Goal: Task Accomplishment & Management: Manage account settings

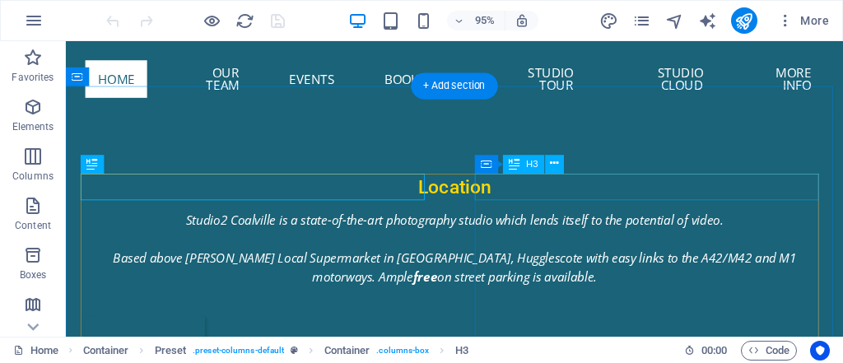
scroll to position [1088, 0]
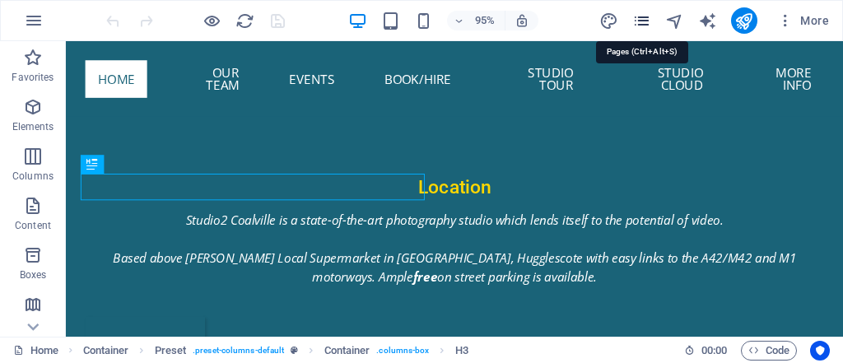
click at [647, 17] on icon "pages" at bounding box center [641, 21] width 19 height 19
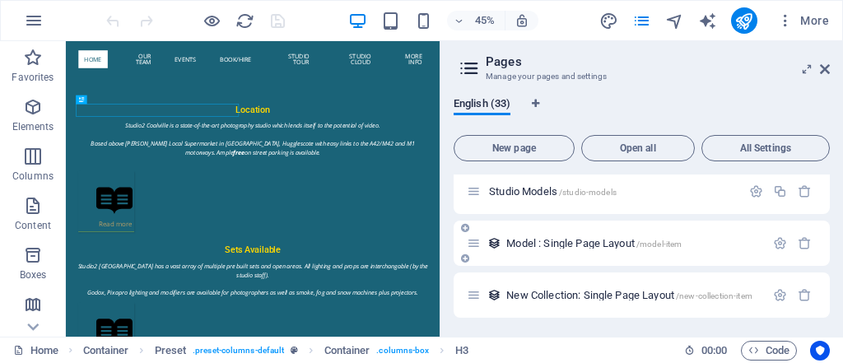
scroll to position [1561, 0]
click at [522, 185] on span "Studio Models /studio-models" at bounding box center [553, 191] width 128 height 12
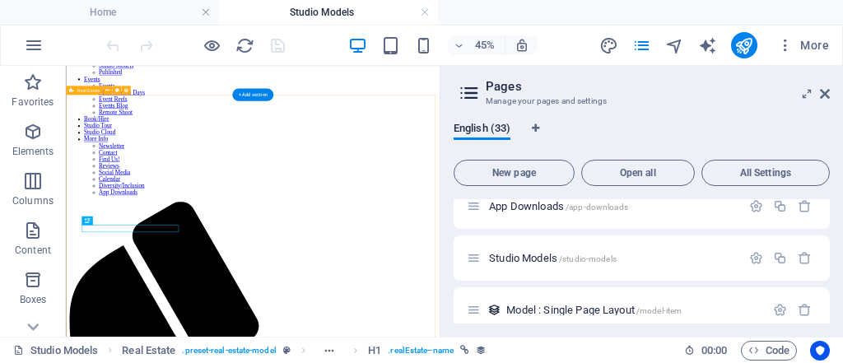
scroll to position [310, 0]
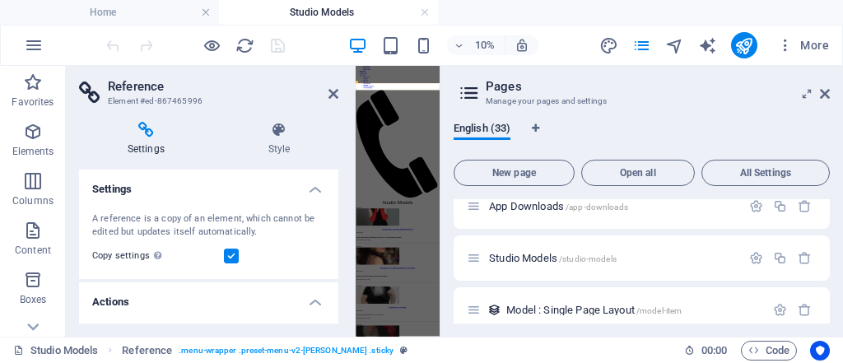
scroll to position [0, 0]
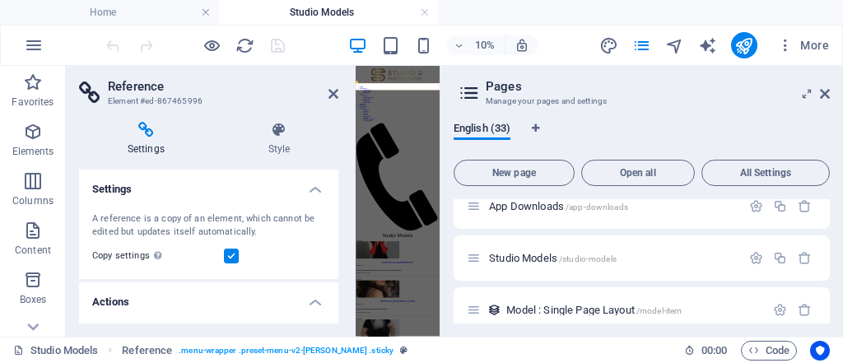
click at [320, 95] on header "Reference Element #ed-867465996" at bounding box center [208, 87] width 259 height 43
click at [332, 94] on icon at bounding box center [333, 93] width 10 height 13
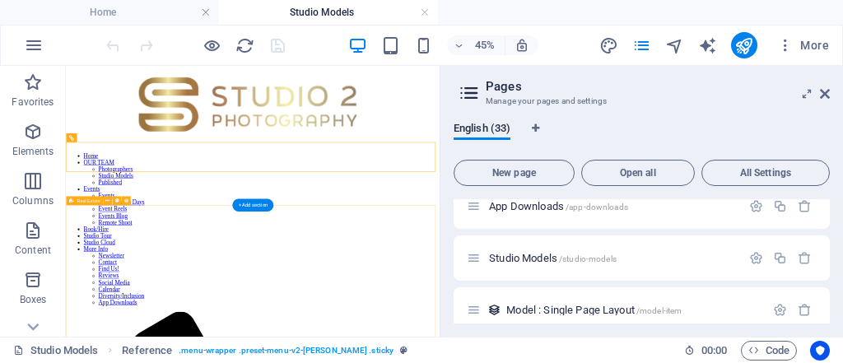
select select "680a90bb3681ad8c9b0dbd8d"
select select "columns.sort-order_ASC"
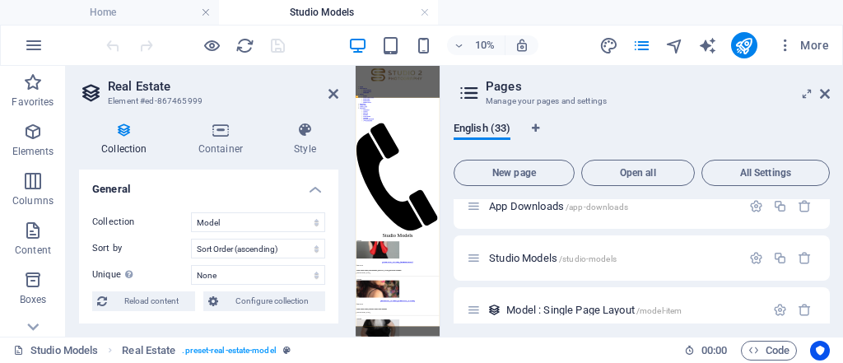
click at [340, 93] on aside "Real Estate Element #ed-867465999 Collection Container Style General Collection…" at bounding box center [211, 201] width 290 height 271
click at [336, 93] on icon at bounding box center [333, 93] width 10 height 13
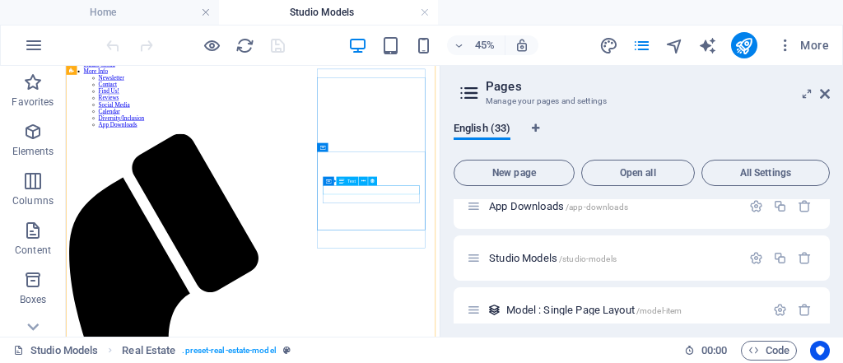
scroll to position [263, 0]
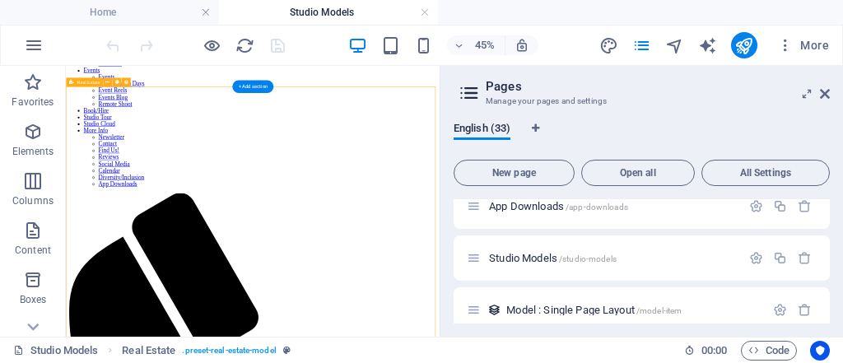
select select "680a90bb3681ad8c9b0dbd8d"
select select "columns.sort-order_ASC"
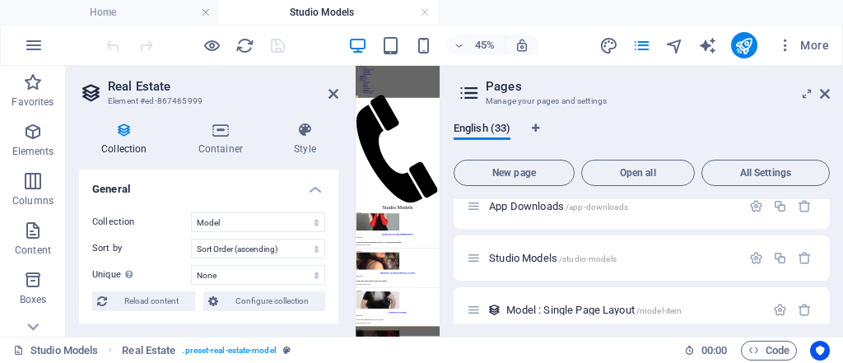
scroll to position [0, 0]
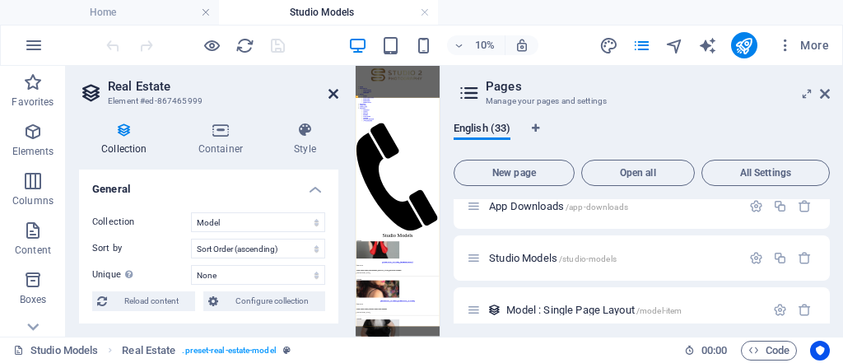
click at [332, 93] on icon at bounding box center [333, 93] width 10 height 13
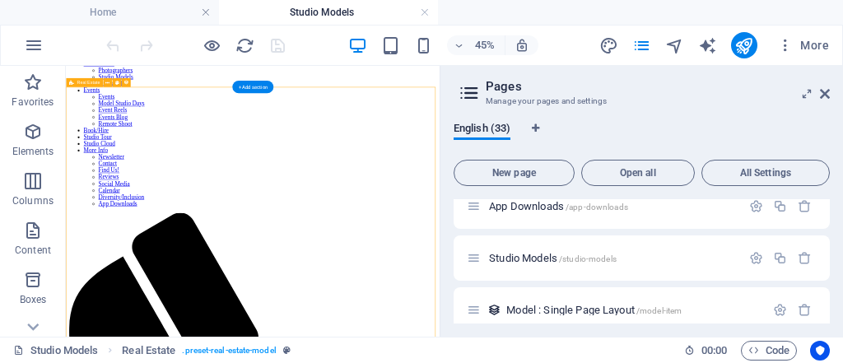
scroll to position [197, 0]
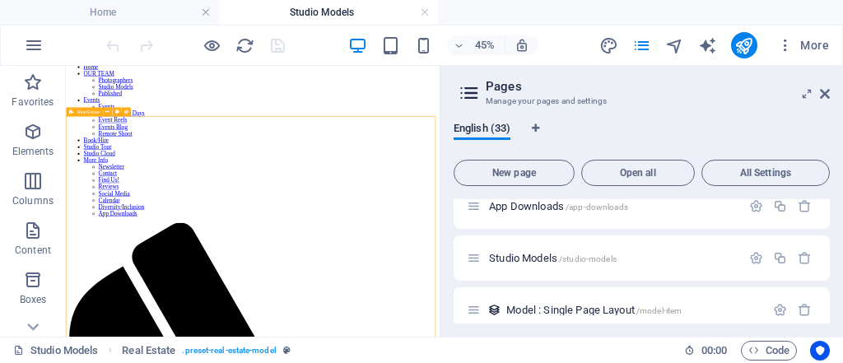
click at [97, 113] on span "Real Estate" at bounding box center [88, 111] width 23 height 4
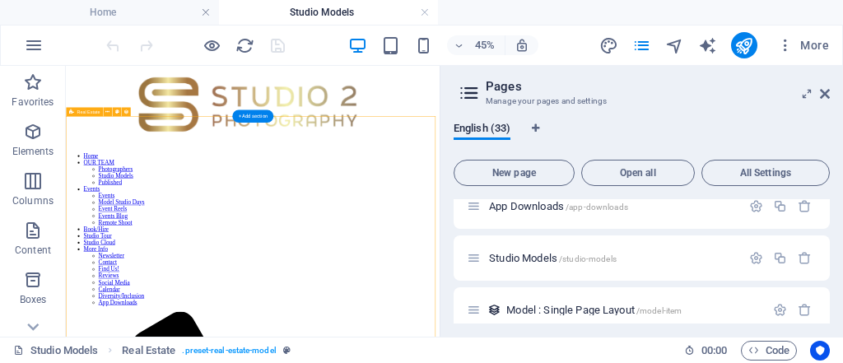
select select "680a90bb3681ad8c9b0dbd8d"
select select "columns.sort-order_ASC"
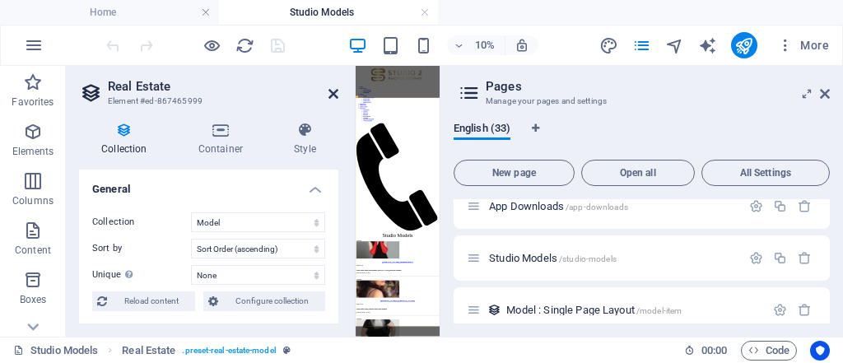
click at [329, 91] on icon at bounding box center [333, 93] width 10 height 13
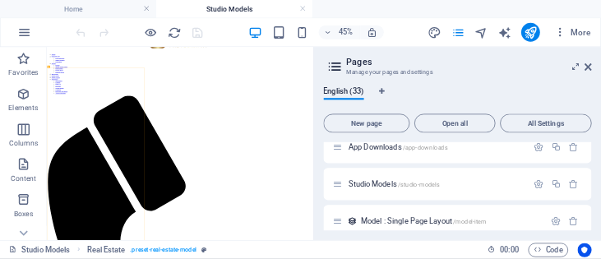
scroll to position [1519, 0]
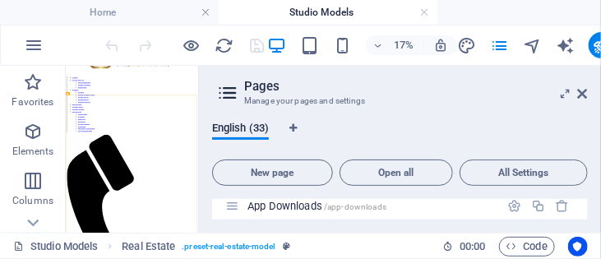
click at [578, 94] on header "Pages Manage your pages and settings" at bounding box center [402, 87] width 373 height 43
click at [583, 94] on icon at bounding box center [583, 93] width 10 height 13
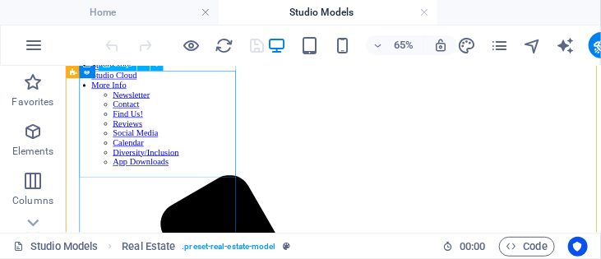
scroll to position [366, 0]
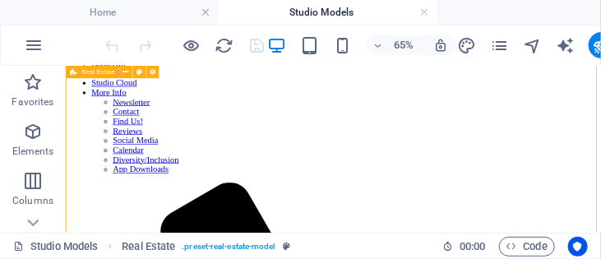
select select "680a90bb3681ad8c9b0dbd8d"
select select "columns.sort-order_ASC"
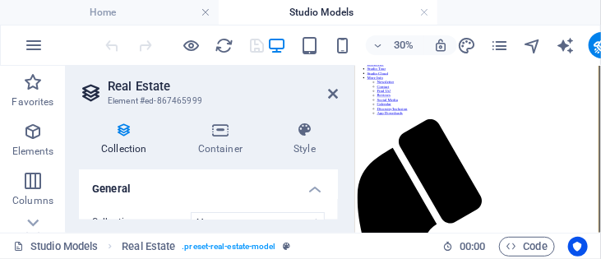
click at [340, 95] on aside "Real Estate Element #ed-867465999 Collection Container Style General Collection…" at bounding box center [211, 149] width 290 height 167
drag, startPoint x: 337, startPoint y: 93, endPoint x: 417, endPoint y: 41, distance: 95.2
click at [337, 92] on icon at bounding box center [333, 93] width 10 height 13
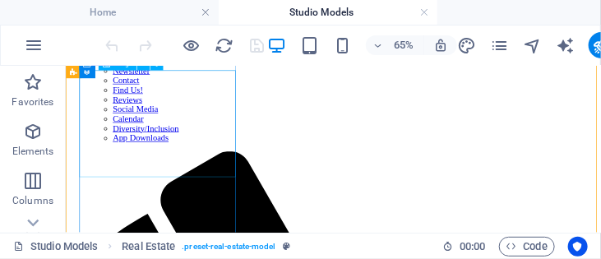
scroll to position [319, 0]
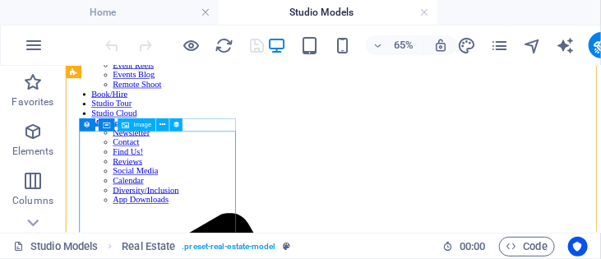
click at [143, 124] on span "Image" at bounding box center [142, 125] width 18 height 7
click at [143, 126] on span "Image" at bounding box center [142, 125] width 18 height 7
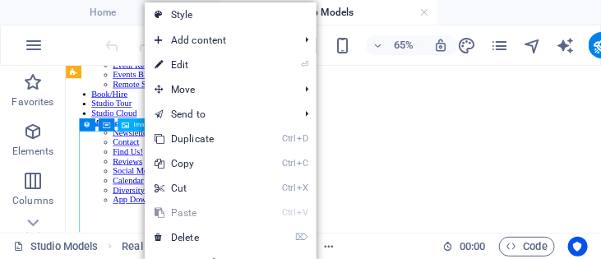
click at [143, 126] on span "Image" at bounding box center [142, 125] width 18 height 7
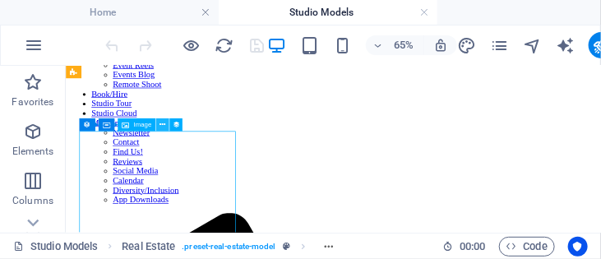
click at [160, 126] on icon at bounding box center [163, 125] width 6 height 12
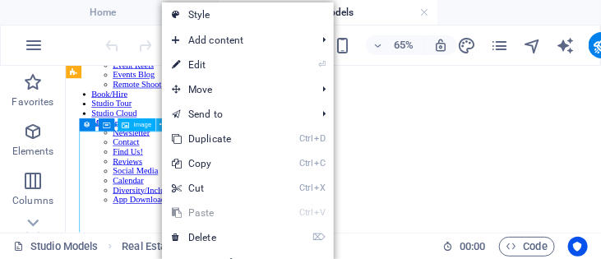
click at [160, 126] on icon at bounding box center [163, 125] width 6 height 12
click at [151, 125] on div "Image" at bounding box center [137, 124] width 38 height 13
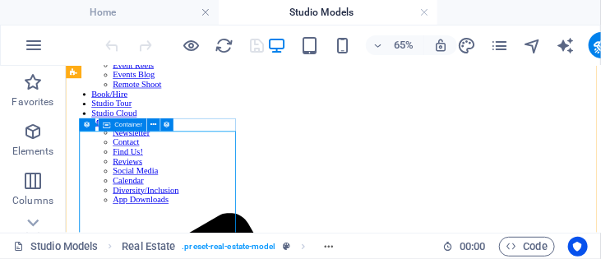
click at [114, 125] on div "Container" at bounding box center [122, 124] width 49 height 13
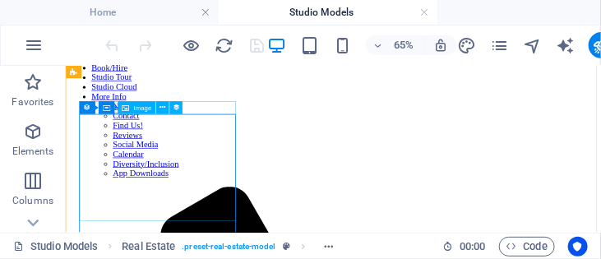
scroll to position [413, 0]
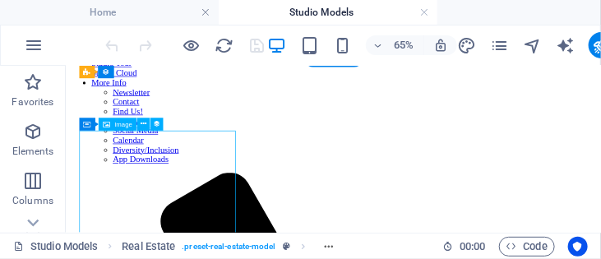
scroll to position [319, 0]
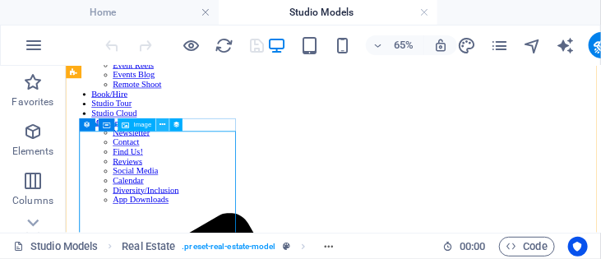
click at [162, 124] on icon at bounding box center [163, 125] width 6 height 12
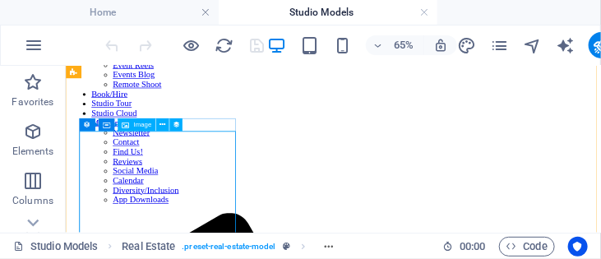
click at [140, 125] on span "Image" at bounding box center [142, 125] width 18 height 7
select select "px"
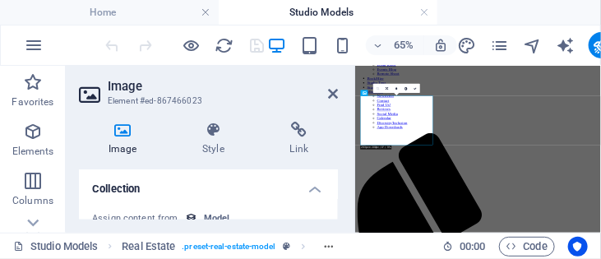
select select "image"
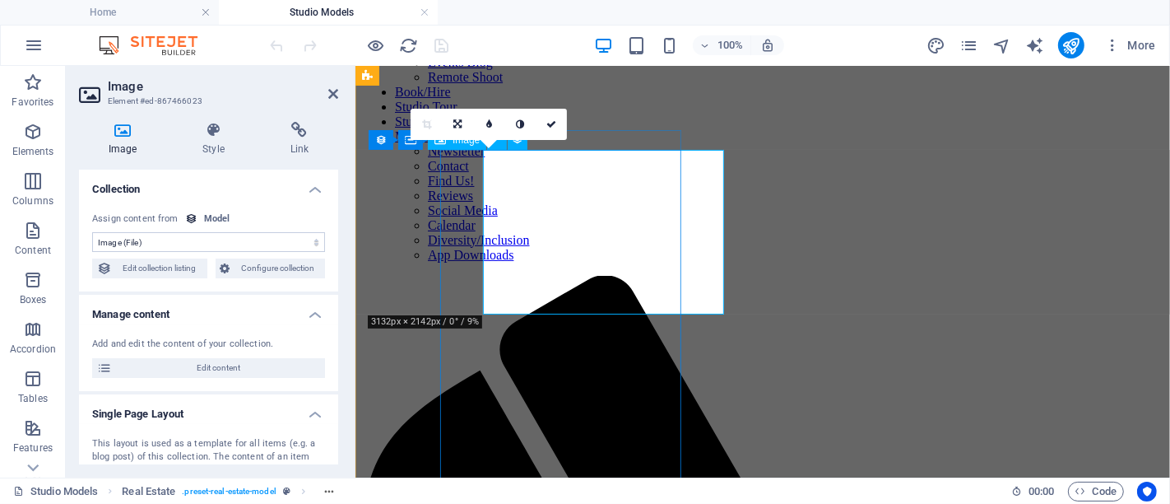
scroll to position [337, 0]
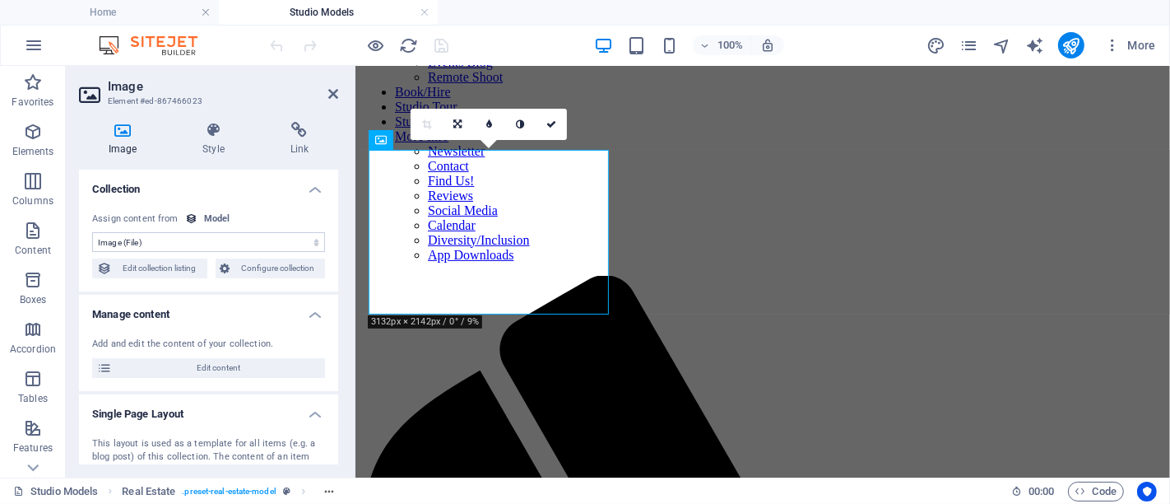
drag, startPoint x: 335, startPoint y: 217, endPoint x: 330, endPoint y: 269, distance: 52.1
click at [330, 269] on div "No assignment, content remains static Created at (Date) Updated at (Date) Sort …" at bounding box center [208, 245] width 259 height 93
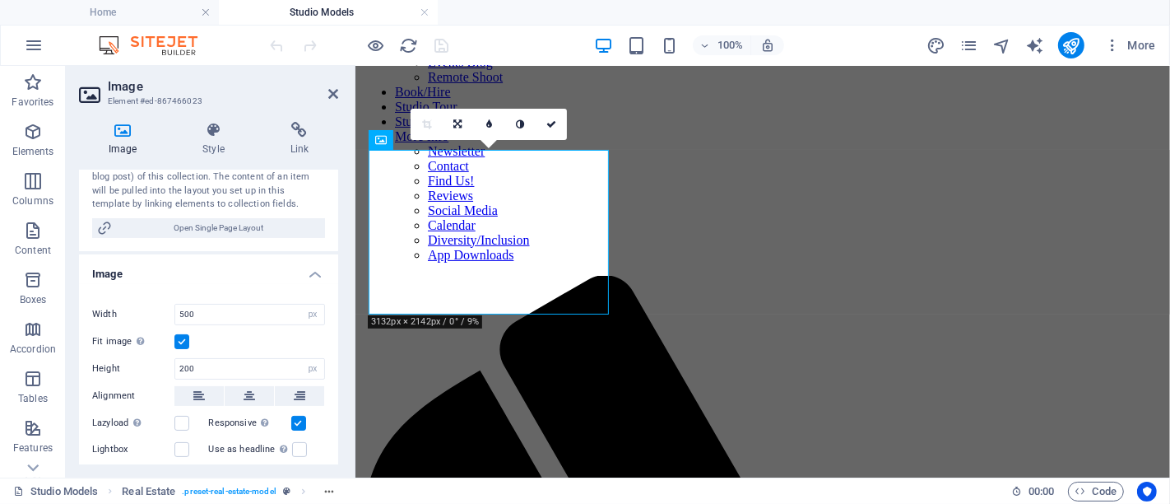
scroll to position [365, 0]
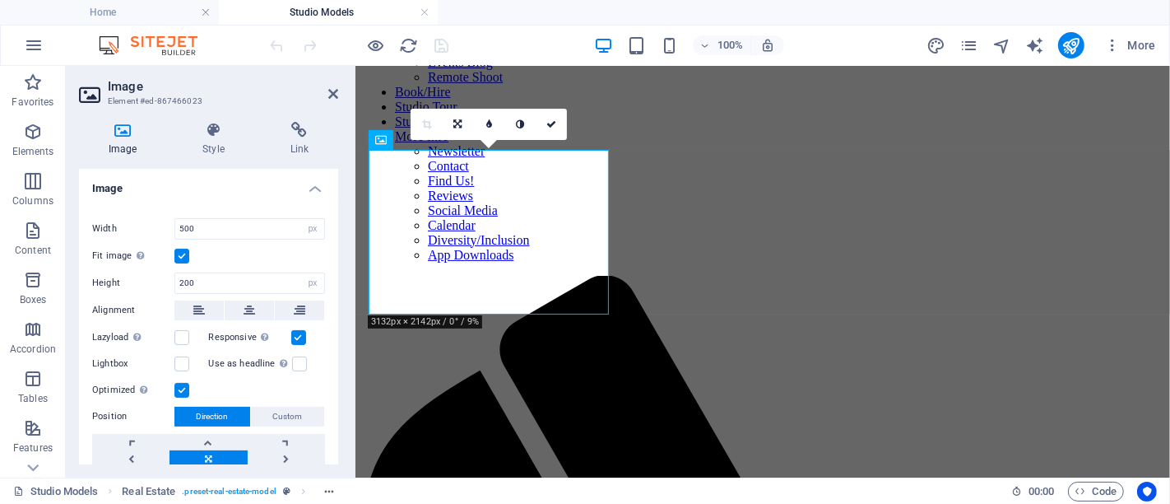
click at [183, 258] on label at bounding box center [181, 255] width 15 height 15
click at [0, 0] on input "Fit image Automatically fit image to a fixed width and height" at bounding box center [0, 0] width 0 height 0
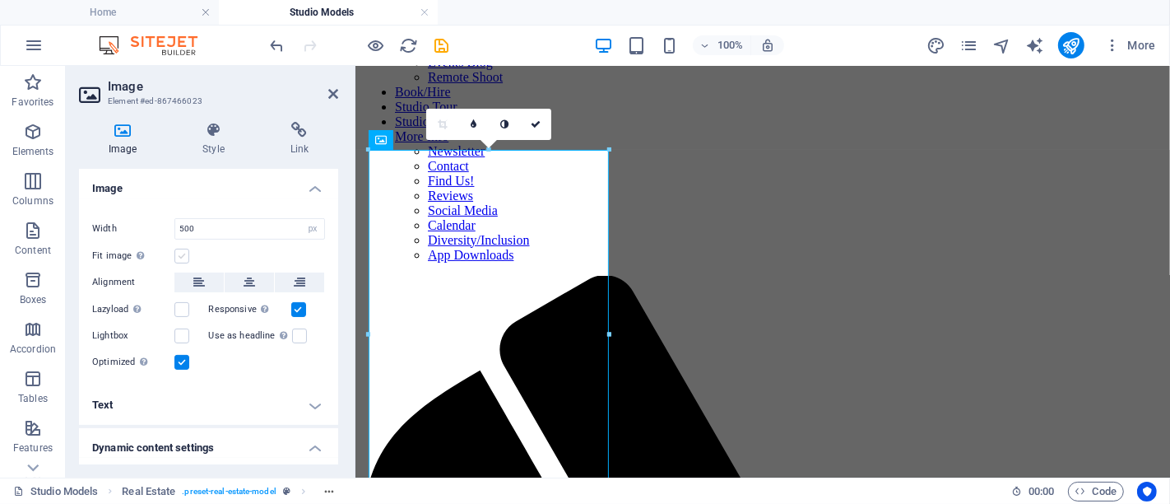
click at [183, 250] on label at bounding box center [181, 255] width 15 height 15
click at [0, 0] on input "Fit image Automatically fit image to a fixed width and height" at bounding box center [0, 0] width 0 height 0
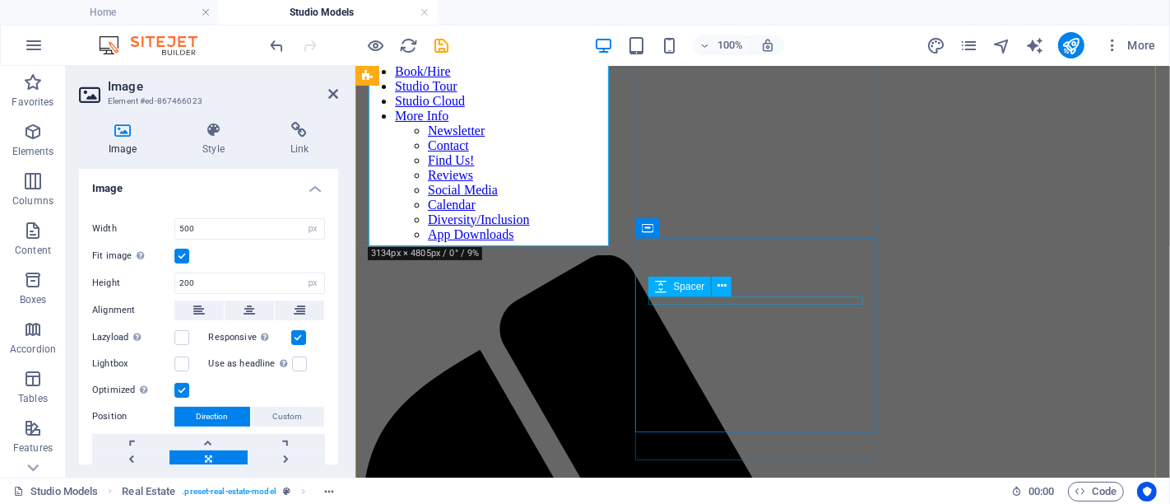
scroll to position [337, 0]
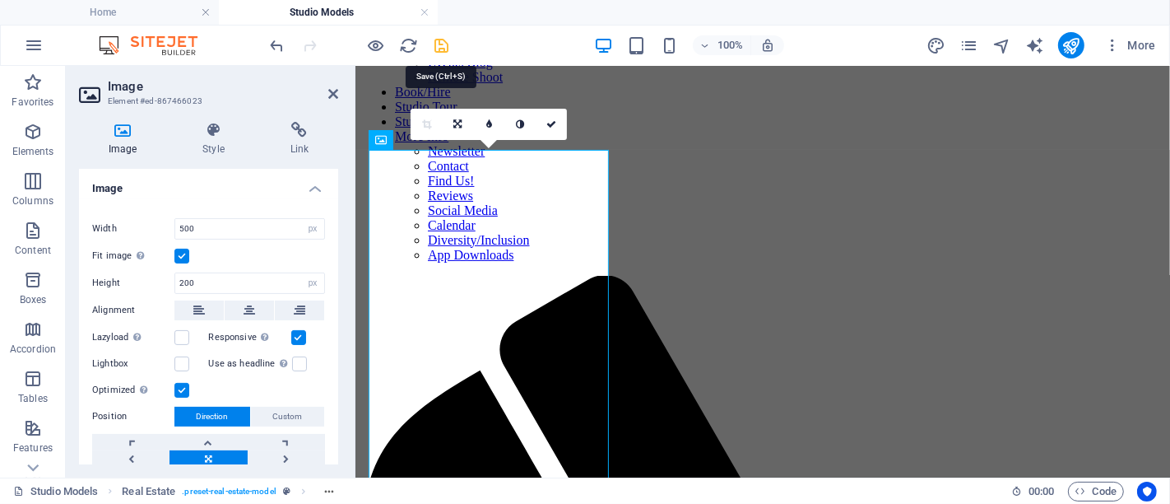
click at [444, 47] on icon "save" at bounding box center [442, 45] width 19 height 19
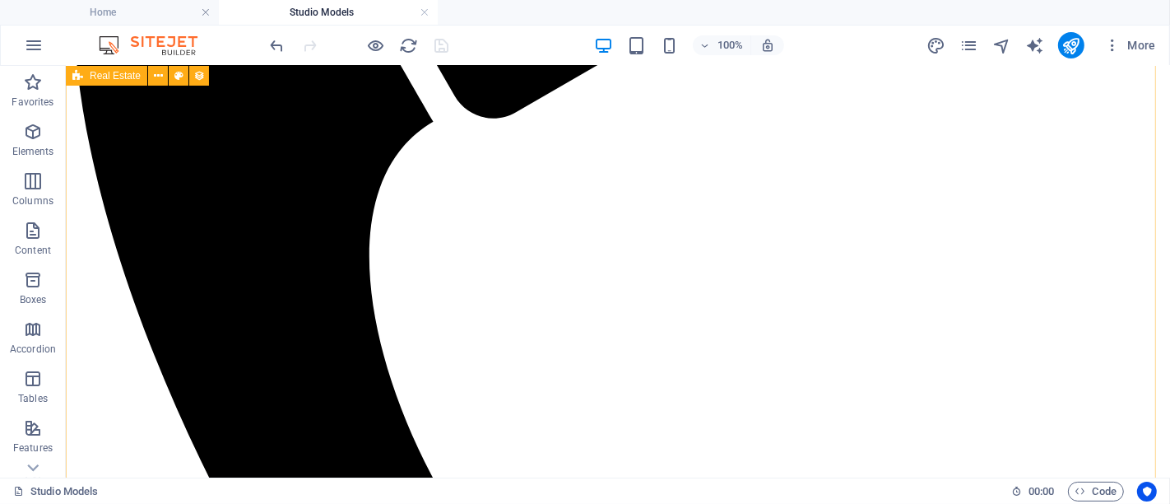
scroll to position [885, 0]
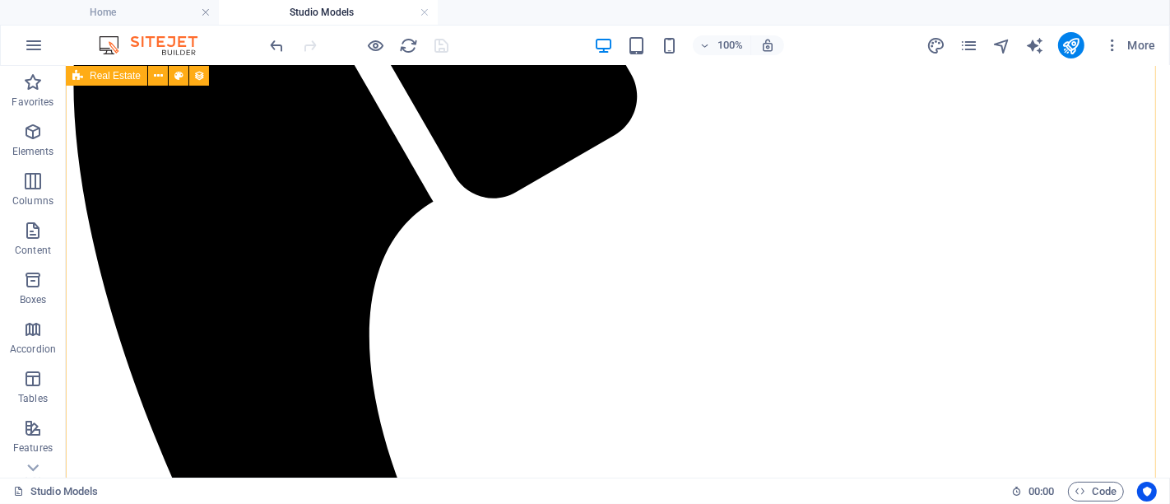
select select "680a90bb3681ad8c9b0dbd8d"
select select "columns.sort-order_ASC"
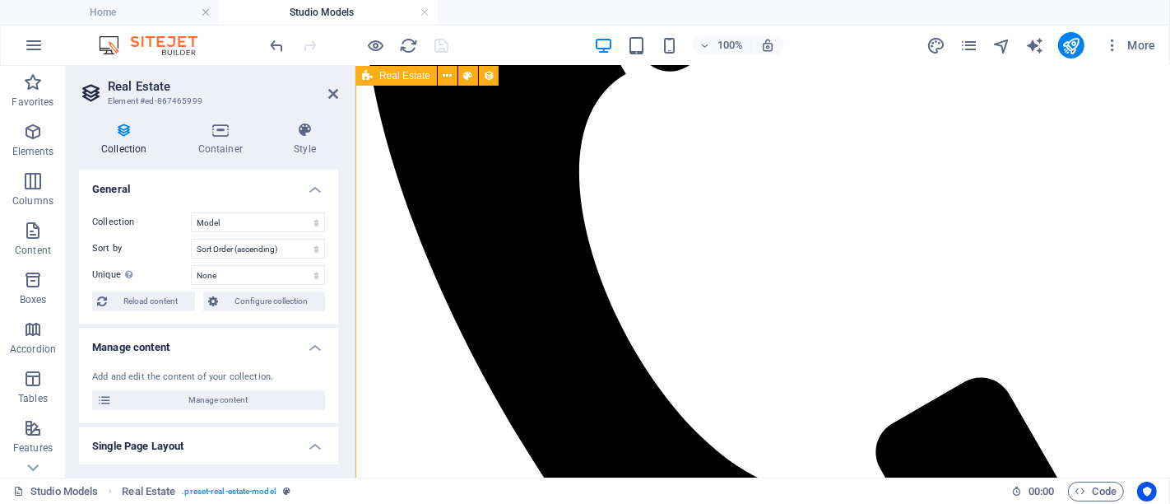
scroll to position [884, 0]
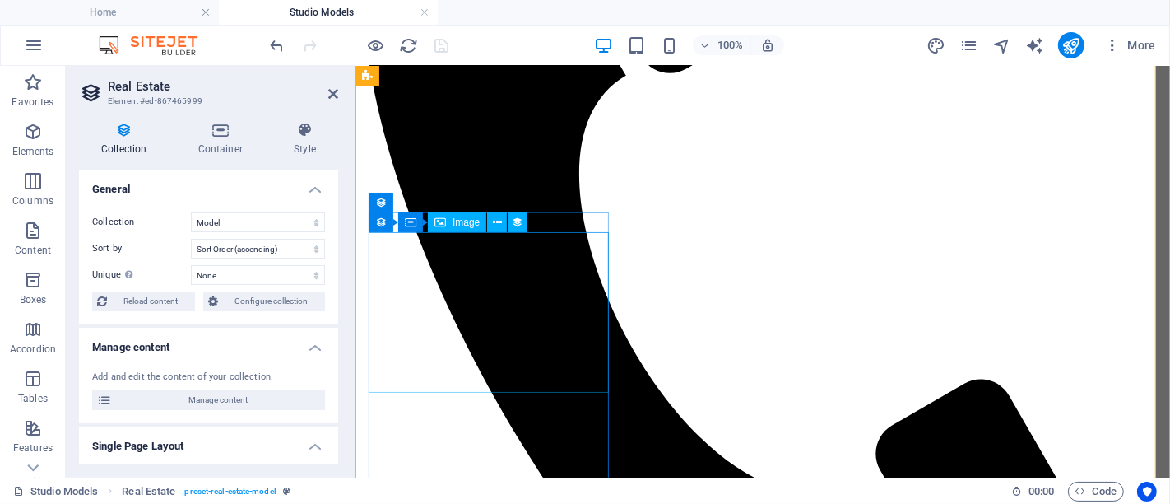
click at [471, 225] on span "Image" at bounding box center [466, 222] width 27 height 10
select select "image"
select select "px"
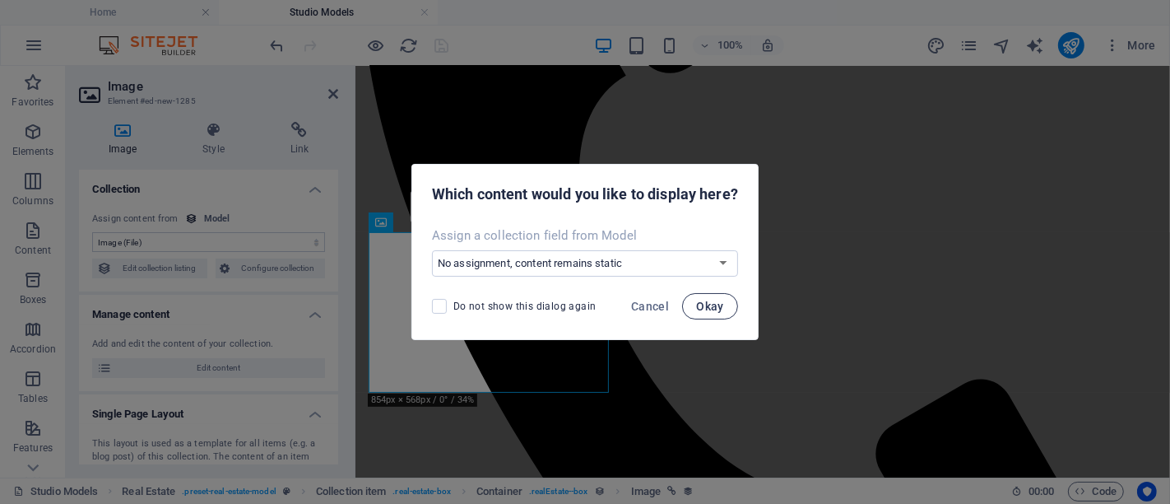
click at [709, 307] on span "Okay" at bounding box center [710, 305] width 28 height 13
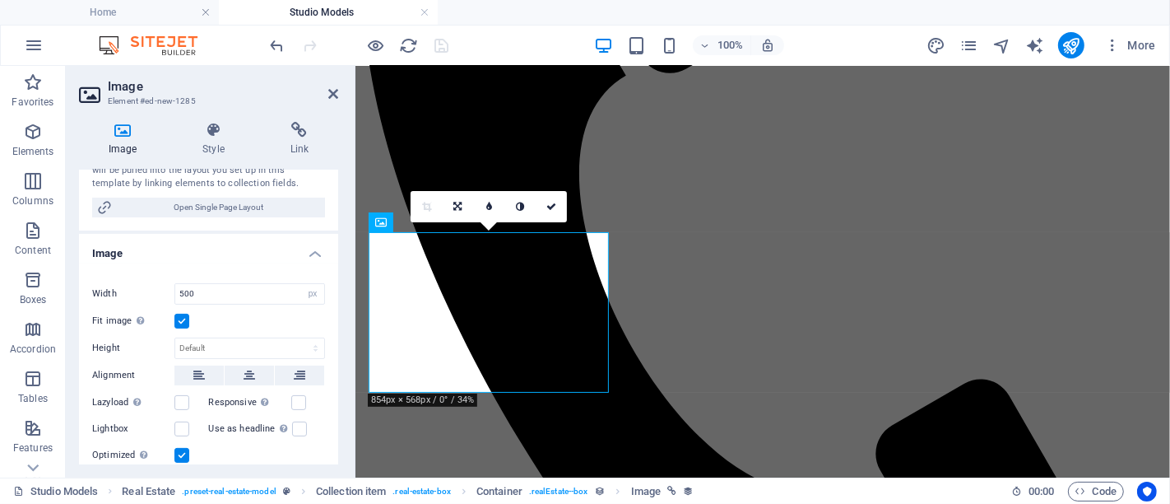
scroll to position [365, 0]
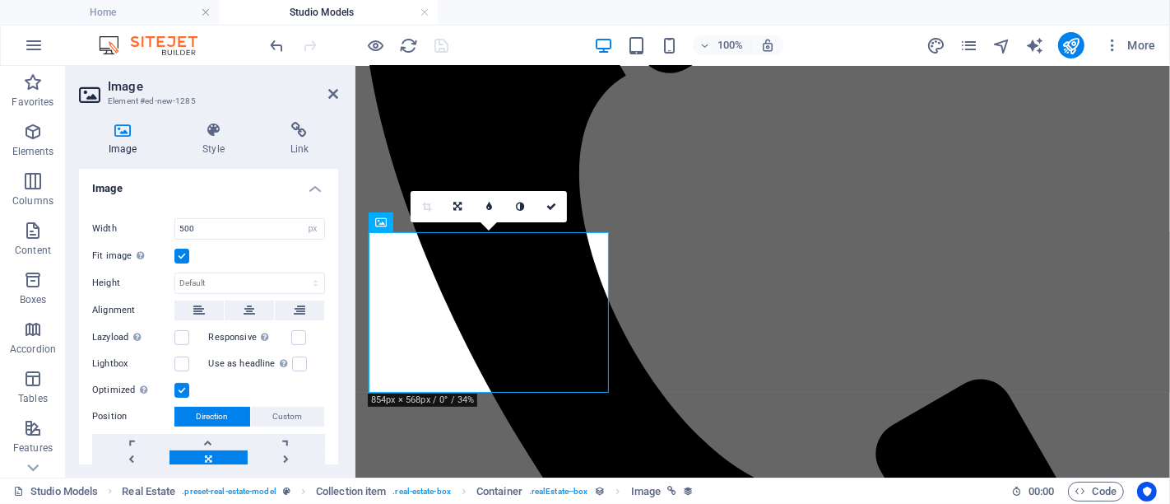
click at [186, 253] on label at bounding box center [181, 255] width 15 height 15
click at [0, 0] on input "Fit image Automatically fit image to a fixed width and height" at bounding box center [0, 0] width 0 height 0
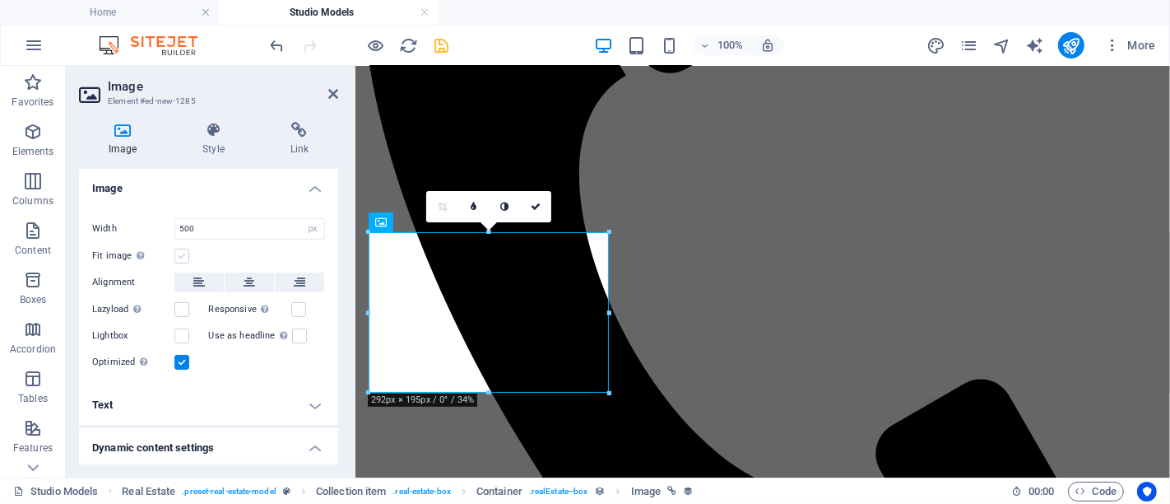
click at [186, 253] on label at bounding box center [181, 255] width 15 height 15
click at [0, 0] on input "Fit image Automatically fit image to a fixed width and height" at bounding box center [0, 0] width 0 height 0
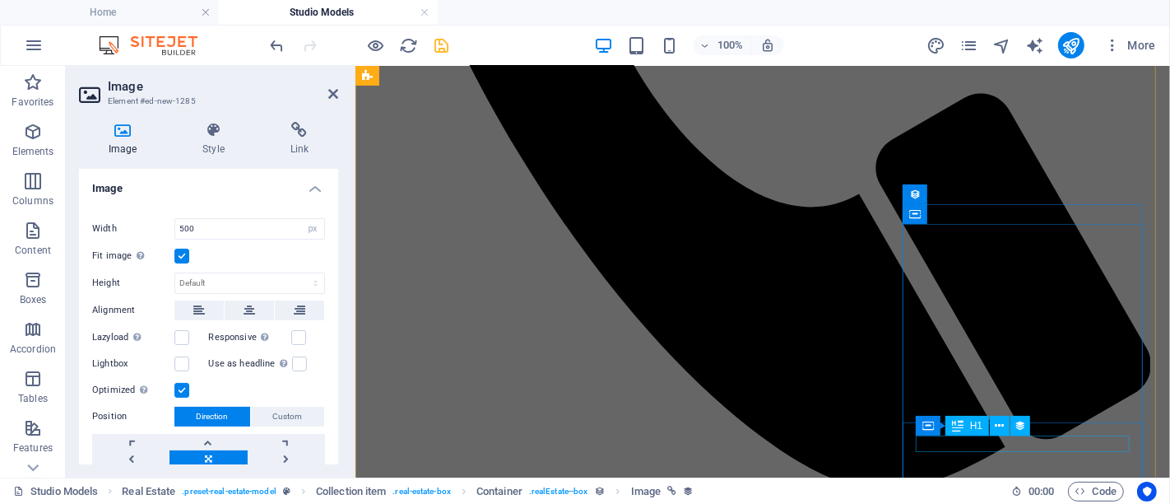
scroll to position [1158, 0]
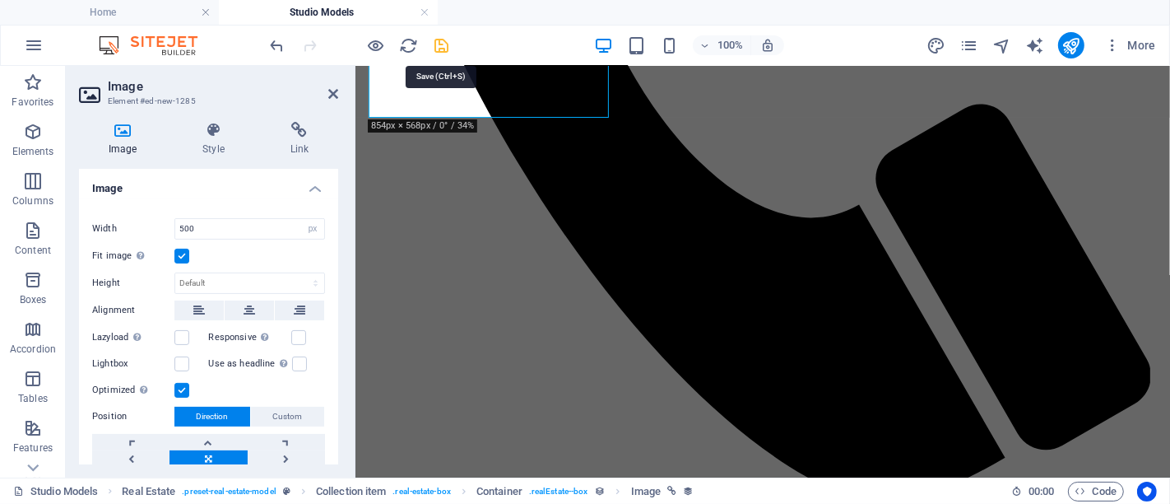
click at [444, 46] on icon "save" at bounding box center [442, 45] width 19 height 19
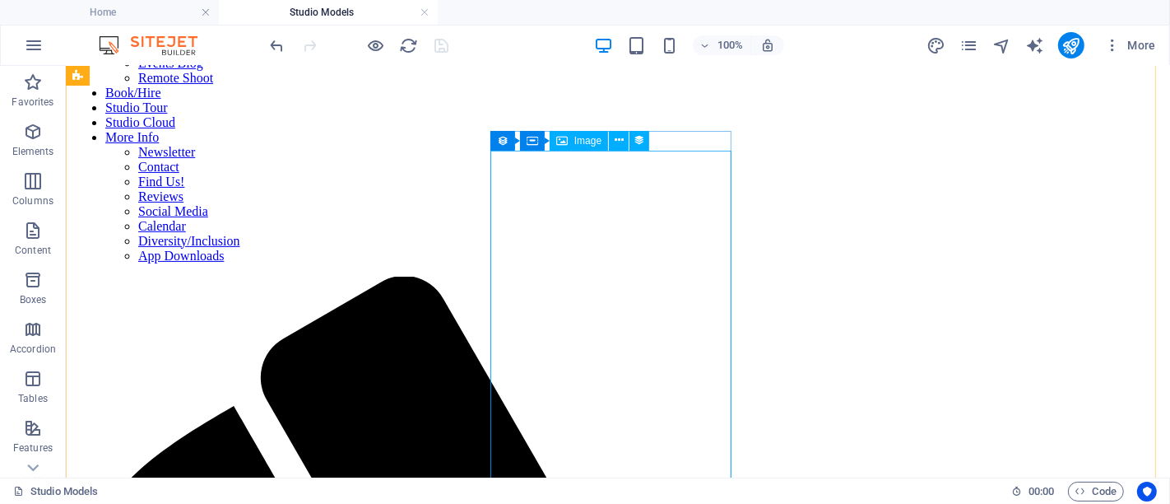
scroll to position [611, 0]
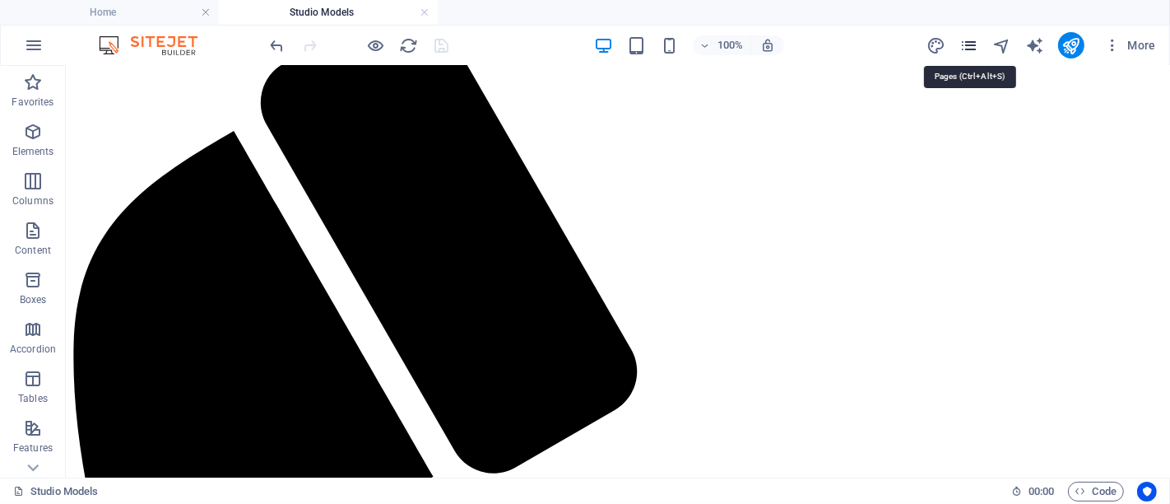
click at [842, 41] on icon "pages" at bounding box center [968, 45] width 19 height 19
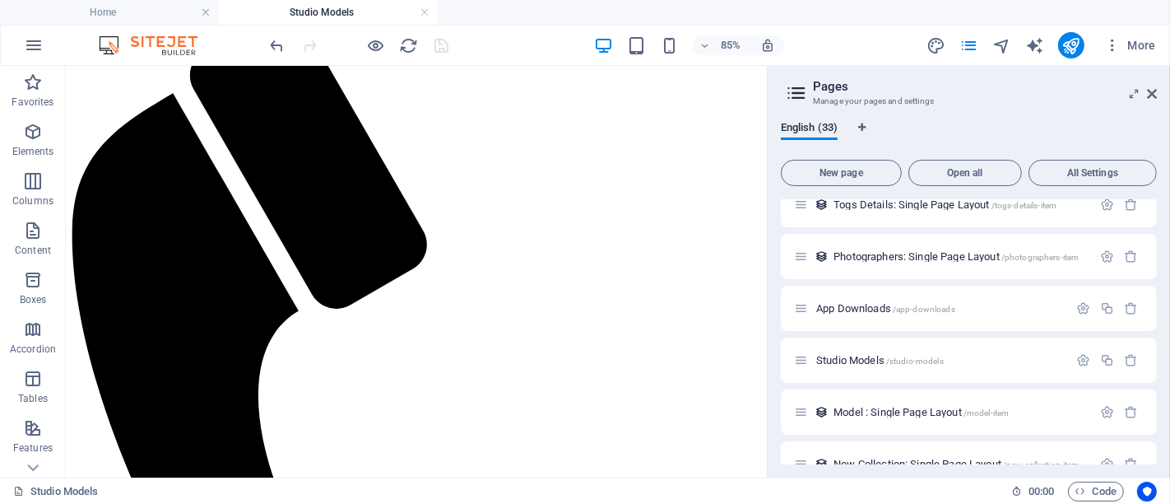
scroll to position [1444, 0]
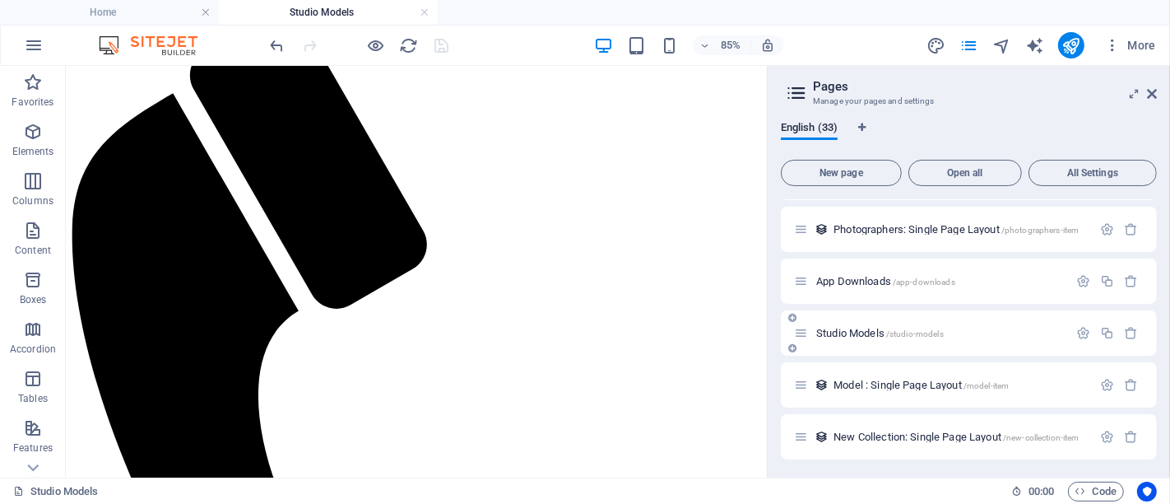
click at [842, 362] on span "Model : Single Page Layout /model-item" at bounding box center [920, 384] width 175 height 12
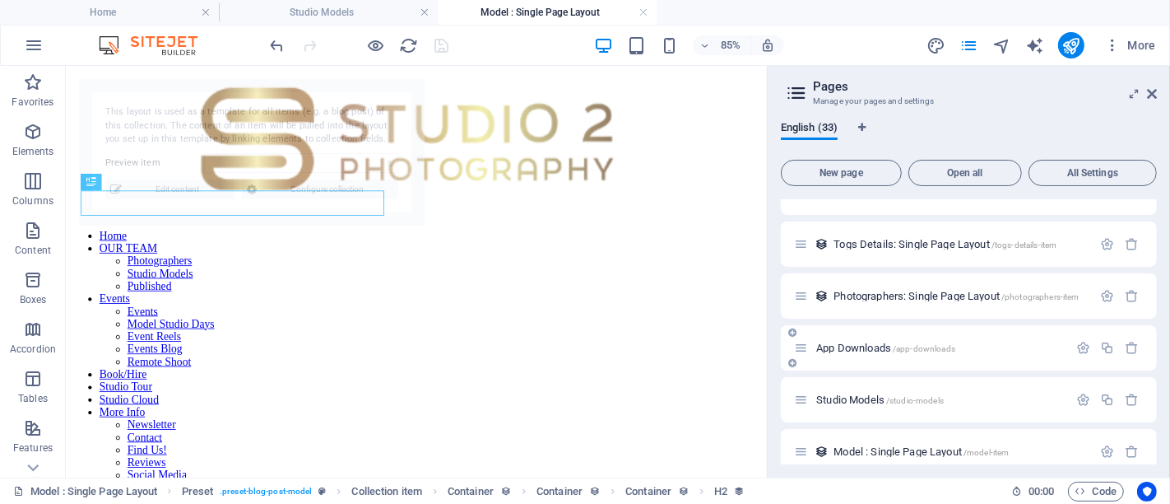
scroll to position [639, 0]
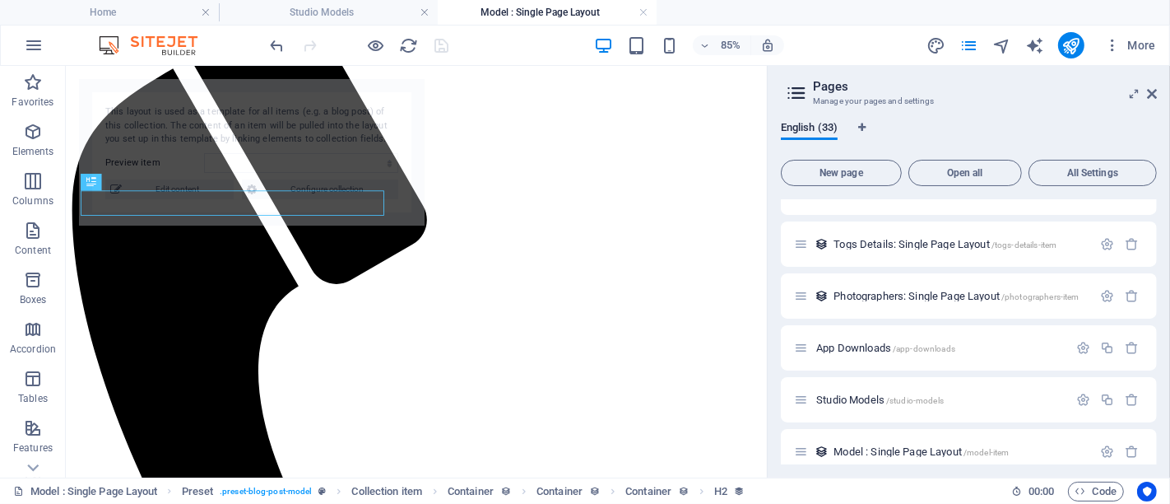
select select "68dd9d1aa73bc12bbb06611c"
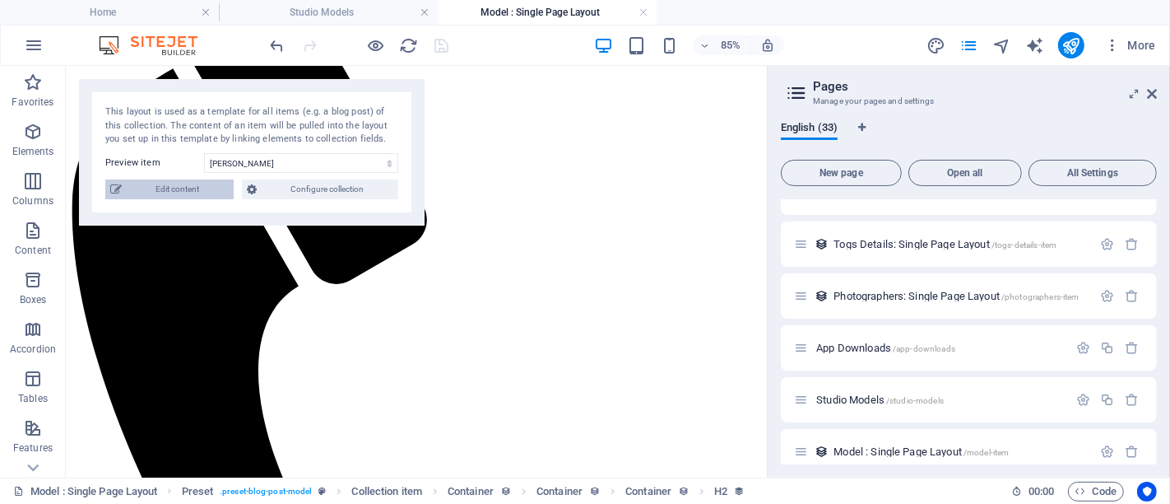
click at [196, 183] on span "Edit content" at bounding box center [178, 189] width 102 height 20
select select "columns.price_DESC"
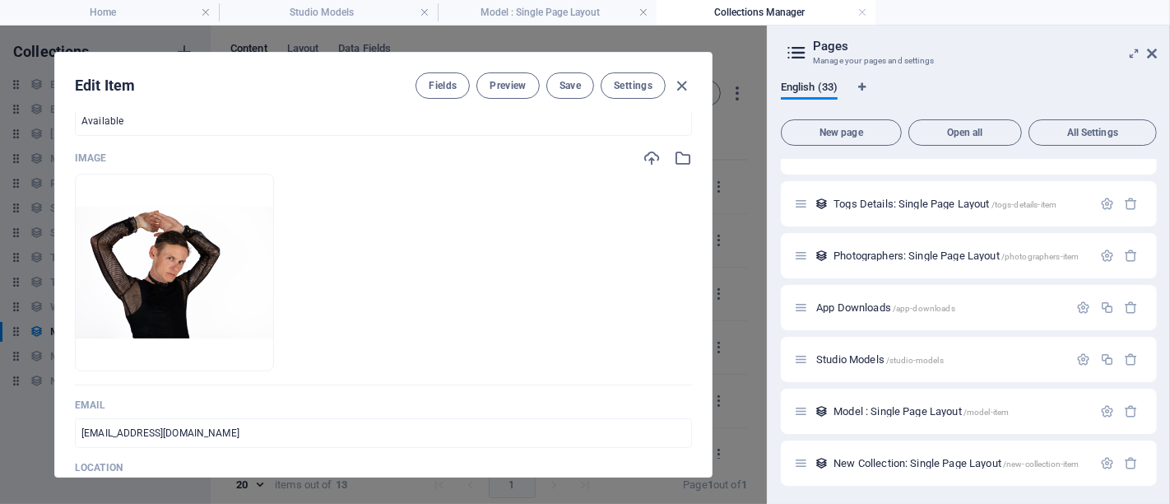
scroll to position [274, 0]
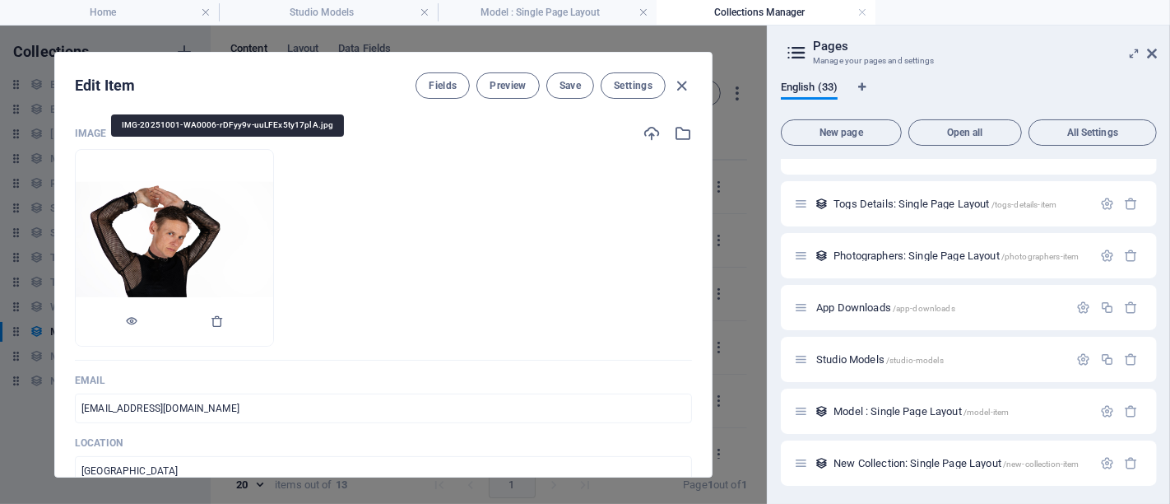
click at [273, 244] on img at bounding box center [174, 248] width 197 height 132
drag, startPoint x: 287, startPoint y: 226, endPoint x: 599, endPoint y: 268, distance: 314.6
click at [599, 268] on ul "Drop files here to upload them instantly" at bounding box center [383, 247] width 617 height 197
drag, startPoint x: 237, startPoint y: 233, endPoint x: 605, endPoint y: 268, distance: 369.5
click at [605, 268] on ul "Drop files here to upload them instantly" at bounding box center [383, 247] width 617 height 197
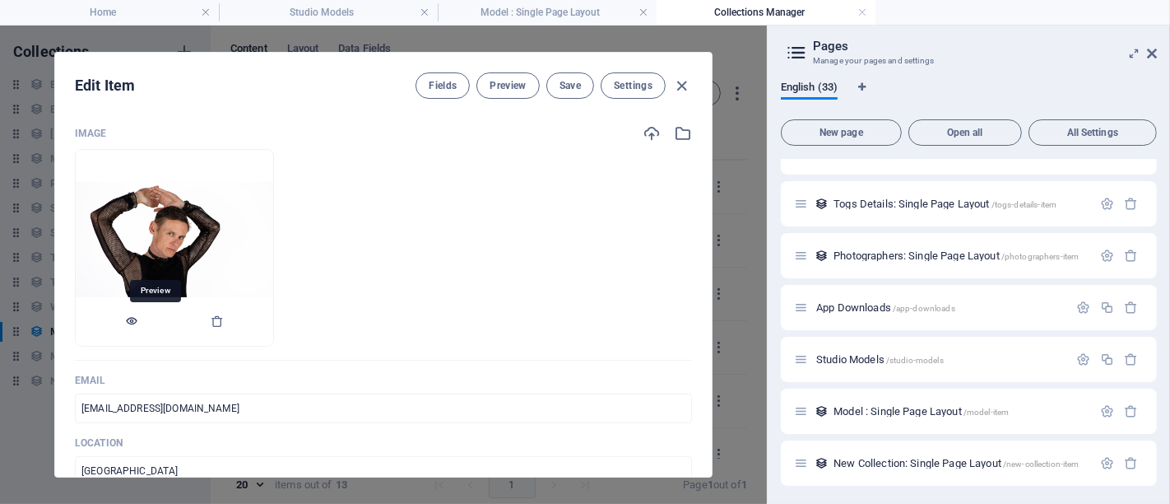
click at [138, 322] on icon "button" at bounding box center [131, 320] width 13 height 13
click at [224, 322] on icon "button" at bounding box center [217, 320] width 13 height 13
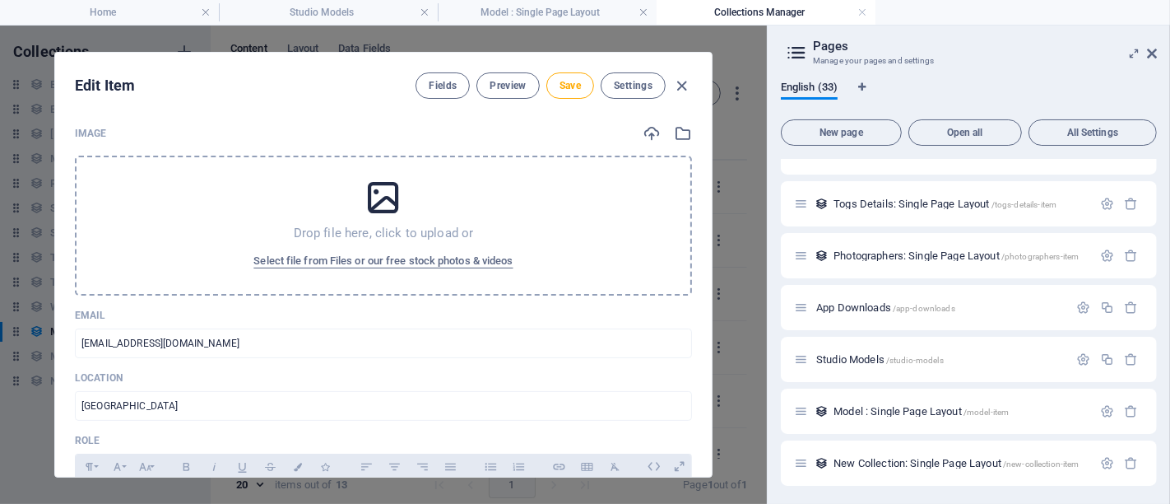
click at [378, 199] on icon at bounding box center [383, 197] width 41 height 41
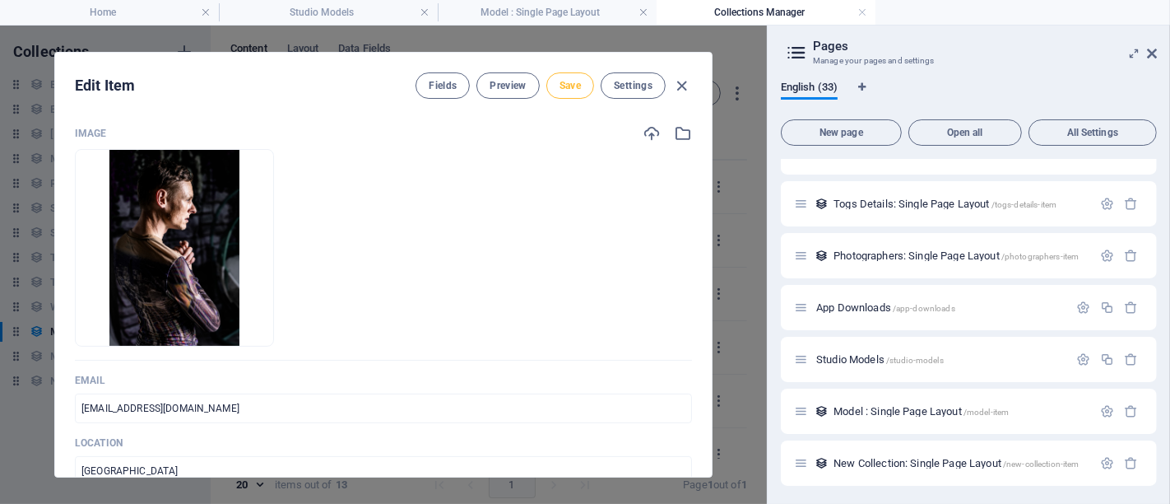
click at [573, 84] on span "Save" at bounding box center [569, 85] width 21 height 13
click at [680, 84] on icon "button" at bounding box center [682, 86] width 19 height 19
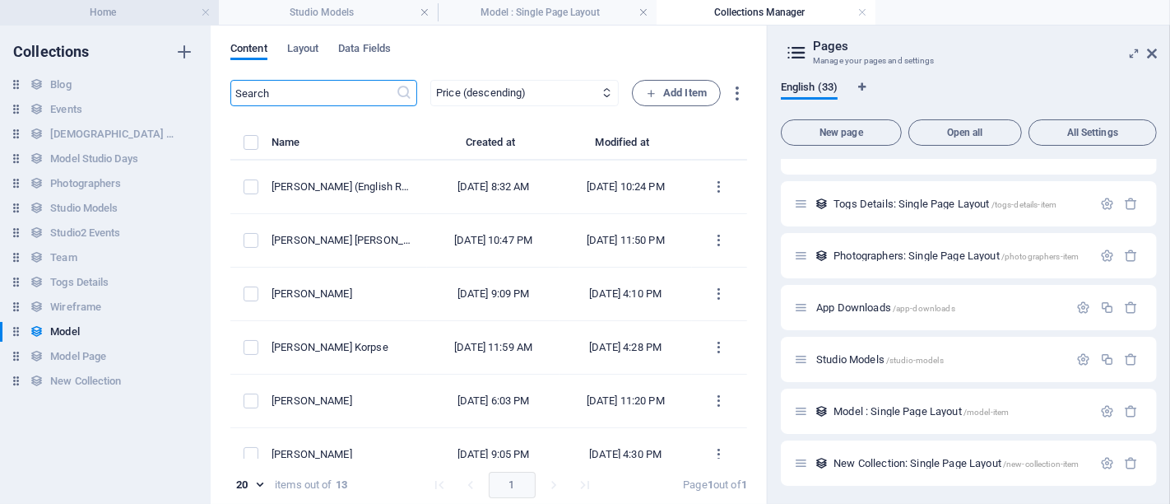
click at [168, 15] on h4 "Home" at bounding box center [109, 12] width 219 height 18
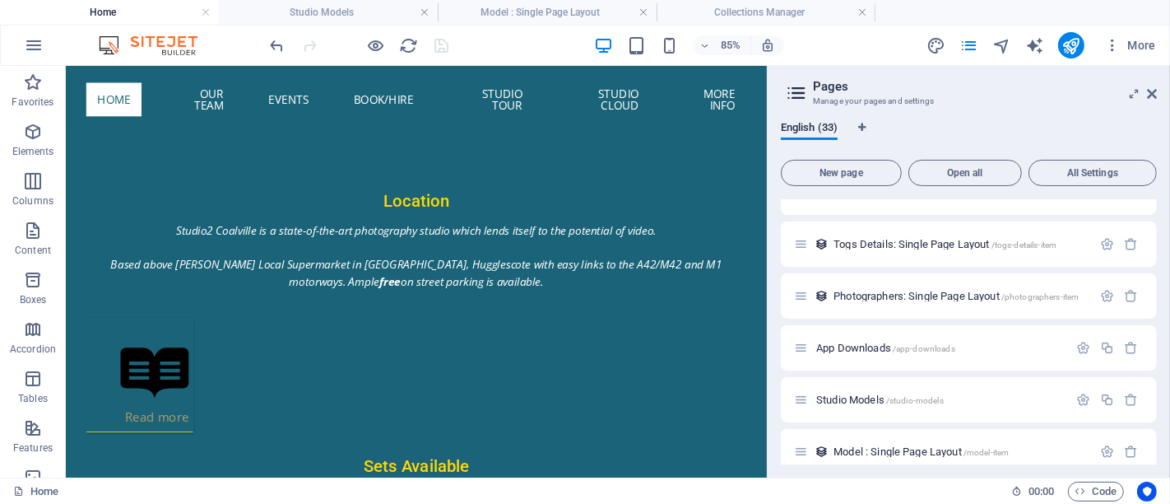
scroll to position [1079, 0]
click at [842, 36] on icon "publish" at bounding box center [1070, 45] width 19 height 19
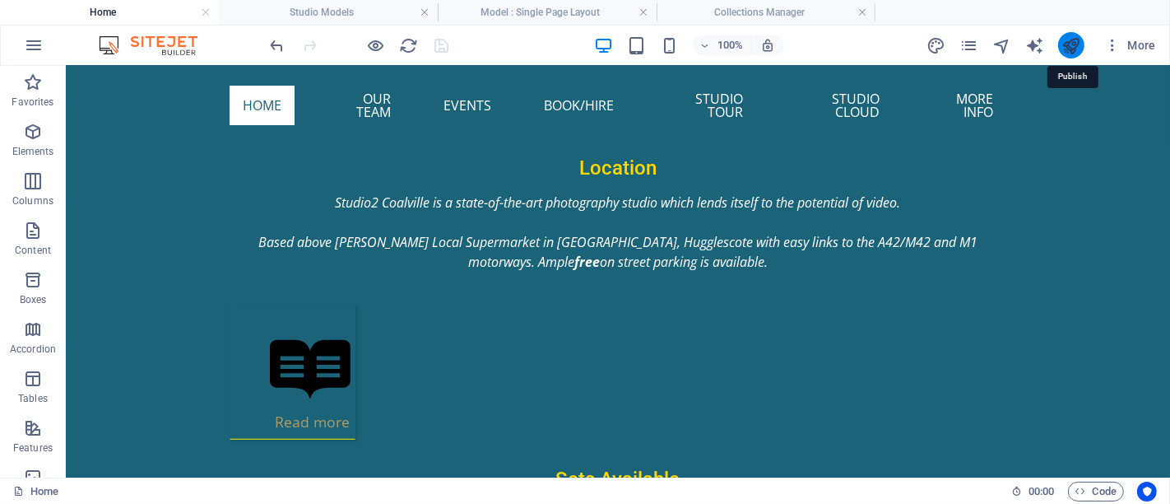
scroll to position [1020, 0]
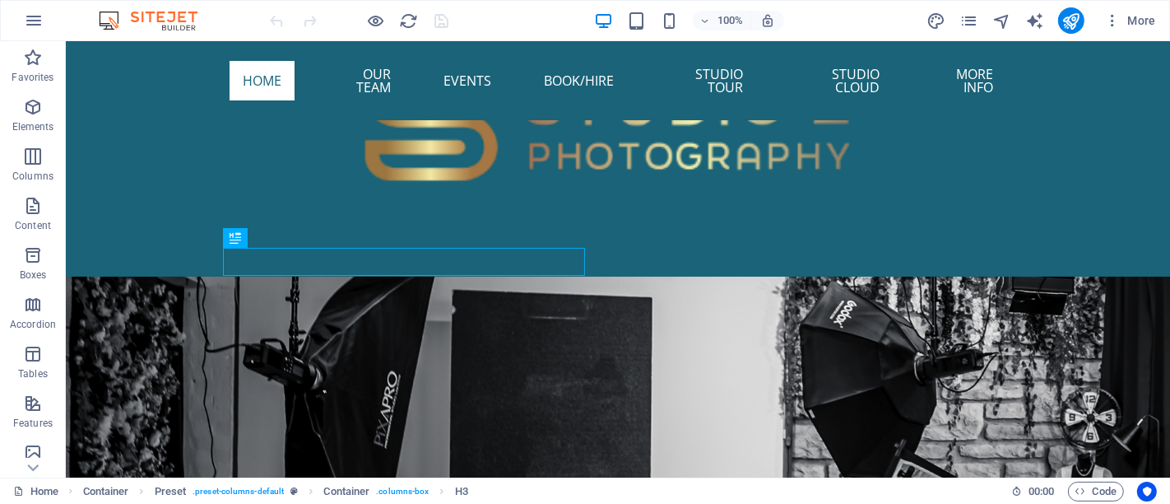
scroll to position [931, 0]
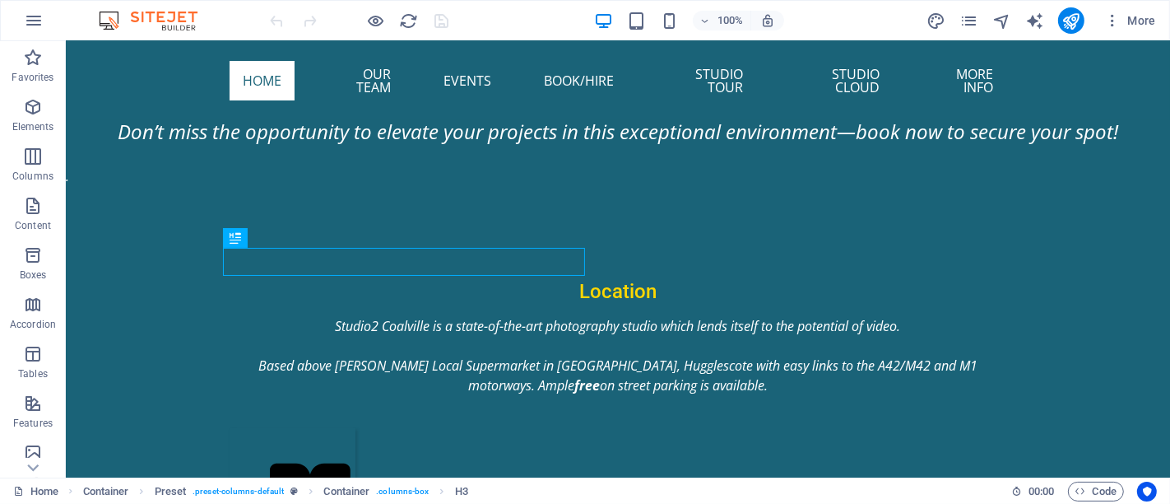
click at [959, 23] on div "More" at bounding box center [1044, 20] width 236 height 26
click at [975, 15] on icon "pages" at bounding box center [968, 21] width 19 height 19
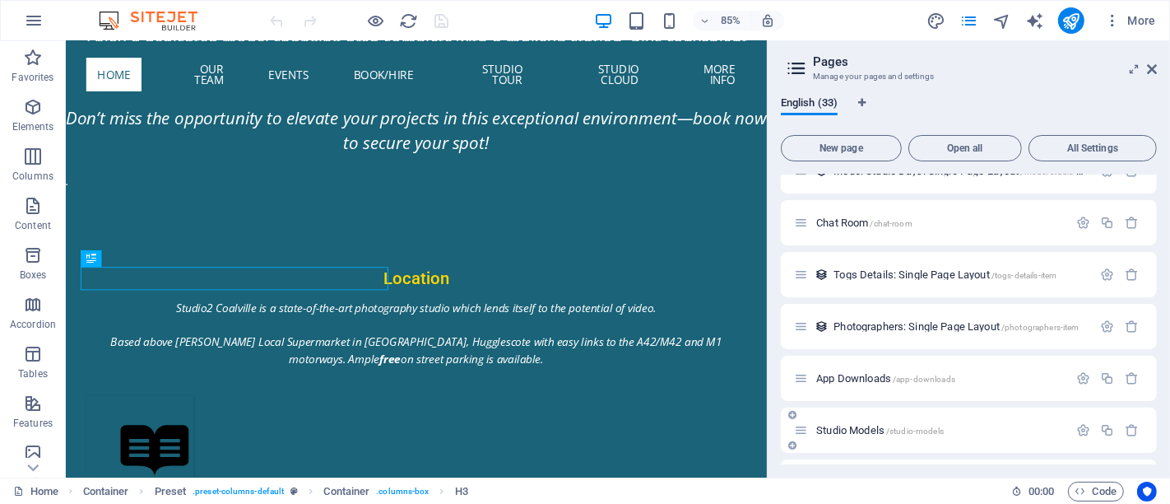
scroll to position [1419, 0]
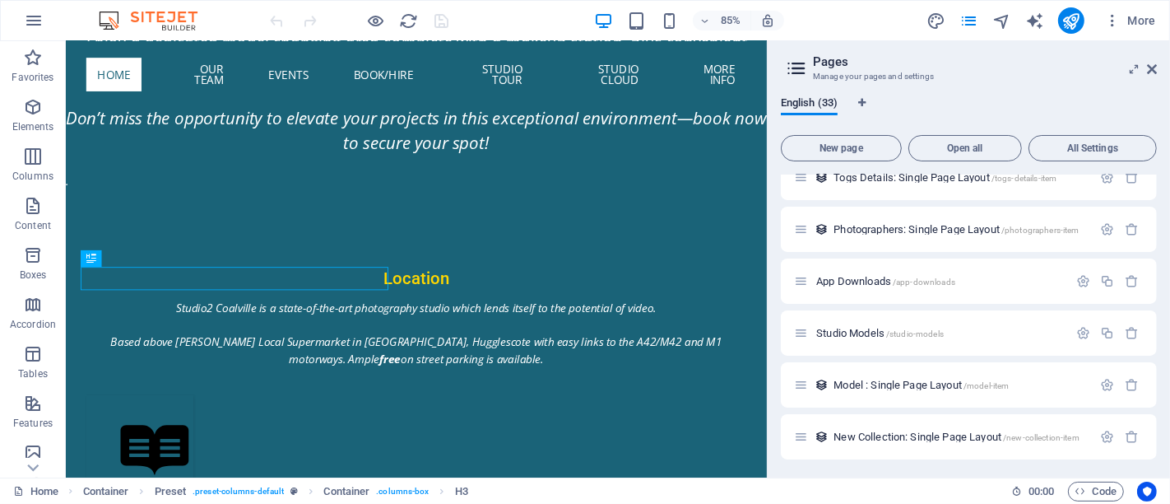
click at [861, 328] on span "Studio Models /studio-models" at bounding box center [880, 333] width 128 height 12
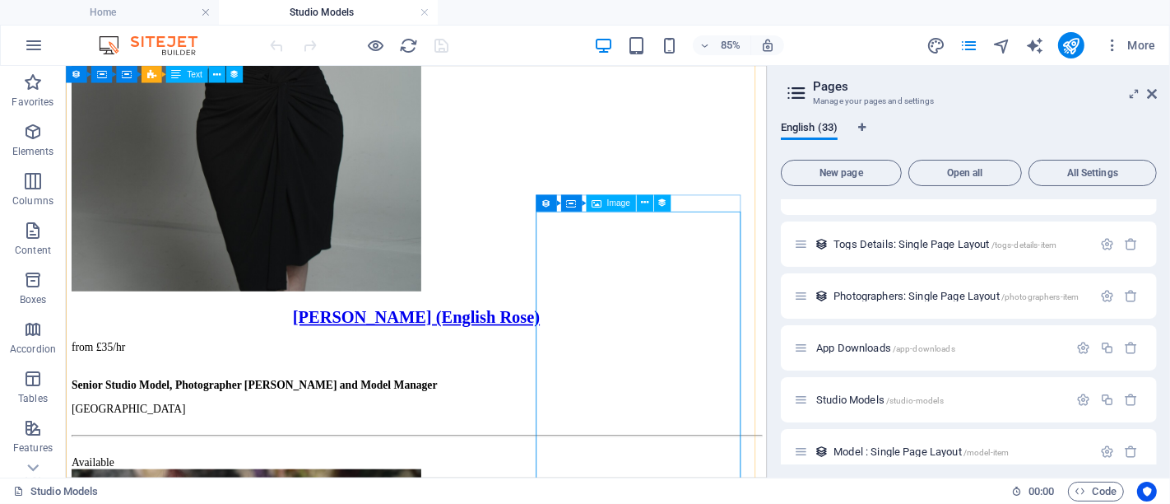
scroll to position [2222, 0]
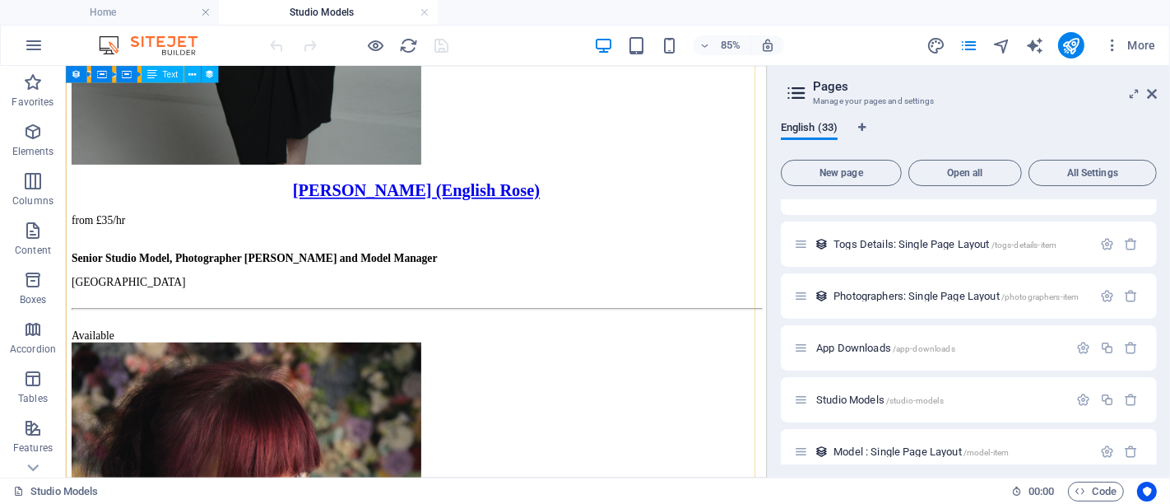
select select "680a90bb3681ad8c9b0dbd8d"
select select "columns.sort-order_ASC"
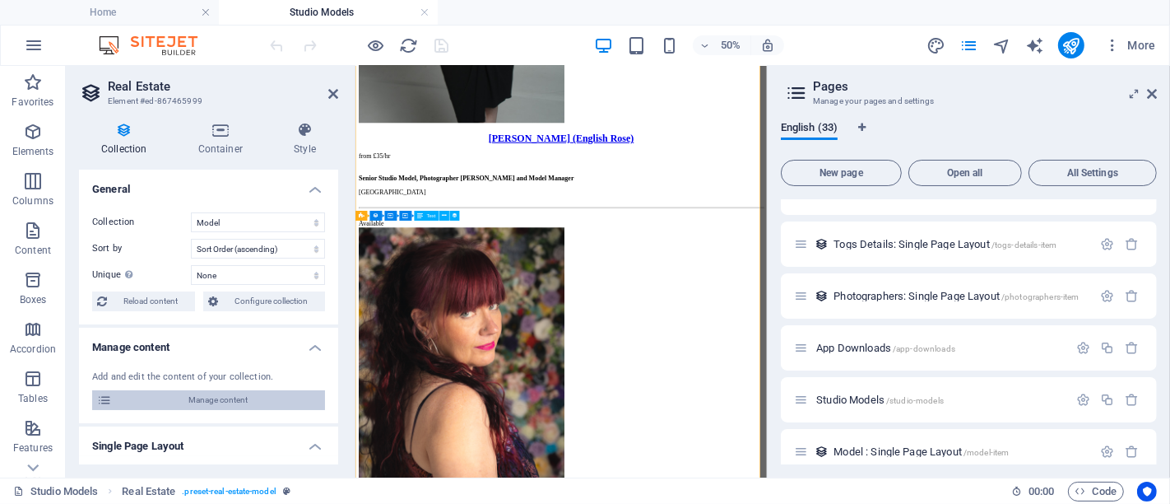
click at [172, 401] on span "Manage content" at bounding box center [218, 400] width 203 height 20
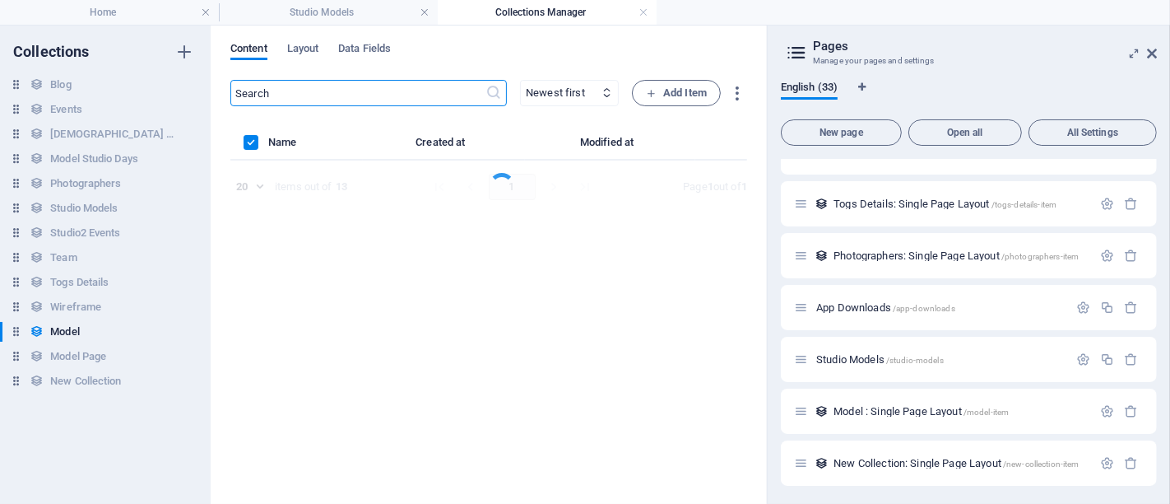
select select "columns.price_DESC"
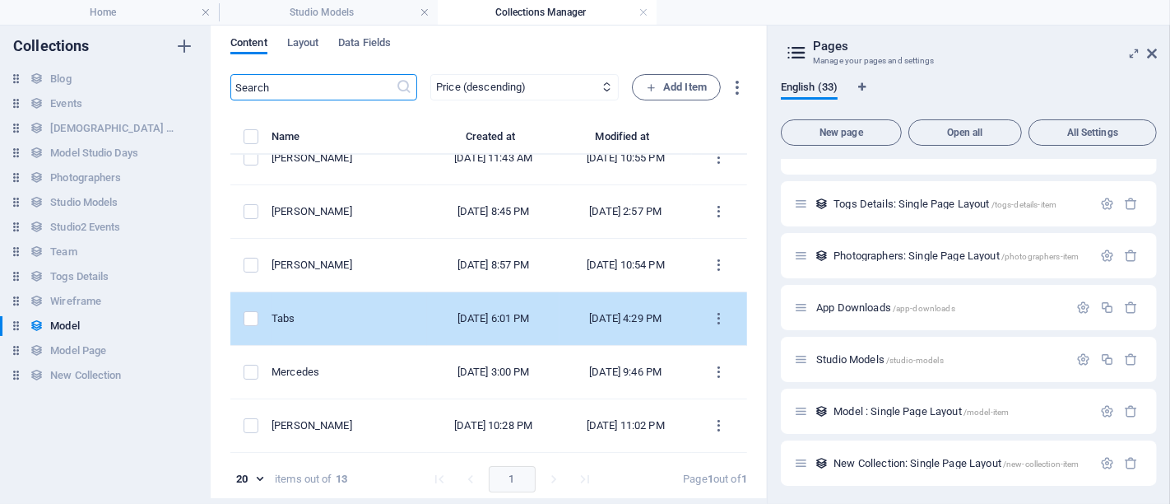
scroll to position [7, 0]
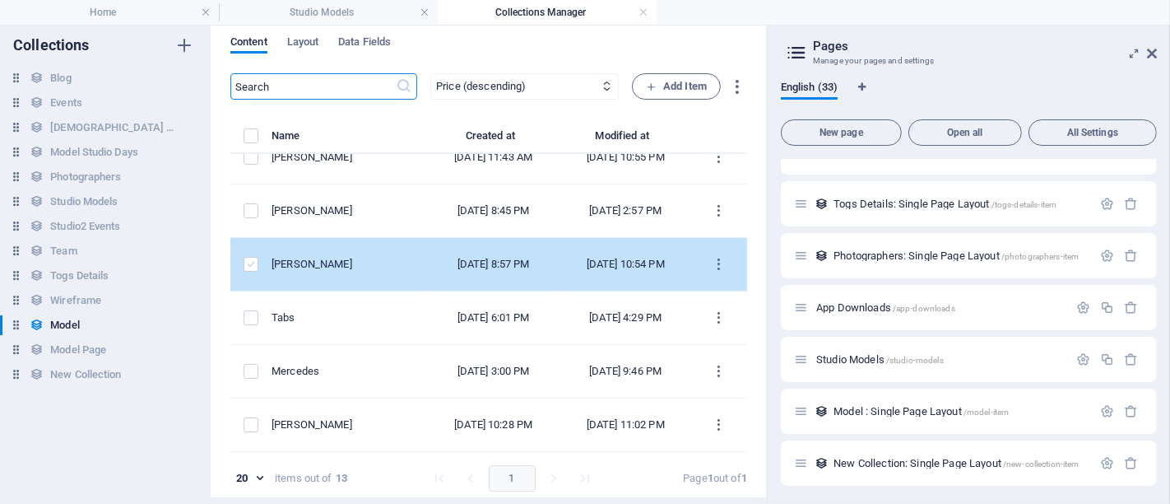
click at [250, 257] on label "items list" at bounding box center [251, 264] width 15 height 15
click at [0, 0] on input "items list" at bounding box center [0, 0] width 0 height 0
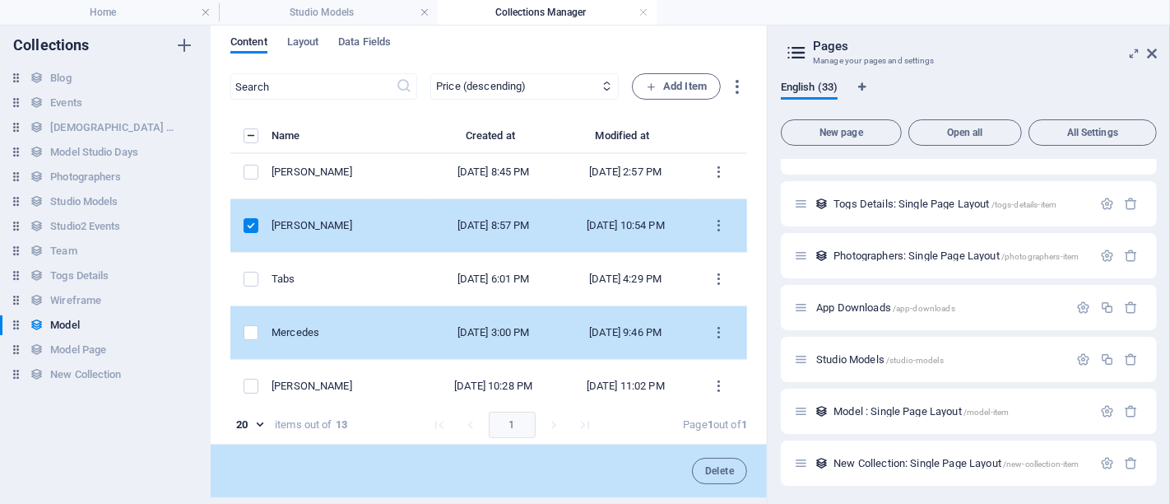
scroll to position [489, 0]
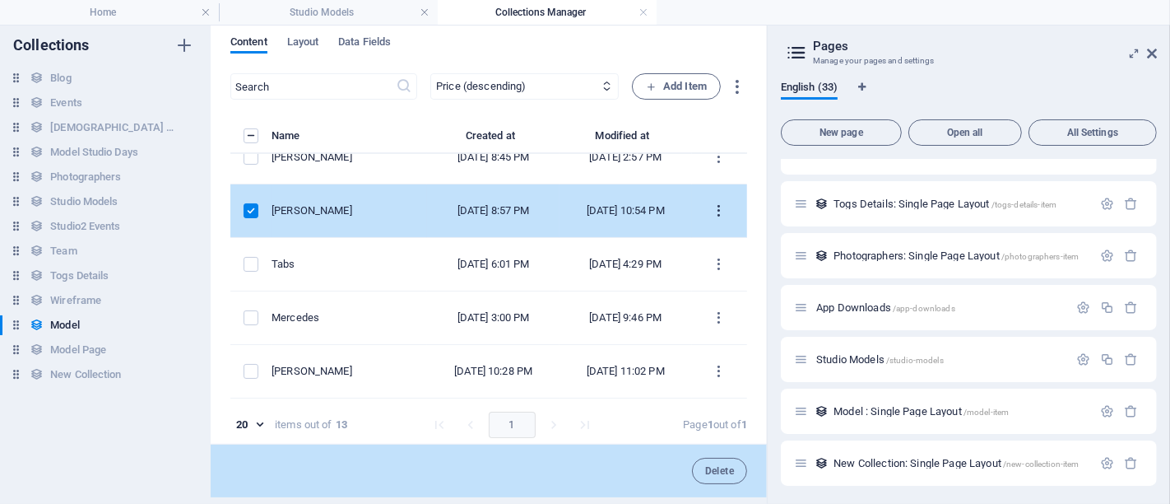
click at [713, 203] on icon "items list" at bounding box center [720, 211] width 16 height 16
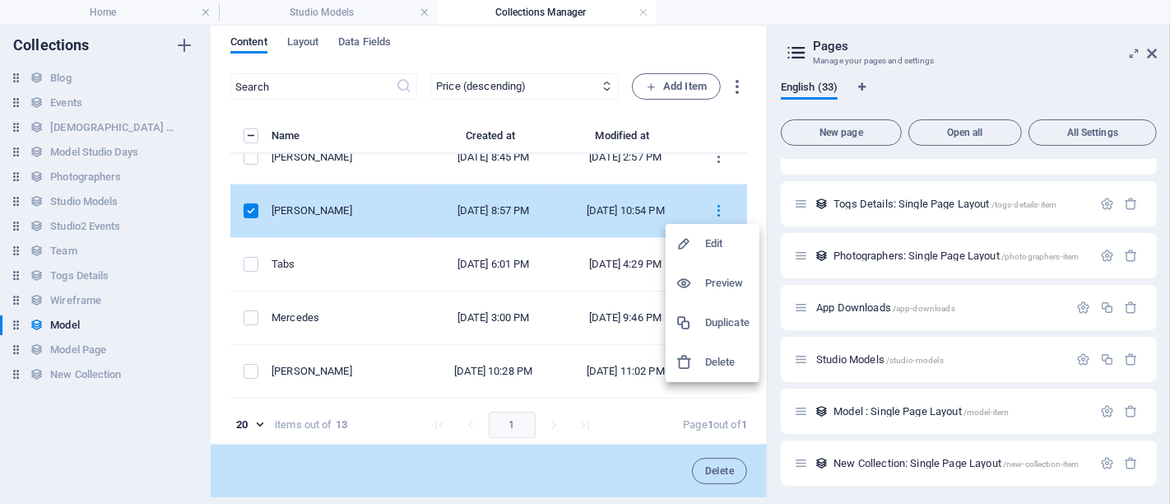
click at [709, 348] on li "Delete" at bounding box center [713, 361] width 94 height 39
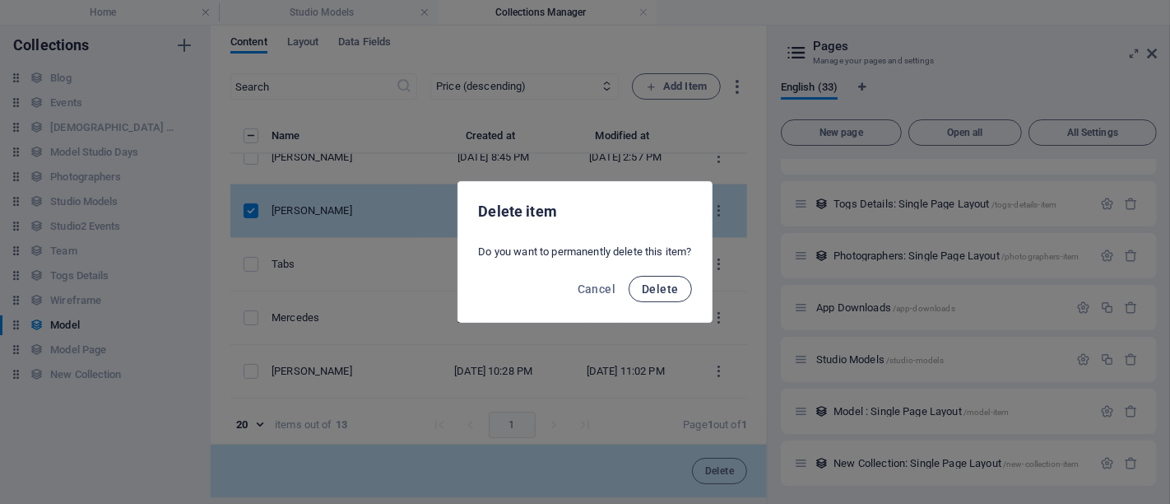
click at [664, 290] on span "Delete" at bounding box center [660, 288] width 36 height 13
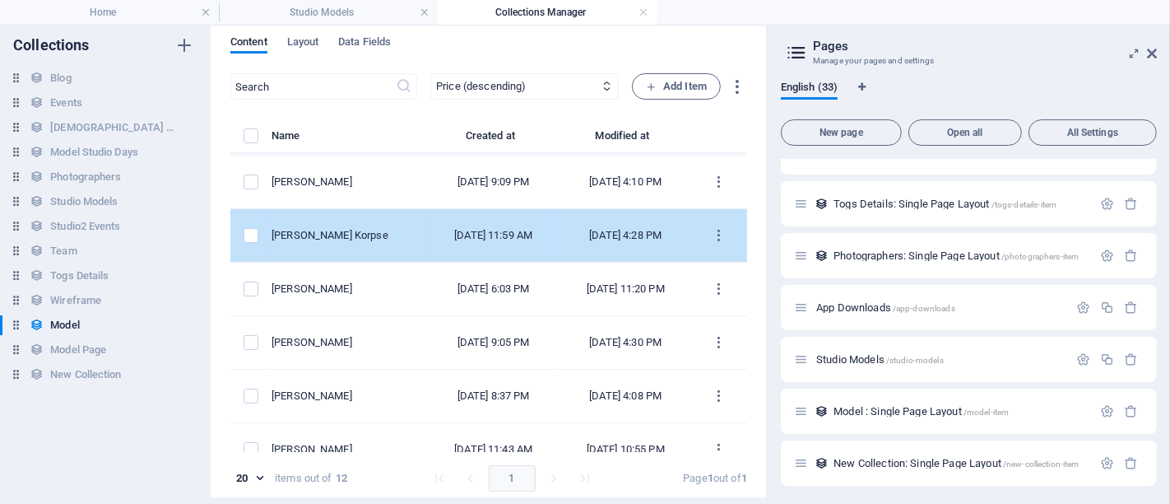
scroll to position [289, 0]
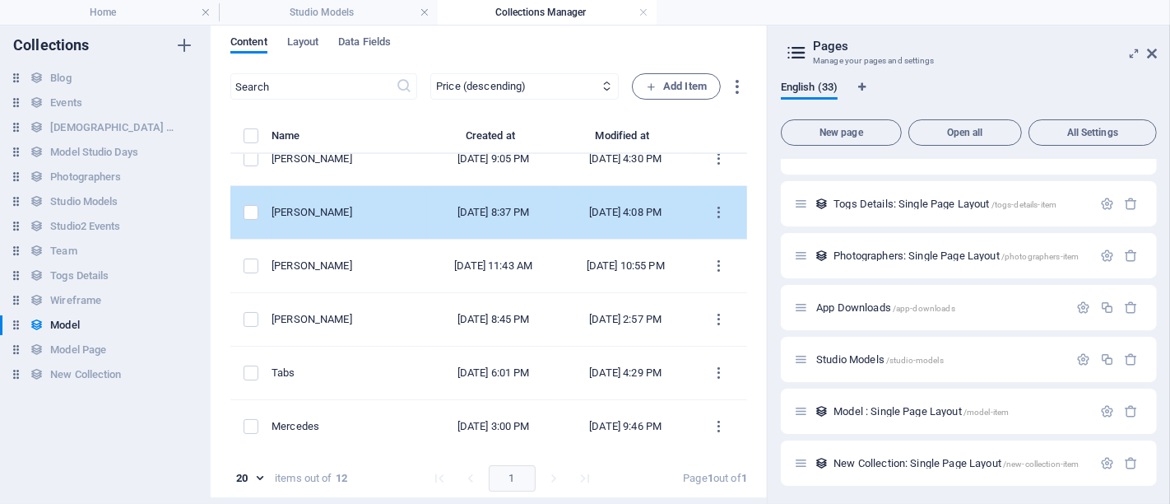
click at [378, 220] on div "[PERSON_NAME]" at bounding box center [343, 212] width 142 height 15
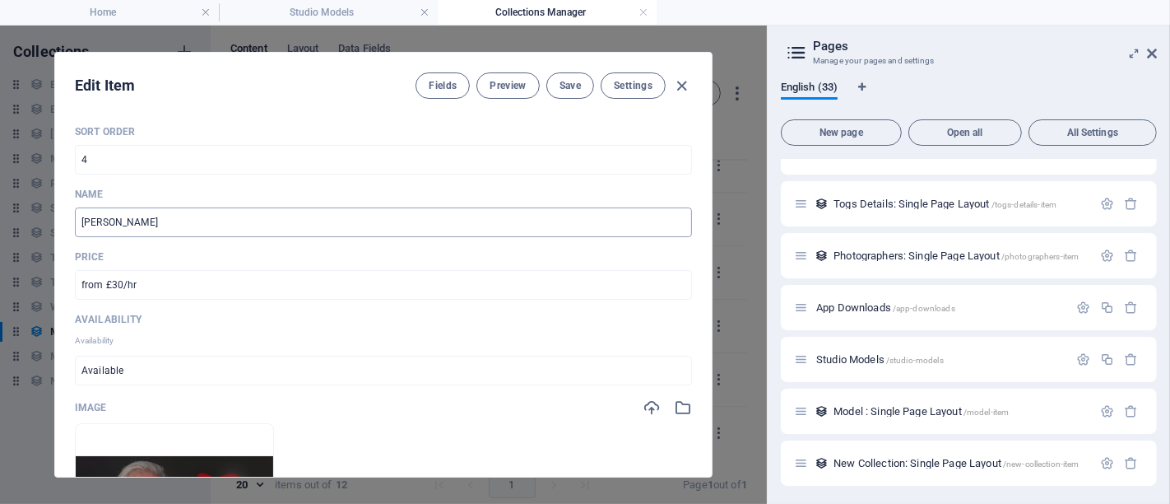
scroll to position [274, 0]
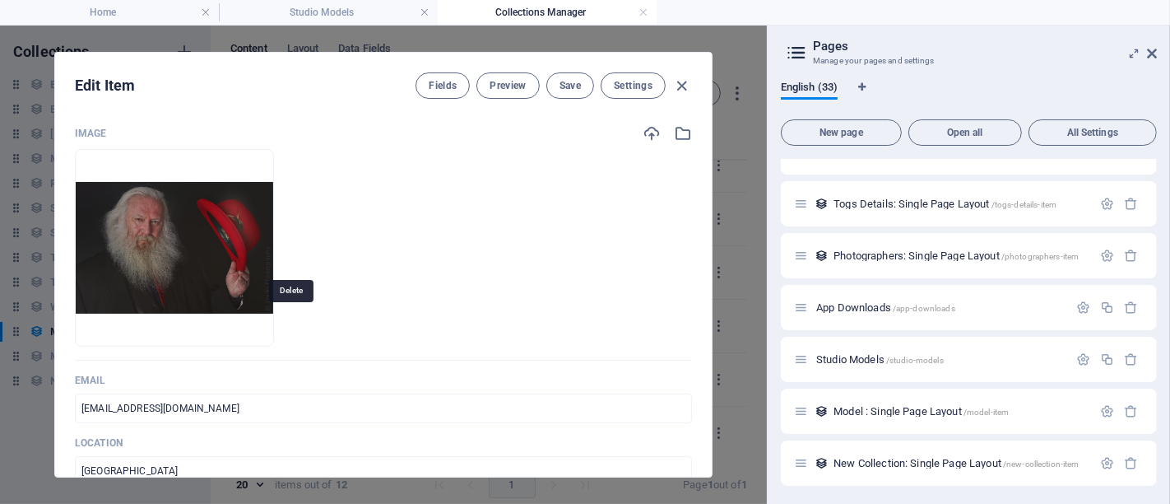
click at [224, 322] on icon "button" at bounding box center [217, 320] width 13 height 13
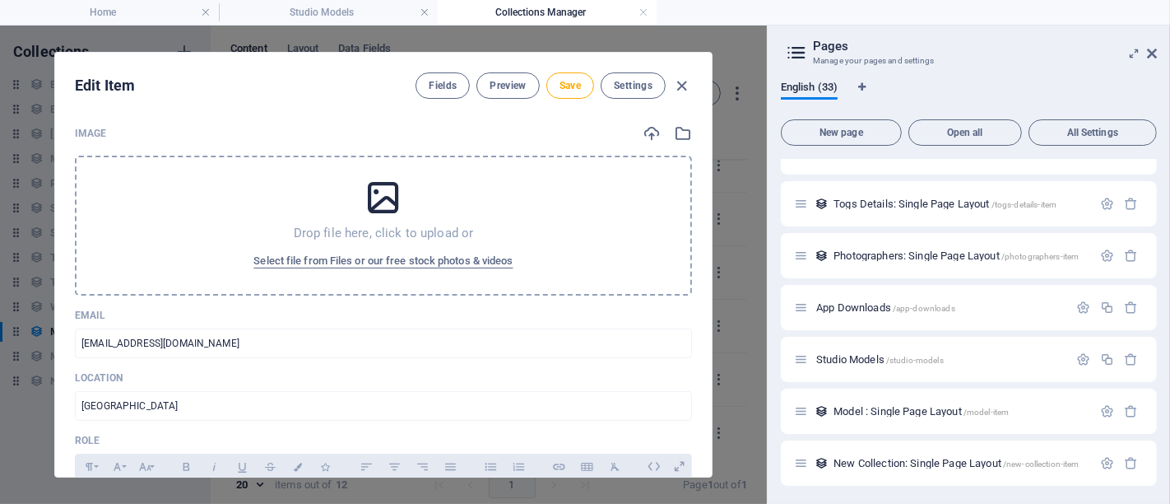
click at [392, 203] on icon at bounding box center [383, 197] width 41 height 41
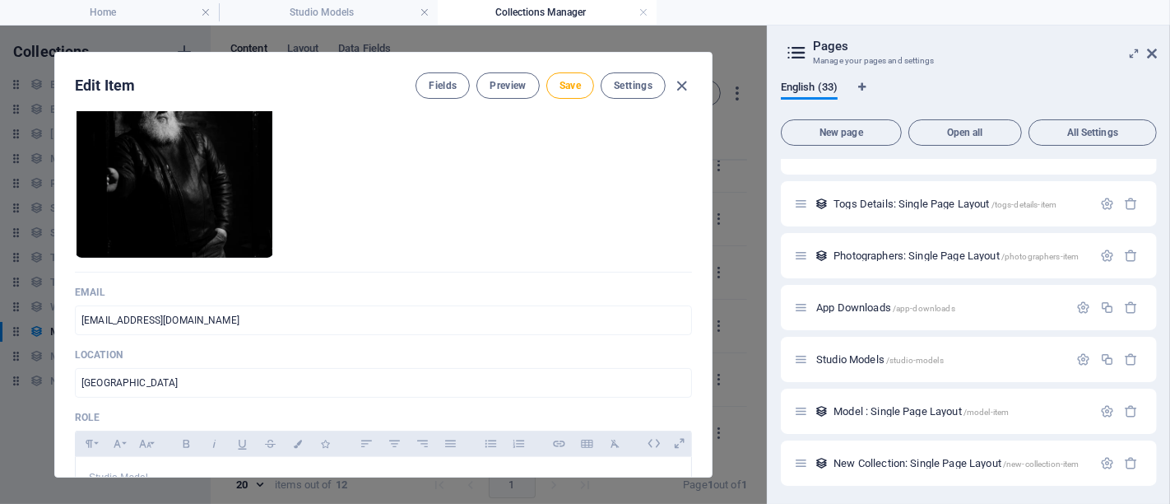
scroll to position [457, 0]
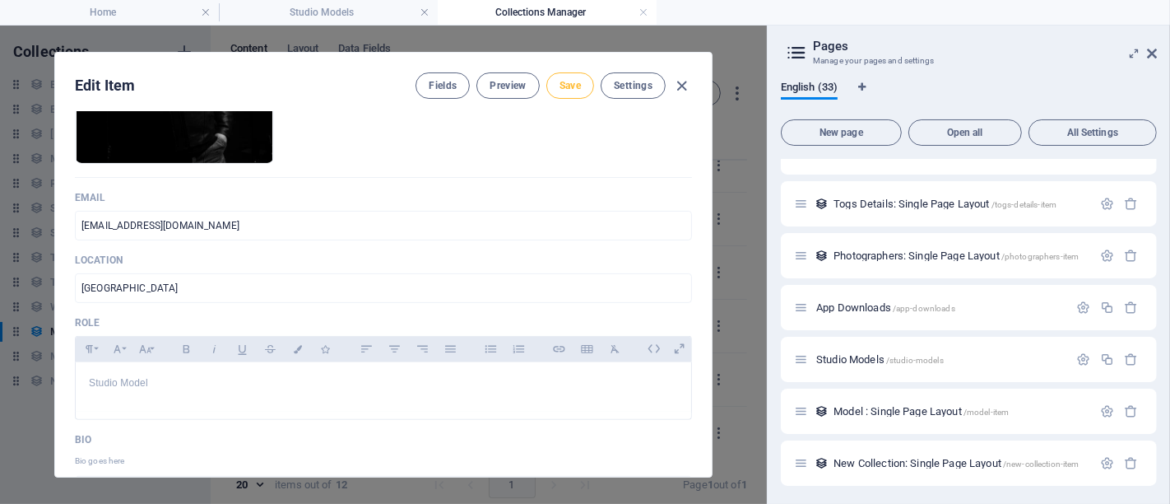
click at [566, 91] on span "Save" at bounding box center [569, 85] width 21 height 13
click at [853, 354] on span "Studio Models /studio-models" at bounding box center [880, 359] width 128 height 12
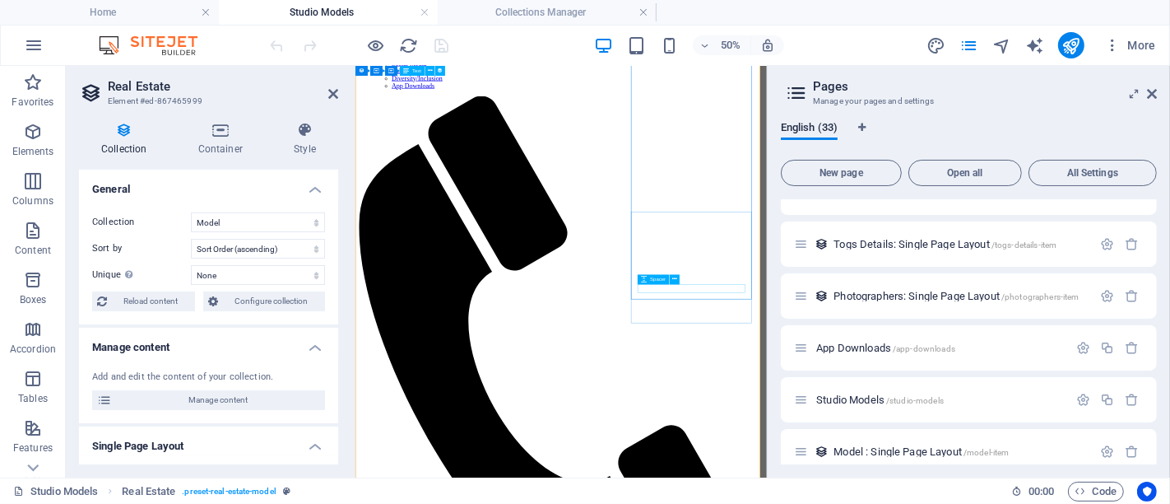
scroll to position [668, 0]
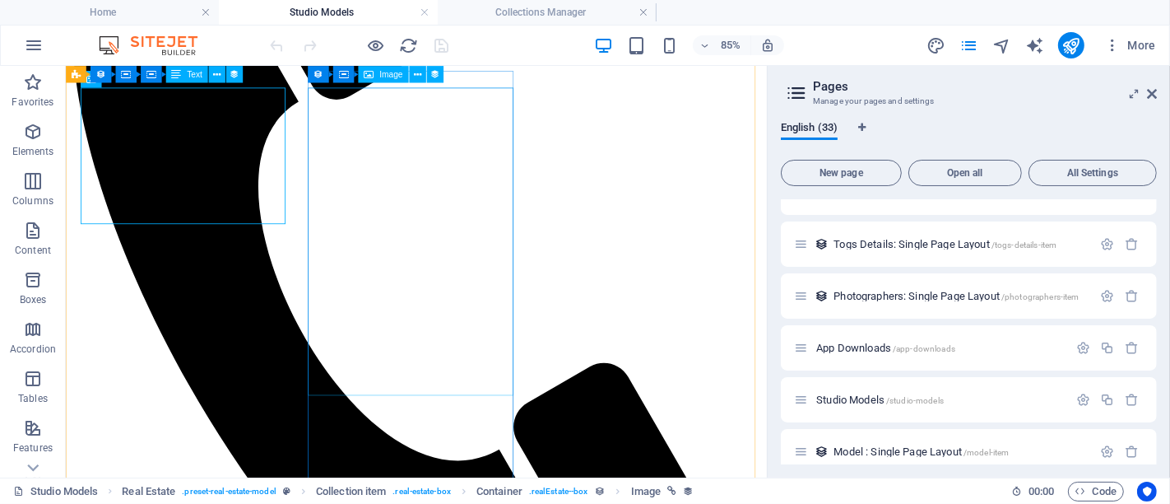
scroll to position [851, 0]
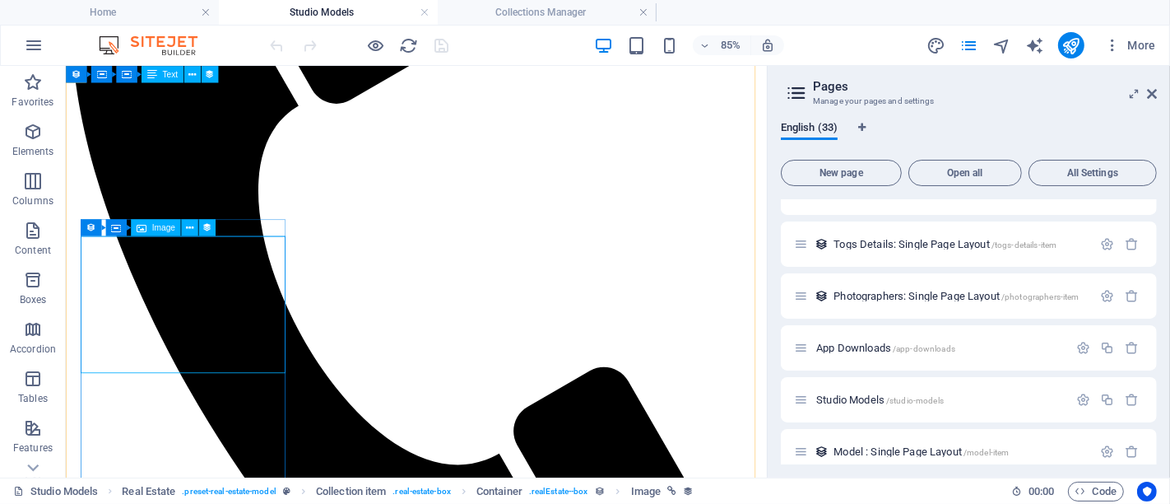
select select "image"
select select "px"
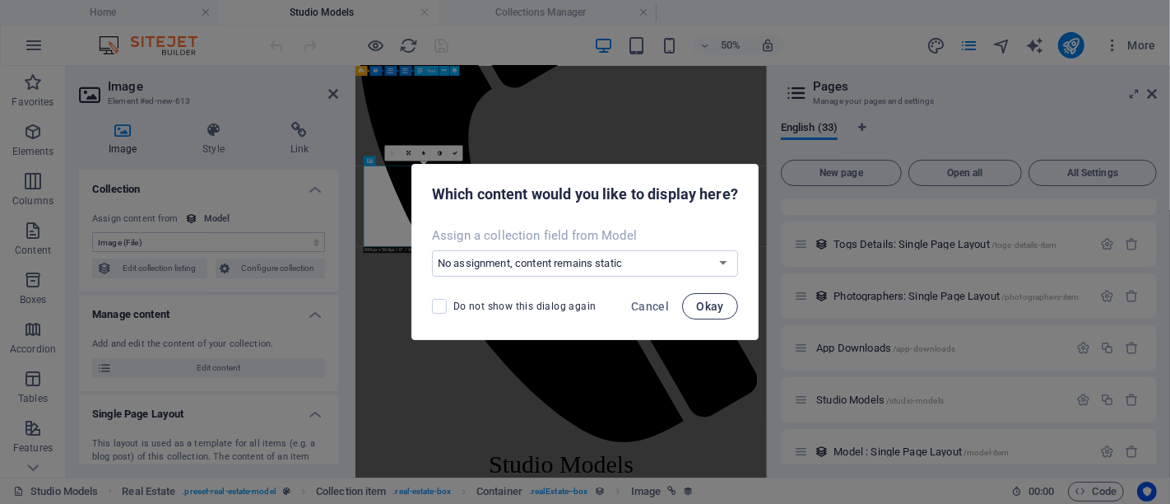
click at [700, 305] on span "Okay" at bounding box center [710, 305] width 28 height 13
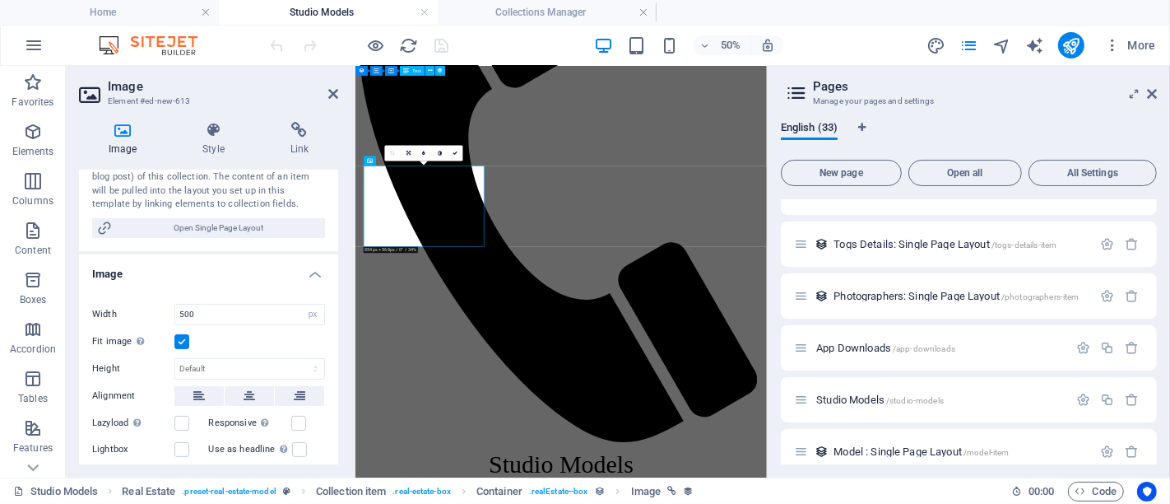
scroll to position [365, 0]
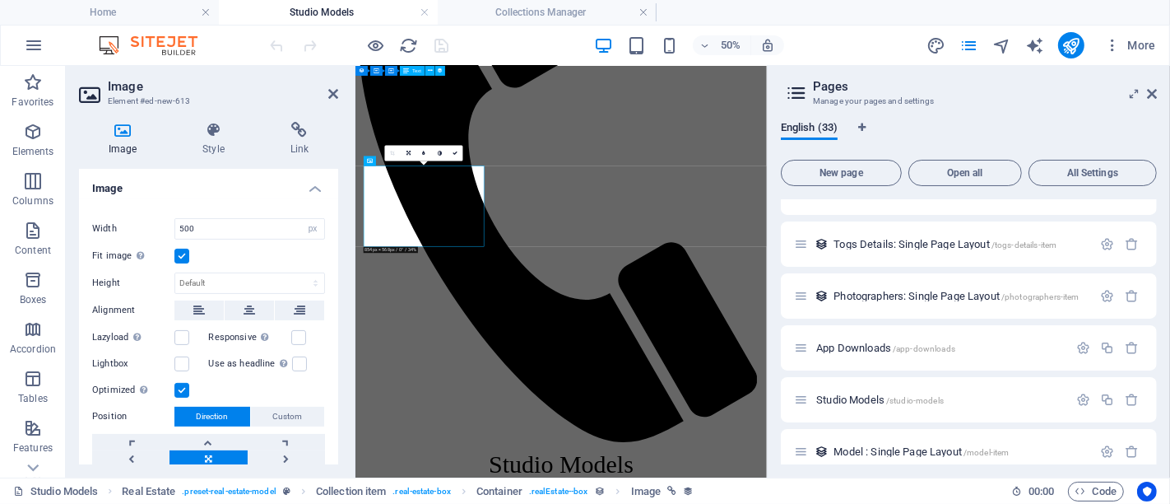
click at [181, 253] on label at bounding box center [181, 255] width 15 height 15
click at [0, 0] on input "Fit image Automatically fit image to a fixed width and height" at bounding box center [0, 0] width 0 height 0
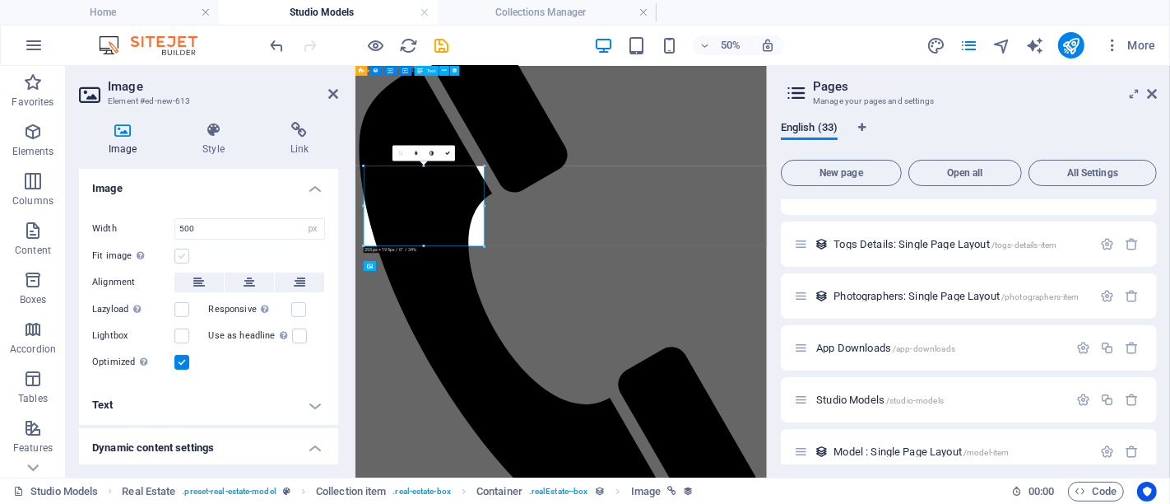
scroll to position [851, 0]
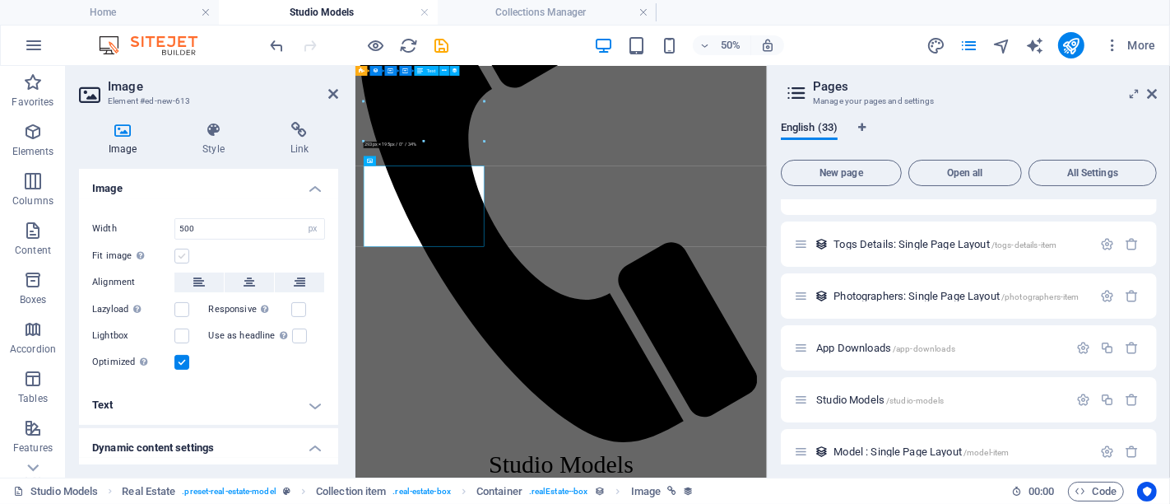
click at [181, 253] on label at bounding box center [181, 255] width 15 height 15
click at [0, 0] on input "Fit image Automatically fit image to a fixed width and height" at bounding box center [0, 0] width 0 height 0
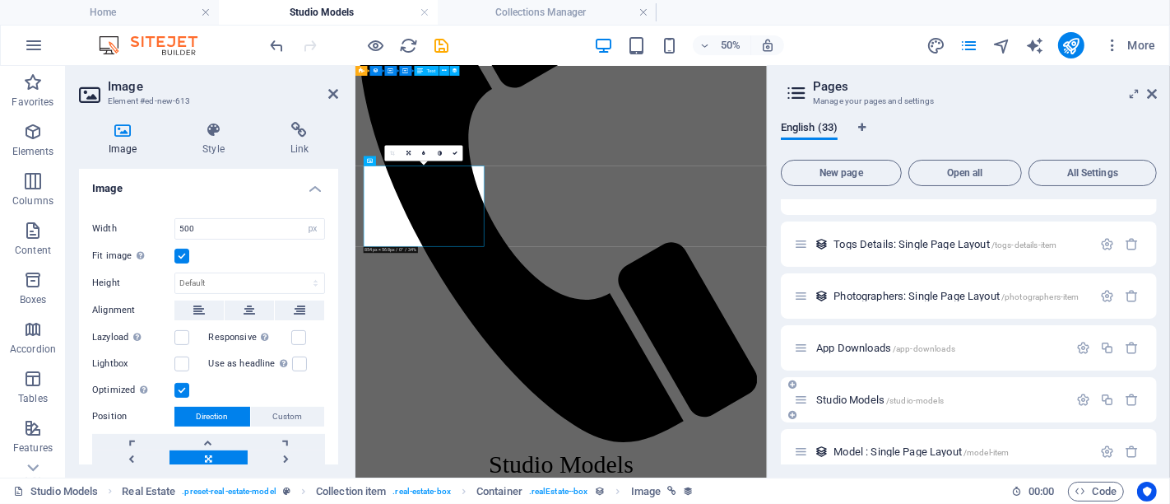
scroll to position [1444, 0]
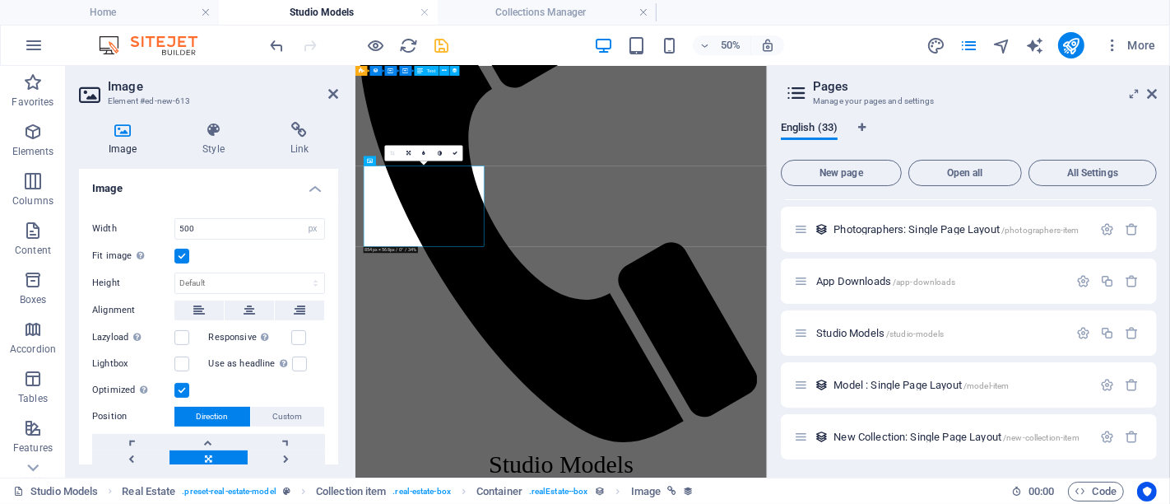
click at [447, 47] on icon "save" at bounding box center [442, 45] width 19 height 19
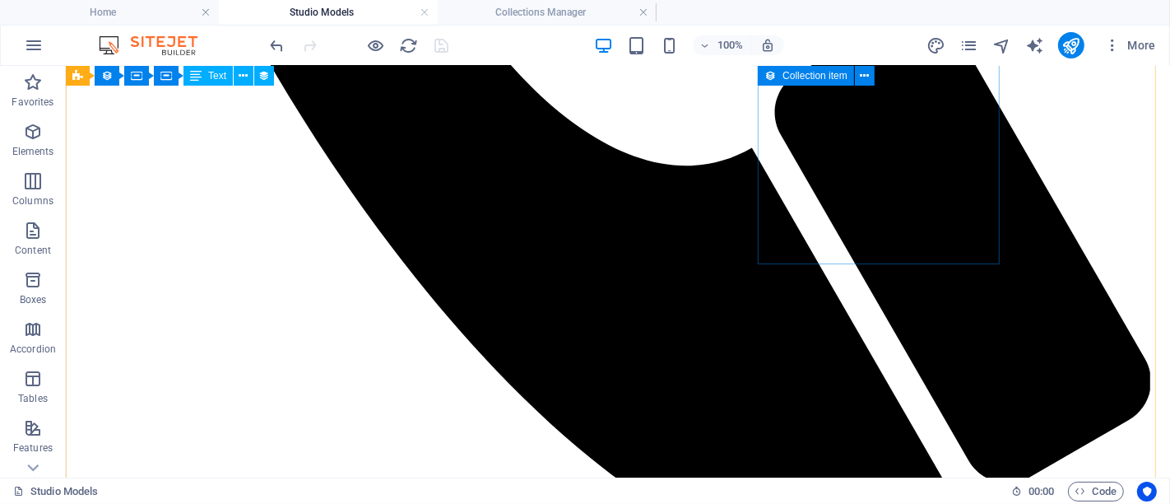
scroll to position [1217, 0]
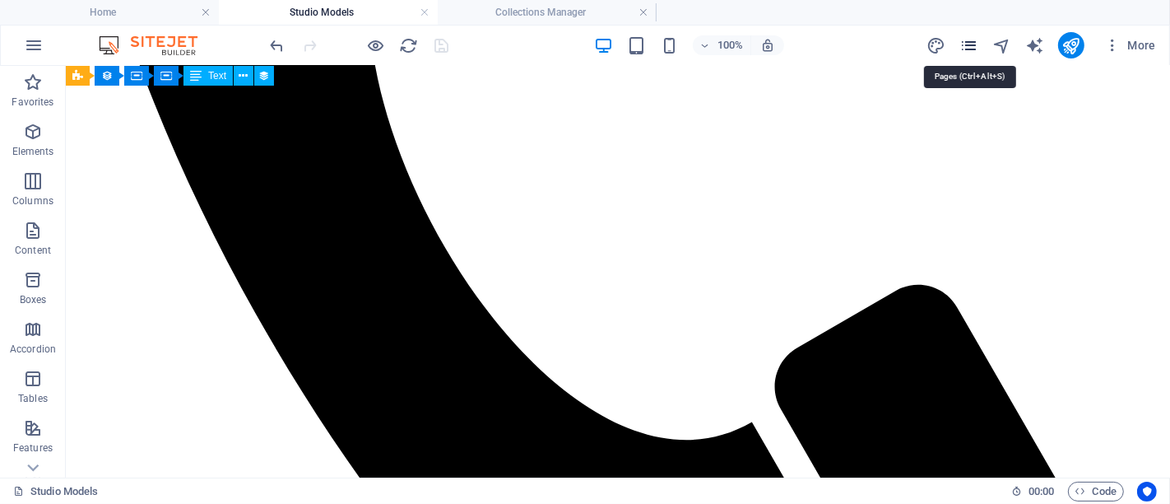
click at [970, 45] on icon "pages" at bounding box center [968, 45] width 19 height 19
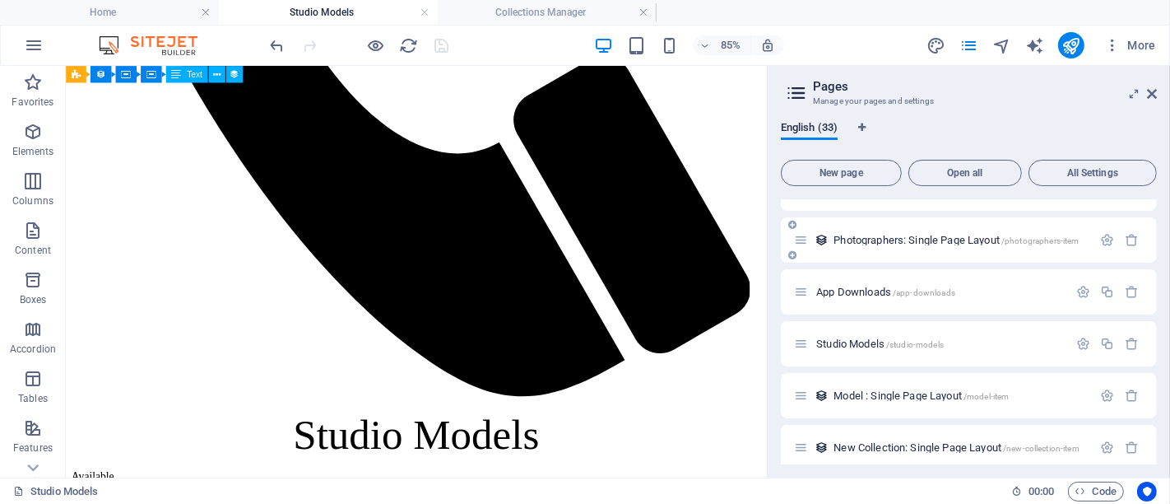
scroll to position [1444, 0]
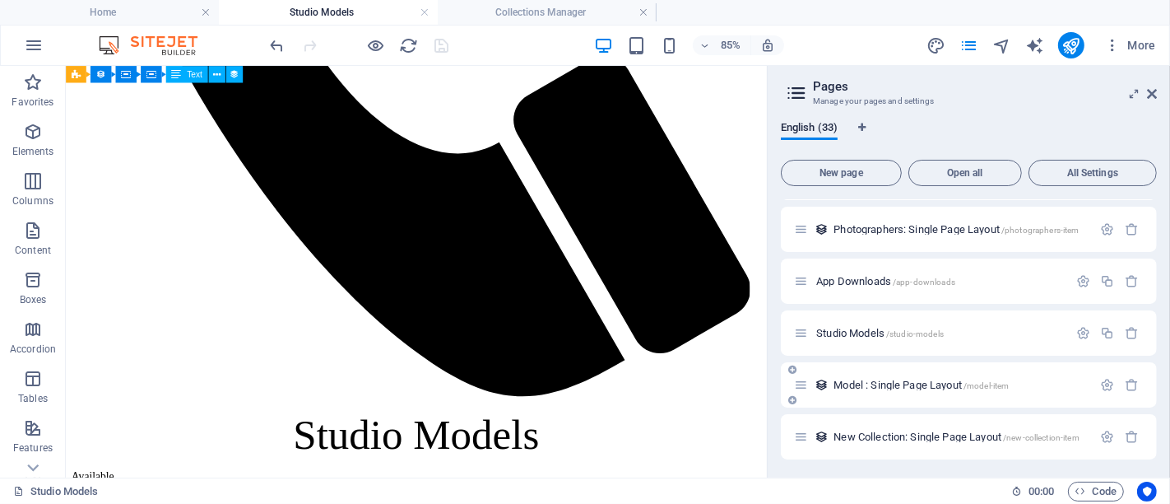
click at [862, 377] on div "Model : Single Page Layout /model-item" at bounding box center [943, 384] width 298 height 19
click at [847, 383] on span "Model : Single Page Layout /model-item" at bounding box center [920, 384] width 175 height 12
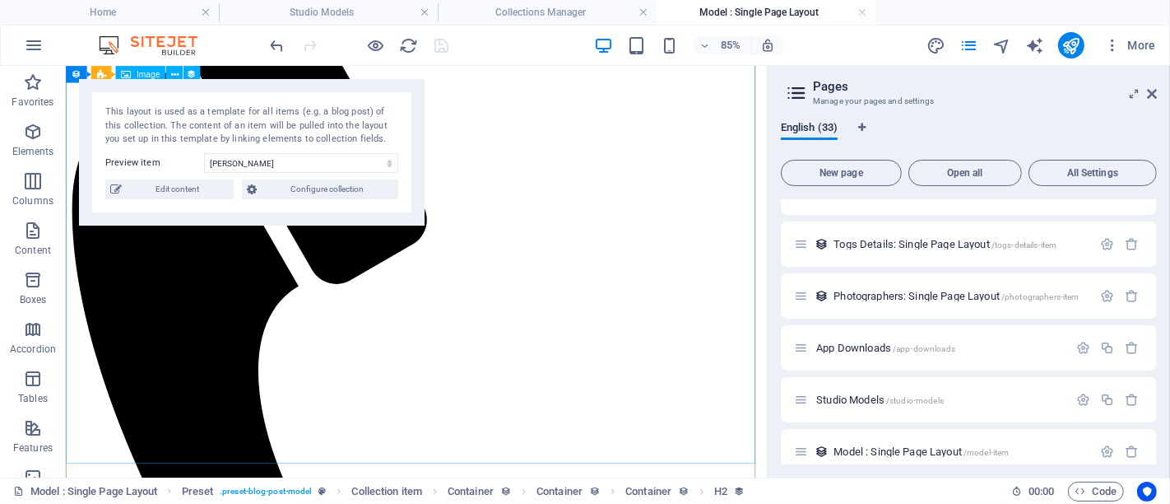
scroll to position [639, 0]
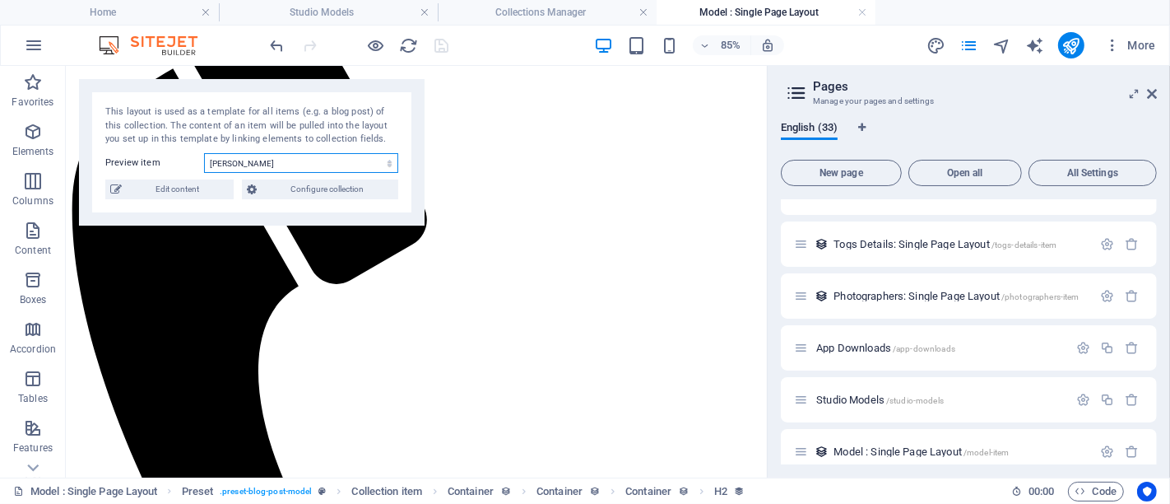
click at [280, 163] on select "[PERSON_NAME] Mercedes [PERSON_NAME] (English Rose) [PERSON_NAME] [PERSON_NAME]…" at bounding box center [301, 163] width 194 height 20
select select "68a96de7018d1092ea0d3d5c"
click at [204, 153] on select "[PERSON_NAME] Mercedes [PERSON_NAME] (English Rose) [PERSON_NAME] [PERSON_NAME]…" at bounding box center [301, 163] width 194 height 20
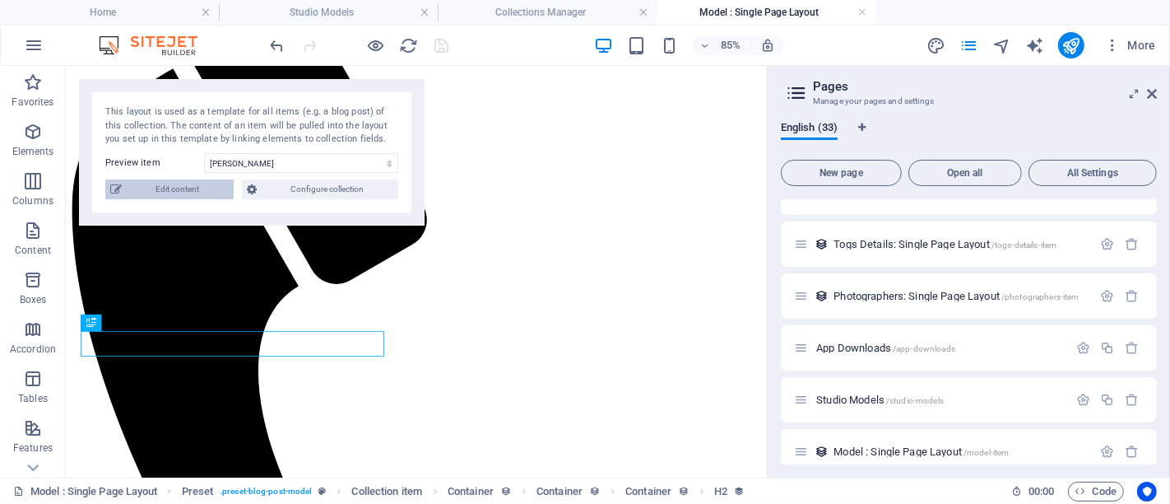
click at [215, 197] on span "Edit content" at bounding box center [178, 189] width 102 height 20
type input "[PERSON_NAME]"
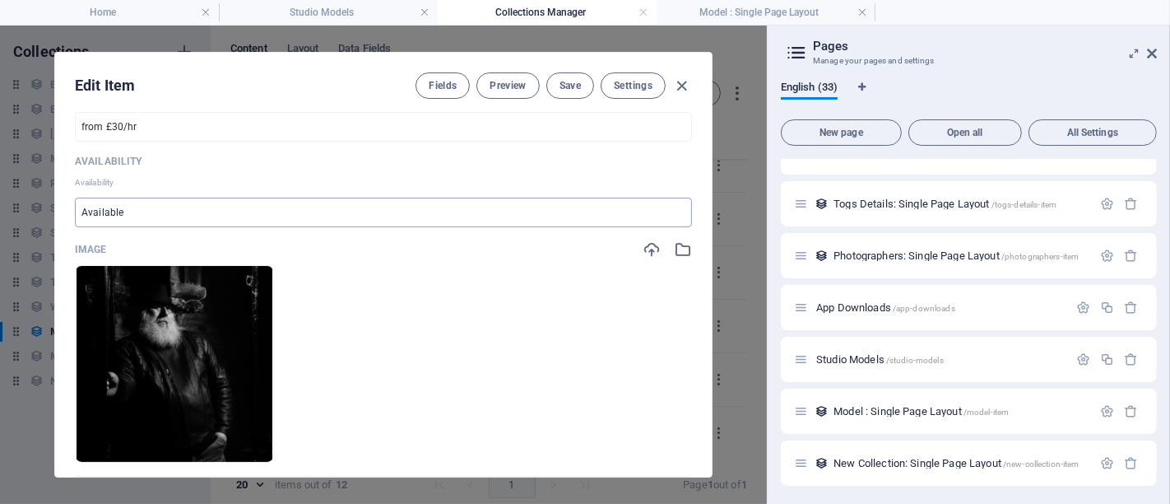
scroll to position [183, 0]
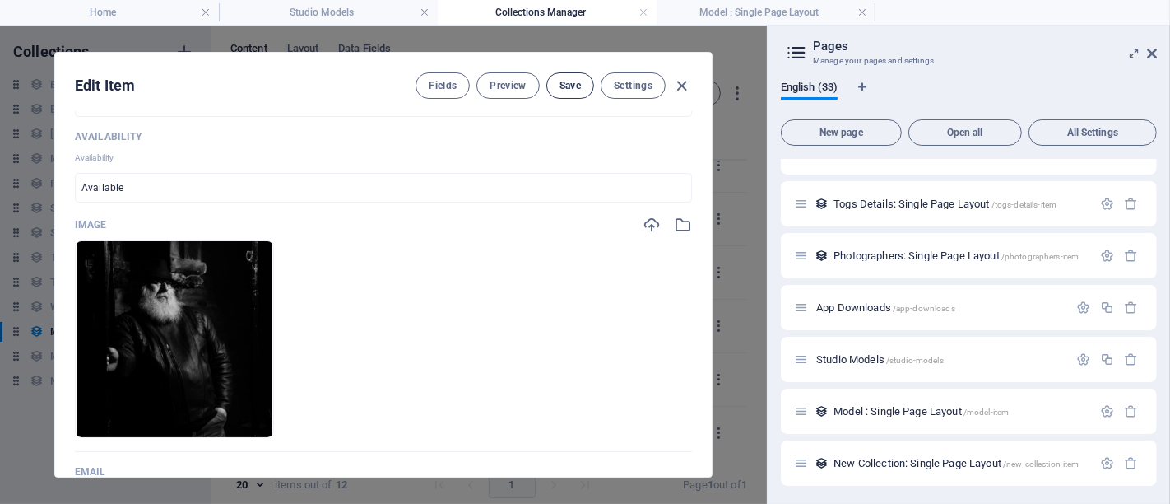
click at [576, 97] on div "Edit Item Fields Preview Save Settings" at bounding box center [383, 82] width 657 height 59
click at [578, 90] on span "Save" at bounding box center [569, 85] width 21 height 13
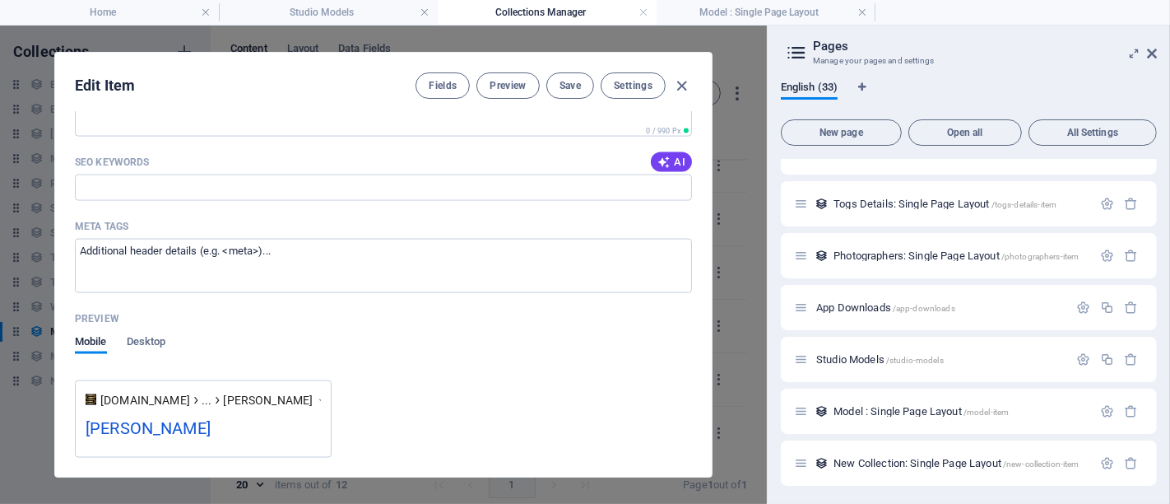
scroll to position [2519, 0]
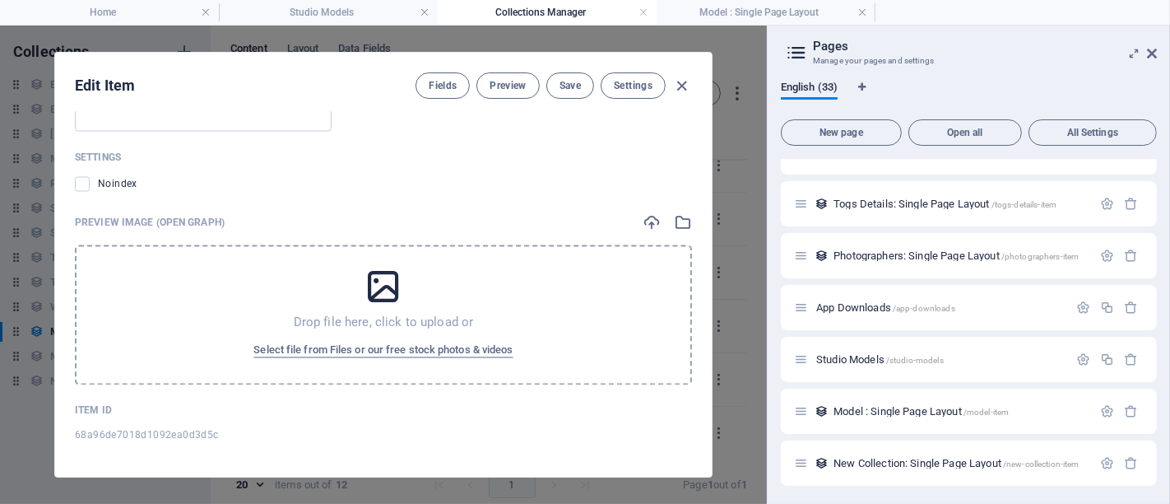
click at [363, 283] on icon at bounding box center [383, 287] width 41 height 41
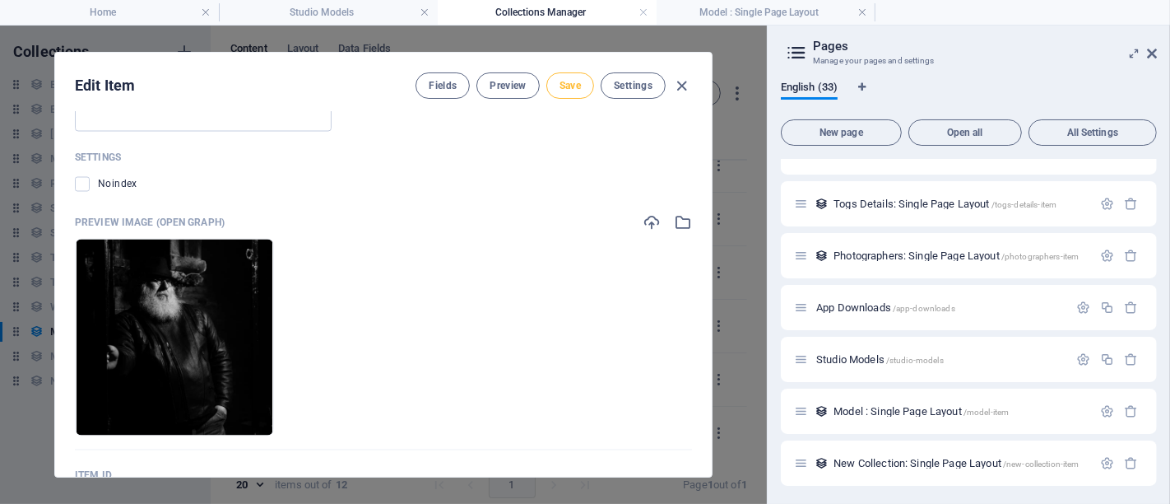
click at [578, 88] on span "Save" at bounding box center [569, 85] width 21 height 13
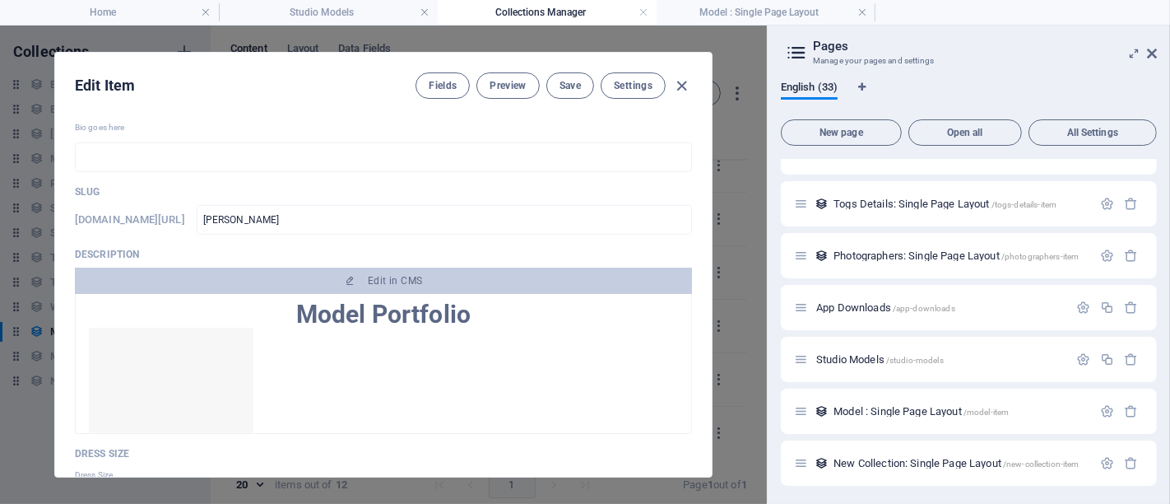
scroll to position [874, 0]
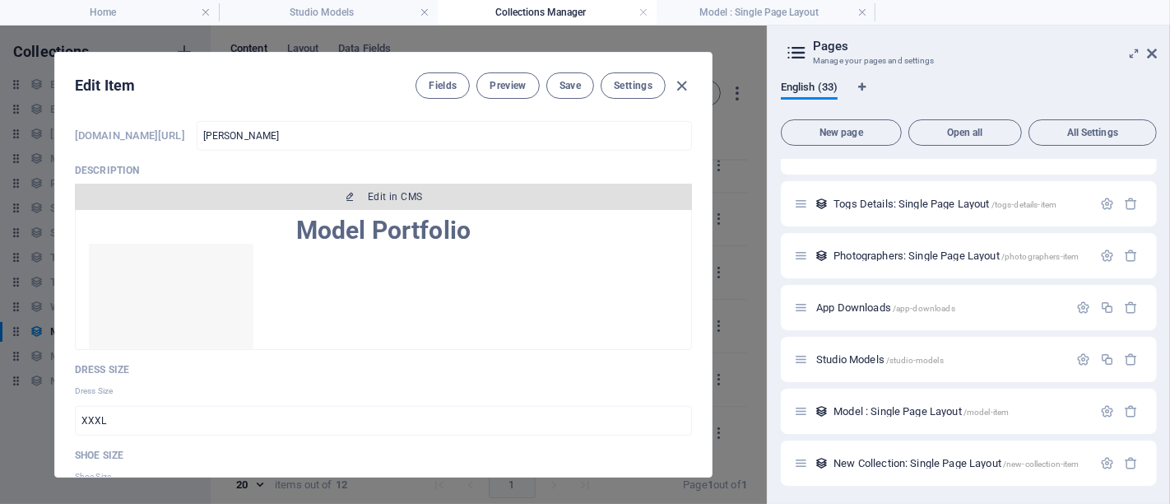
click at [402, 202] on button "Edit in CMS" at bounding box center [383, 196] width 617 height 26
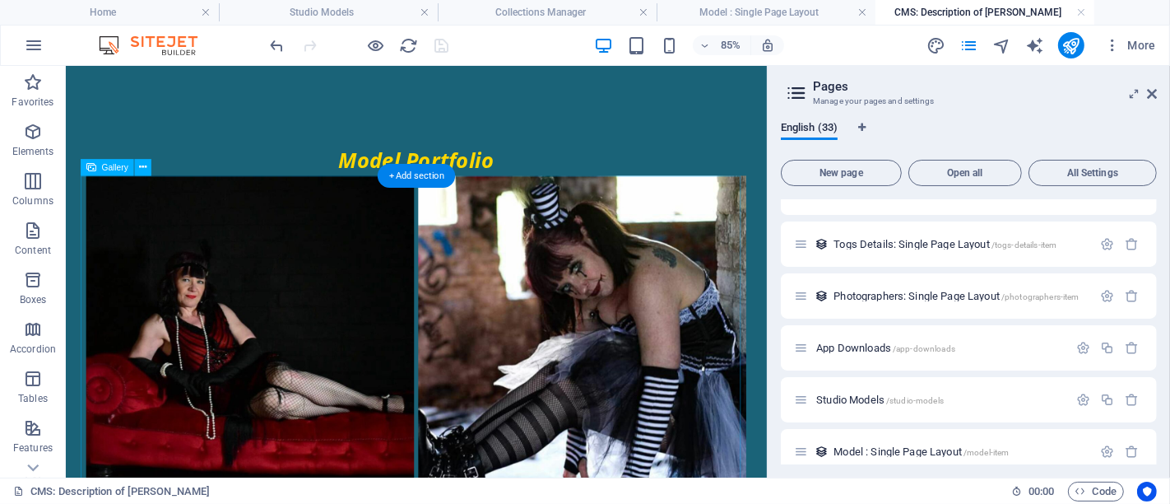
scroll to position [0, 0]
click at [387, 281] on li at bounding box center [281, 388] width 391 height 391
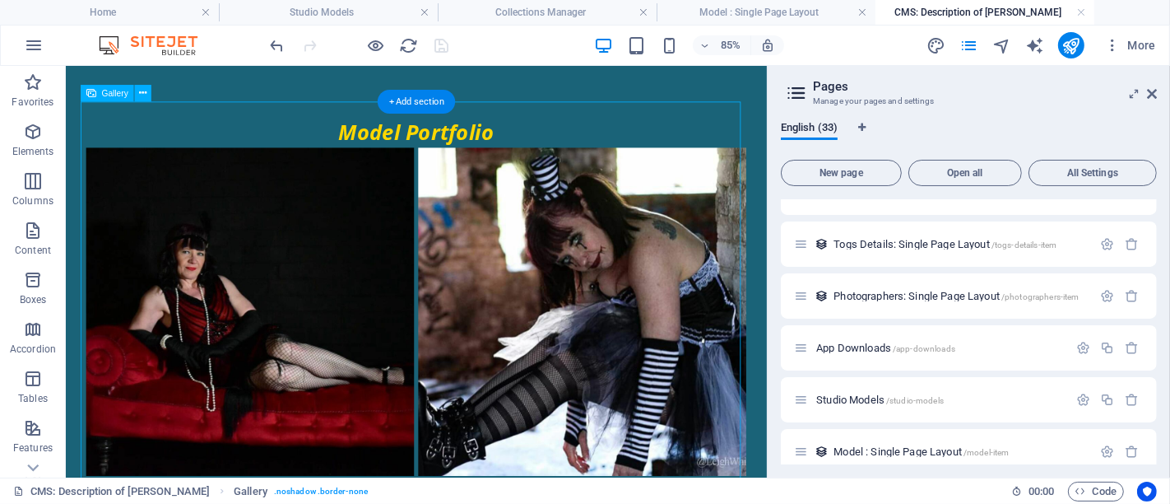
scroll to position [91, 0]
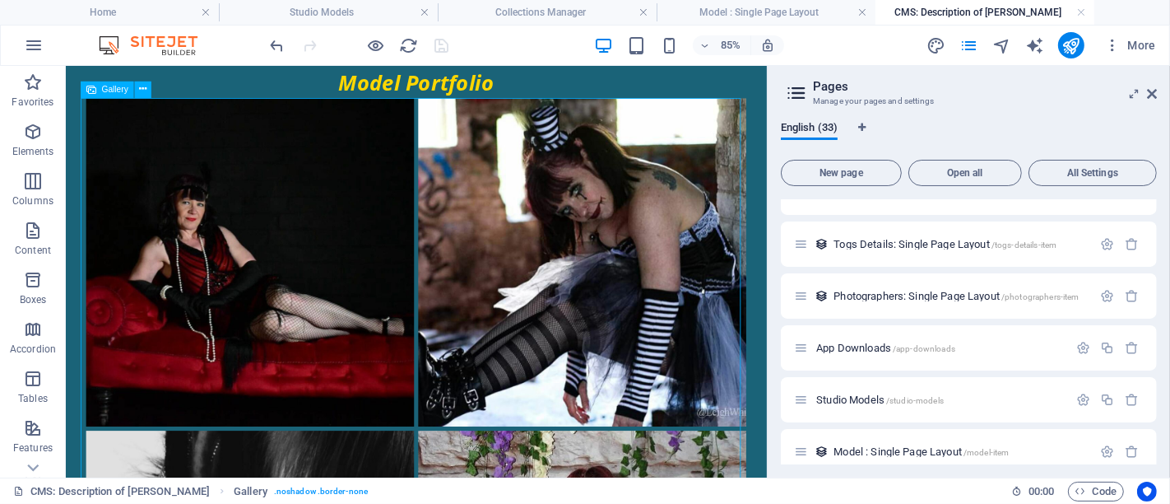
click at [122, 95] on div "Gallery" at bounding box center [107, 89] width 53 height 16
click at [147, 91] on button at bounding box center [142, 89] width 16 height 16
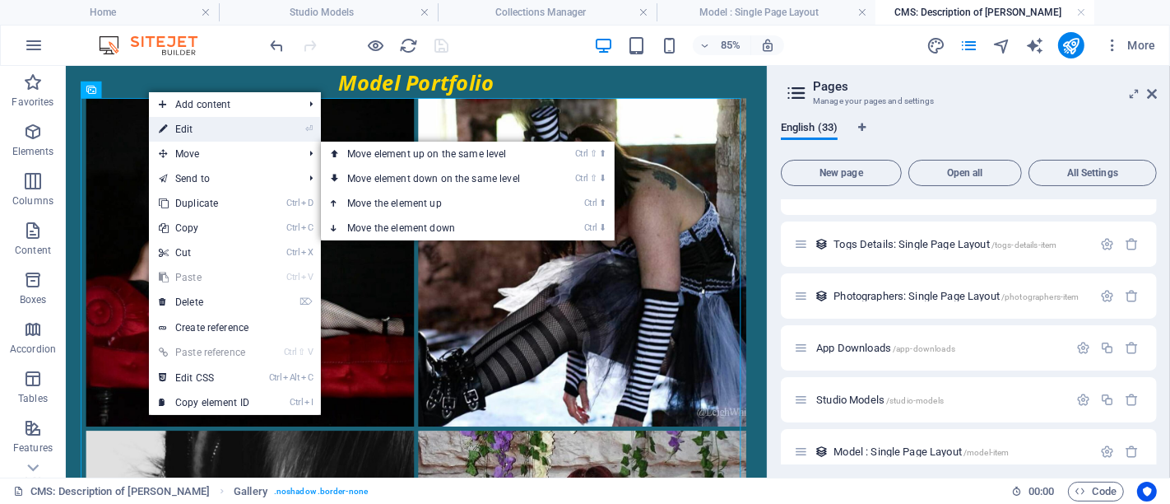
click at [216, 122] on link "⏎ Edit" at bounding box center [204, 129] width 110 height 25
select select "4"
select select "%"
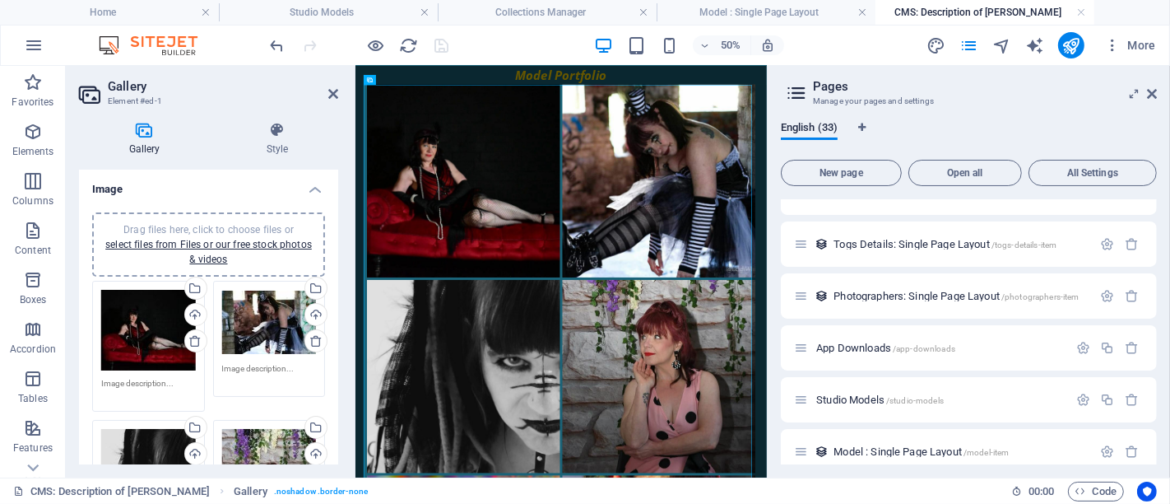
click at [206, 225] on span "Drag files here, click to choose files or select files from Files or our free s…" at bounding box center [208, 244] width 207 height 41
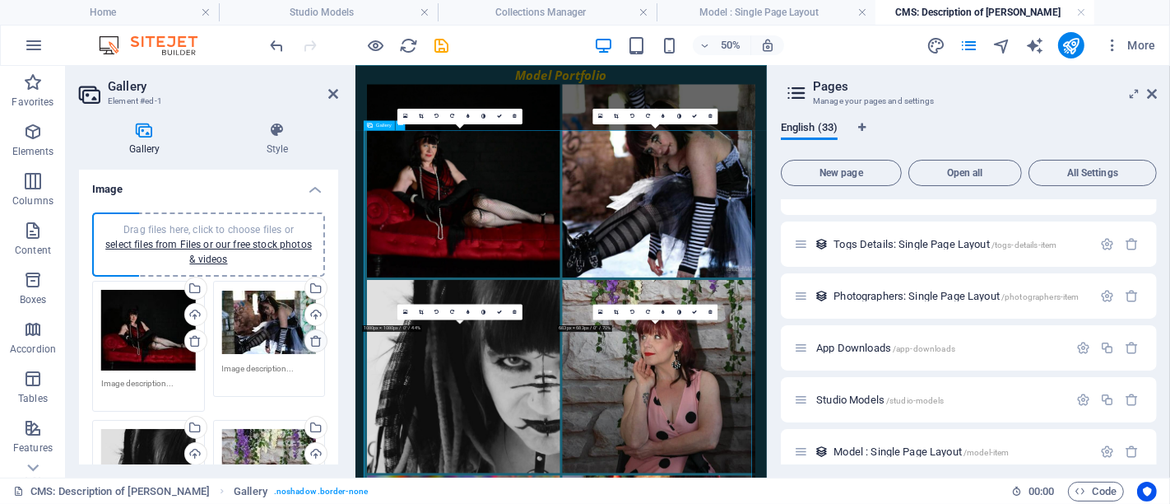
click at [193, 338] on icon at bounding box center [194, 340] width 13 height 13
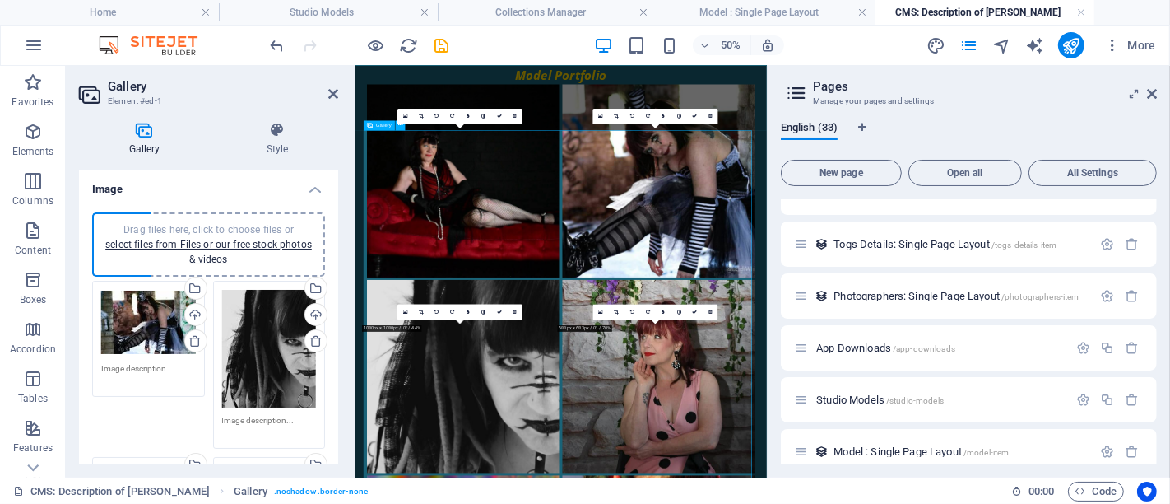
click at [312, 337] on icon at bounding box center [315, 340] width 13 height 13
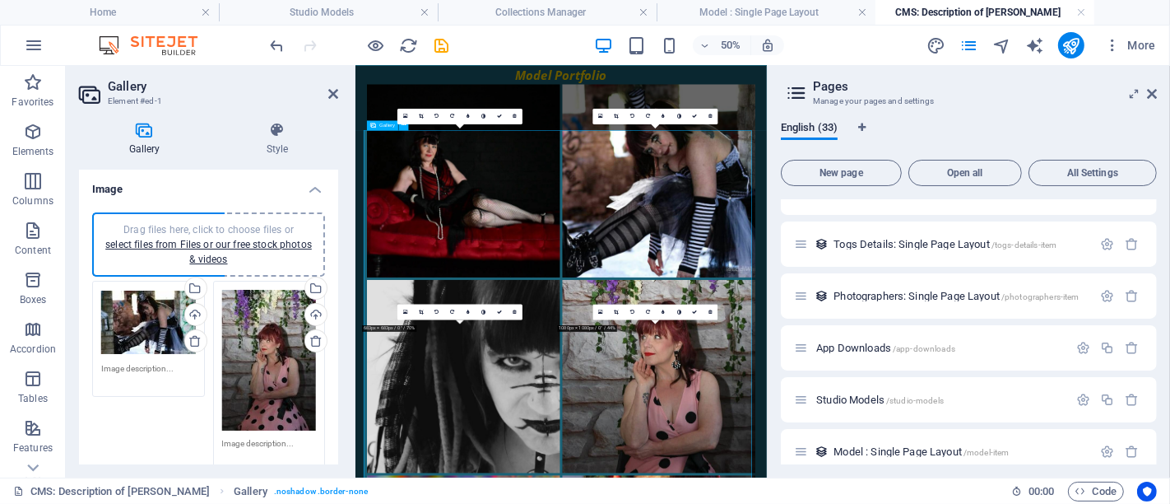
scroll to position [0, 0]
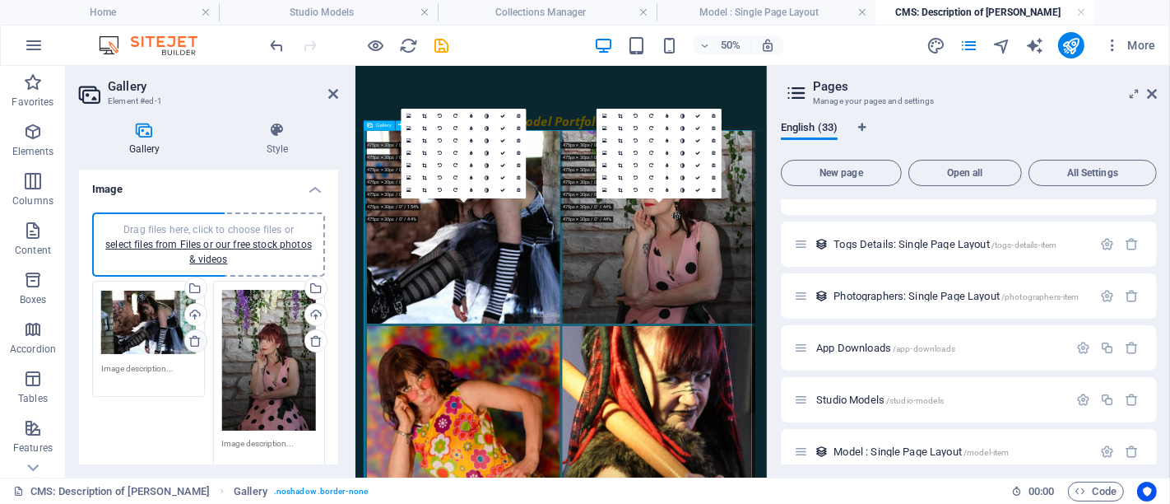
click at [197, 339] on icon at bounding box center [194, 340] width 13 height 13
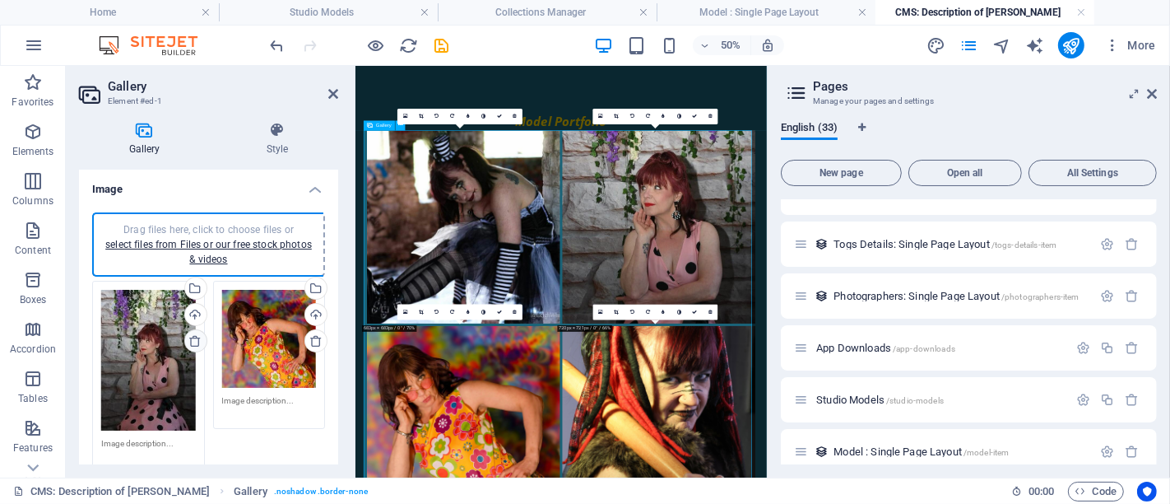
click at [197, 339] on icon at bounding box center [194, 340] width 13 height 13
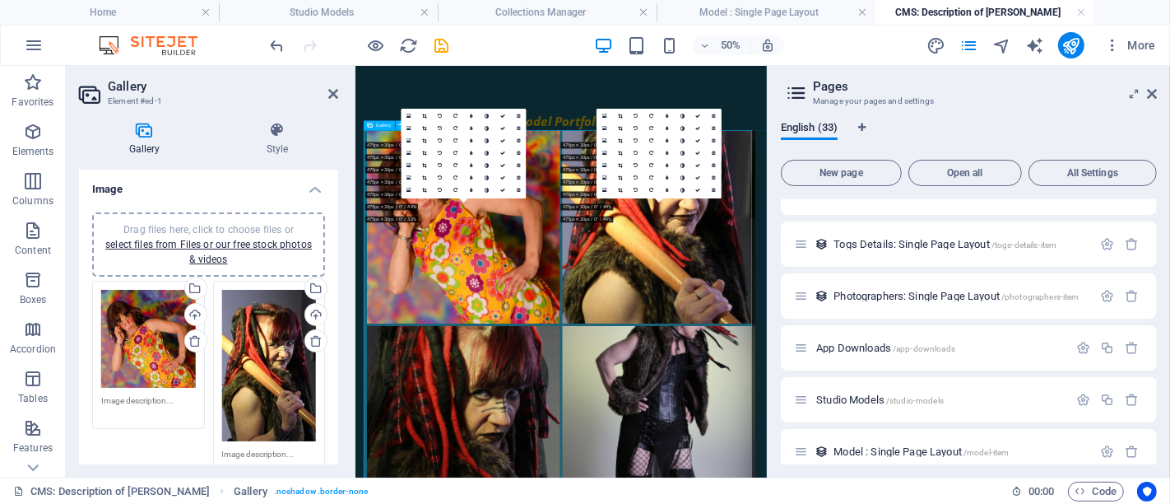
click at [197, 339] on icon at bounding box center [194, 340] width 13 height 13
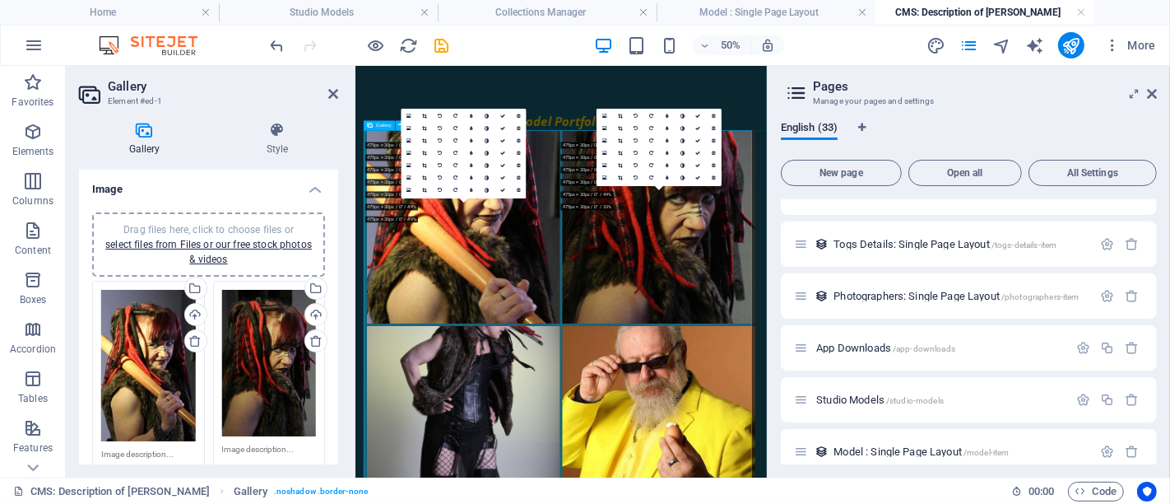
click at [197, 339] on icon at bounding box center [194, 340] width 13 height 13
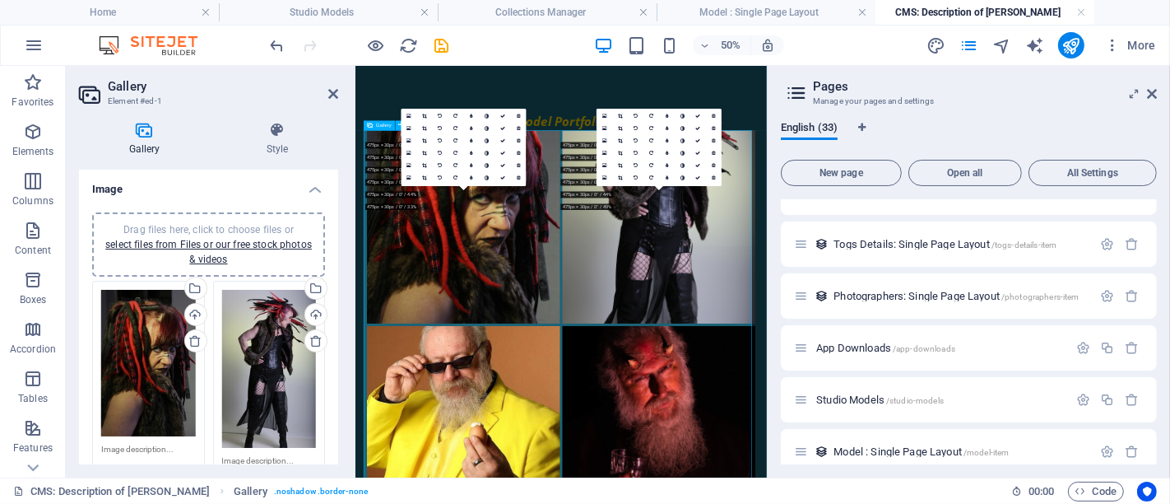
click at [197, 339] on icon at bounding box center [194, 340] width 13 height 13
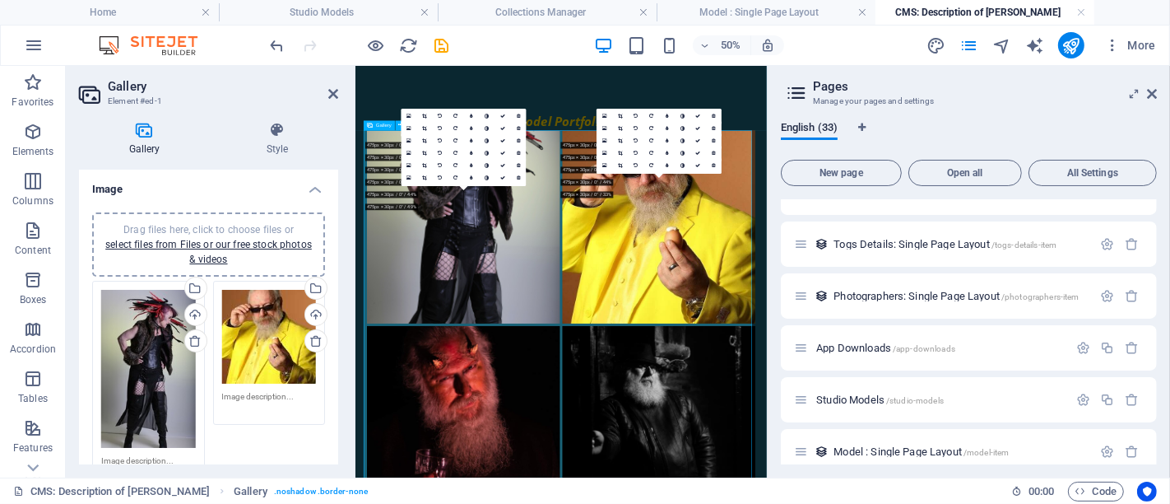
click at [197, 339] on icon at bounding box center [194, 340] width 13 height 13
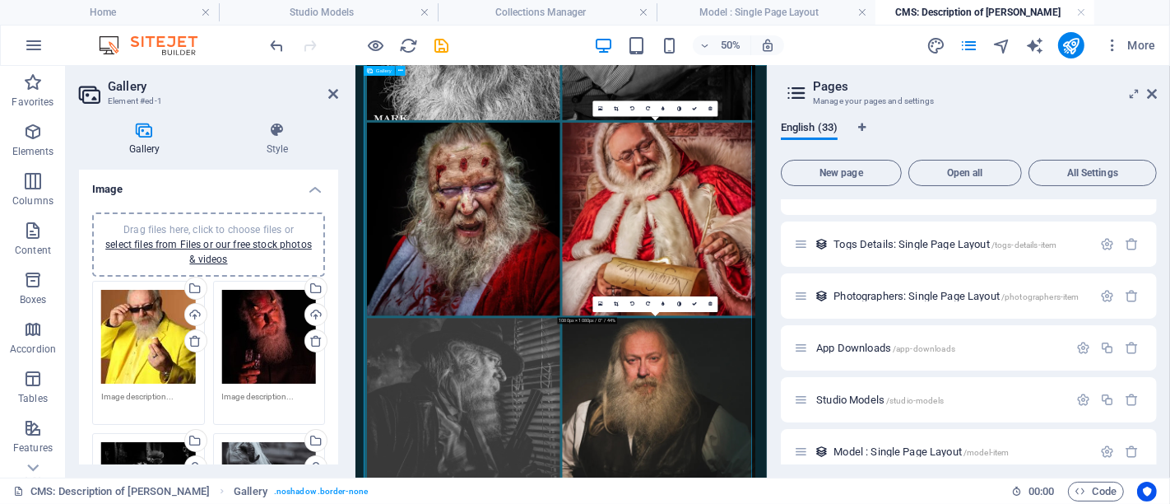
scroll to position [1346, 0]
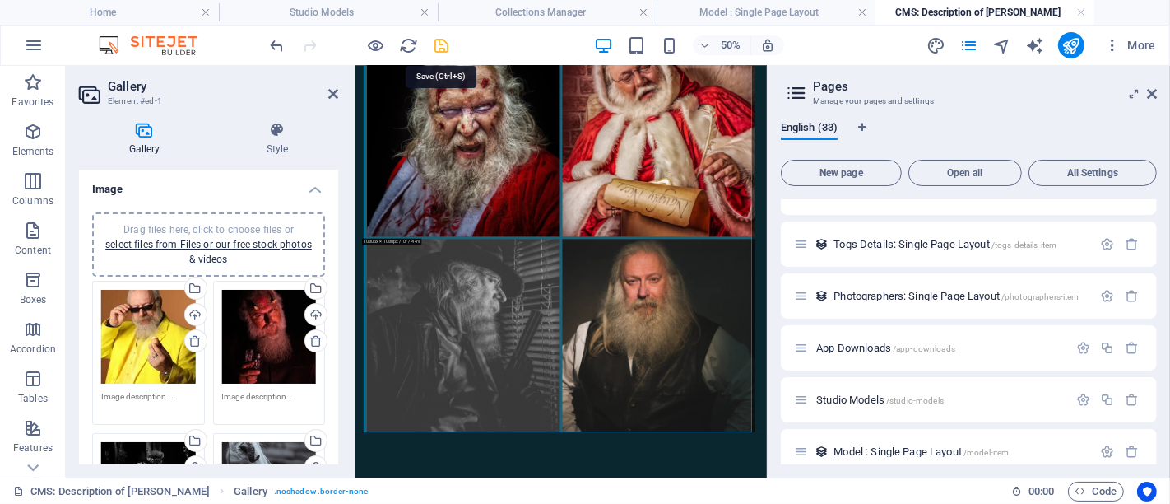
click at [442, 45] on icon "save" at bounding box center [442, 45] width 19 height 19
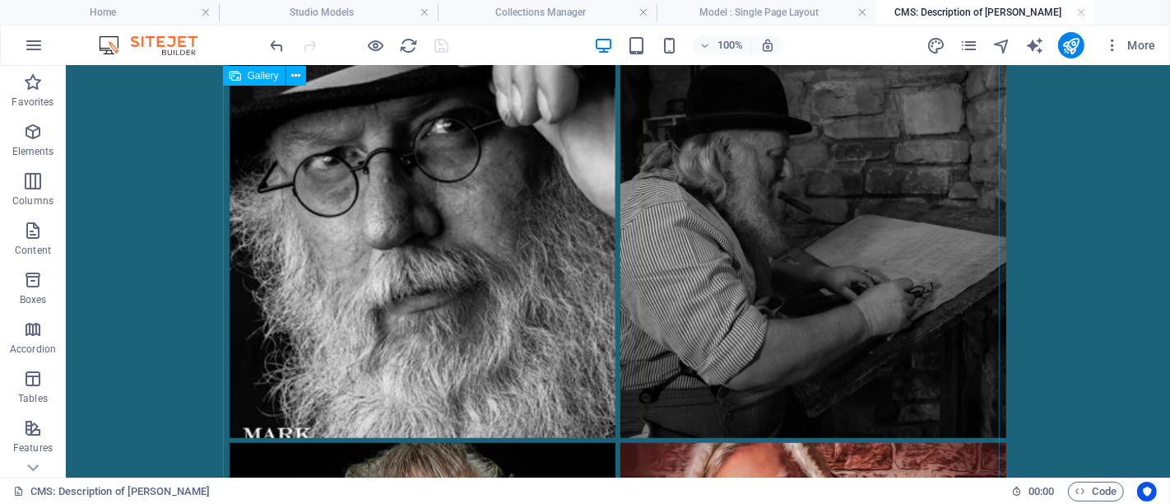
scroll to position [706, 0]
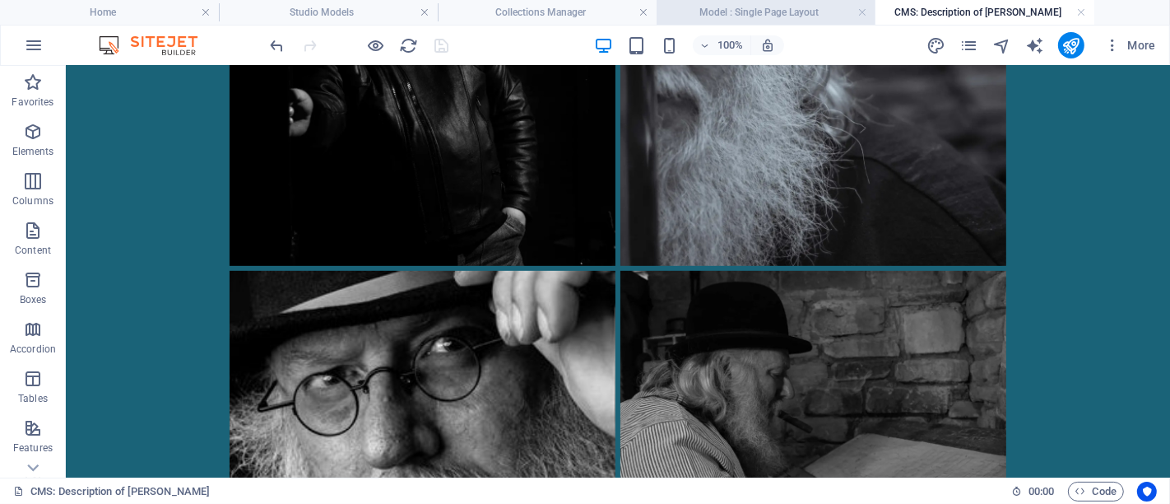
click at [723, 15] on h4 "Model : Single Page Layout" at bounding box center [766, 12] width 219 height 18
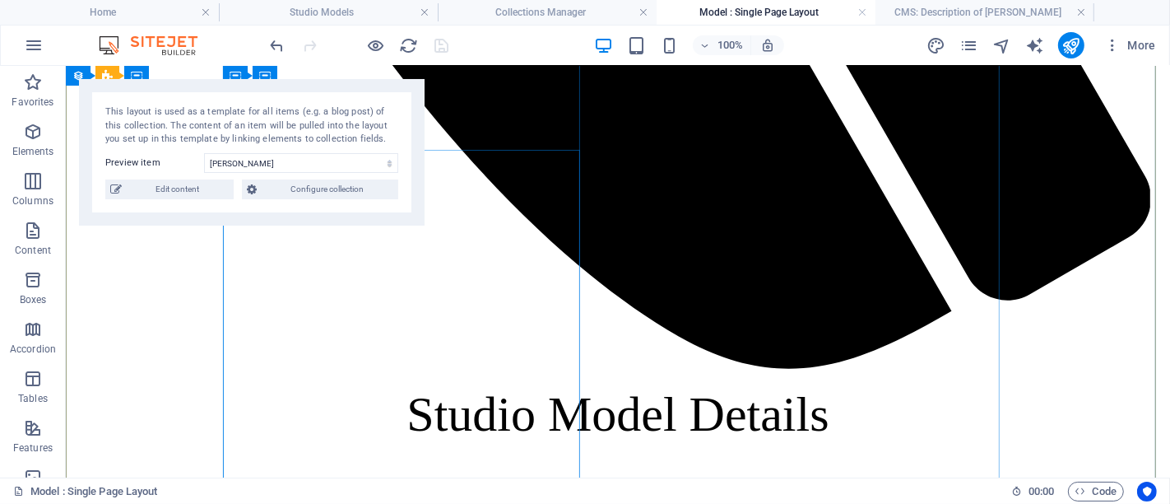
scroll to position [1669, 0]
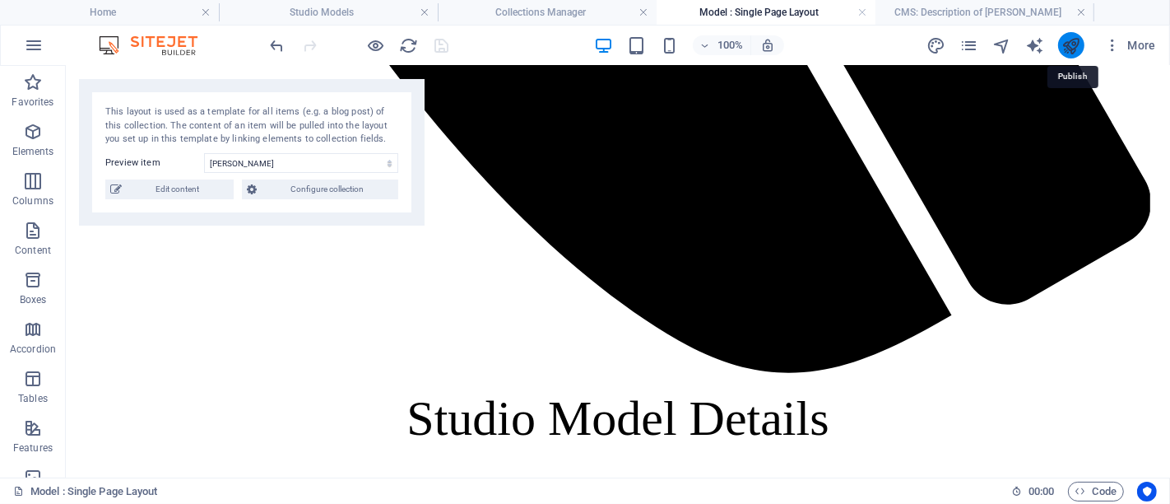
click at [1074, 45] on icon "publish" at bounding box center [1070, 45] width 19 height 19
click at [214, 193] on span "Edit content" at bounding box center [178, 189] width 102 height 20
type input "[PERSON_NAME]"
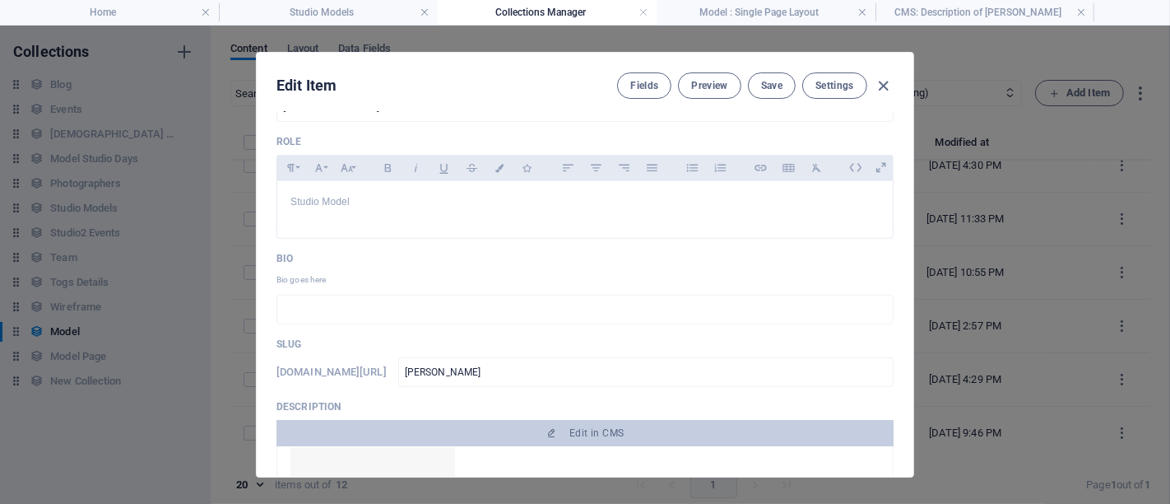
scroll to position [639, 0]
click at [734, 304] on input "text" at bounding box center [584, 308] width 617 height 30
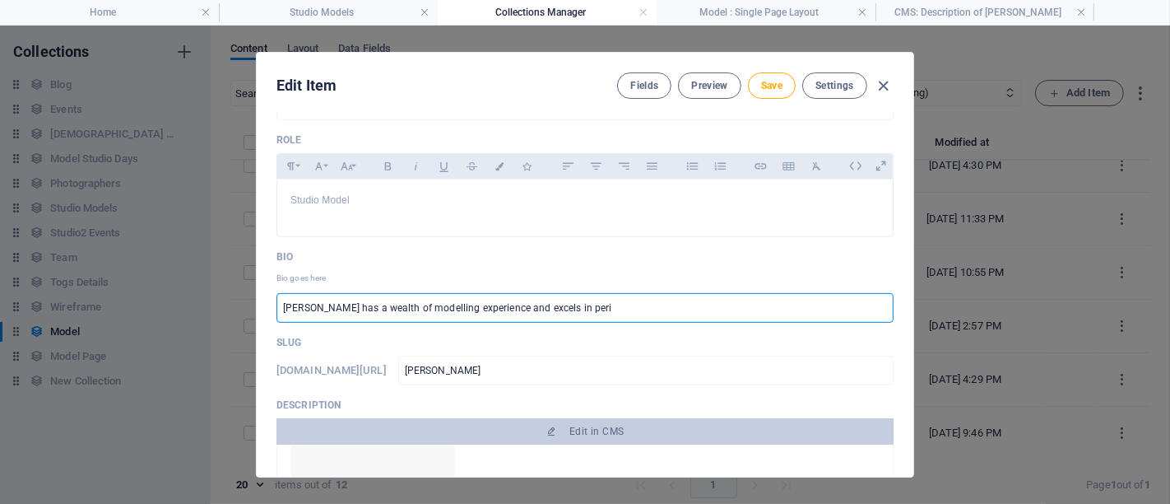
click at [823, 299] on input "[PERSON_NAME] has a wealth of modelling experience and excels in peri" at bounding box center [584, 308] width 617 height 30
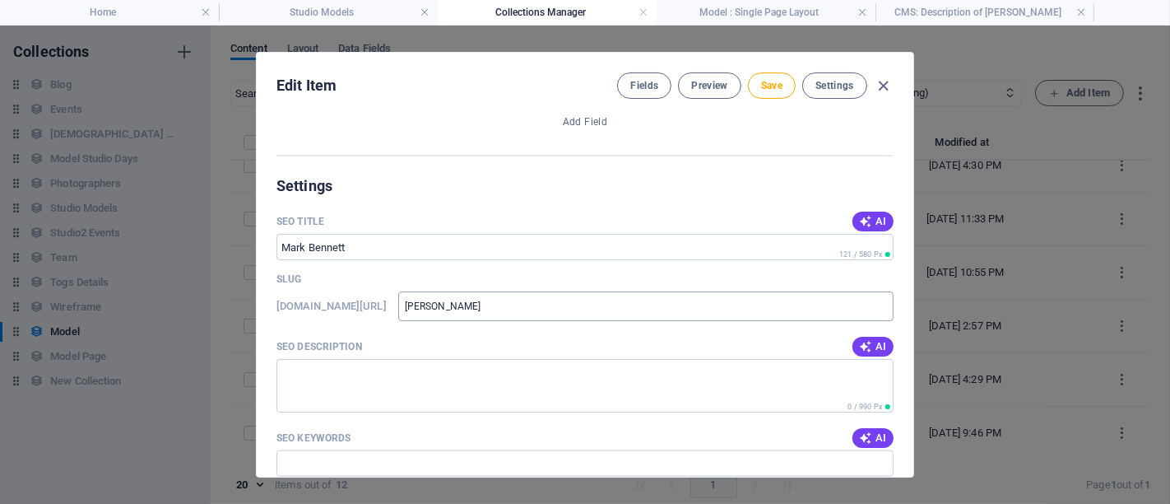
scroll to position [1920, 0]
type input "[PERSON_NAME] has a wealth of modelling experience and excels in period, gothic…"
click at [870, 216] on span "AI" at bounding box center [873, 219] width 28 height 13
type input "Experienced Studio Model in [GEOGRAPHIC_DATA]"
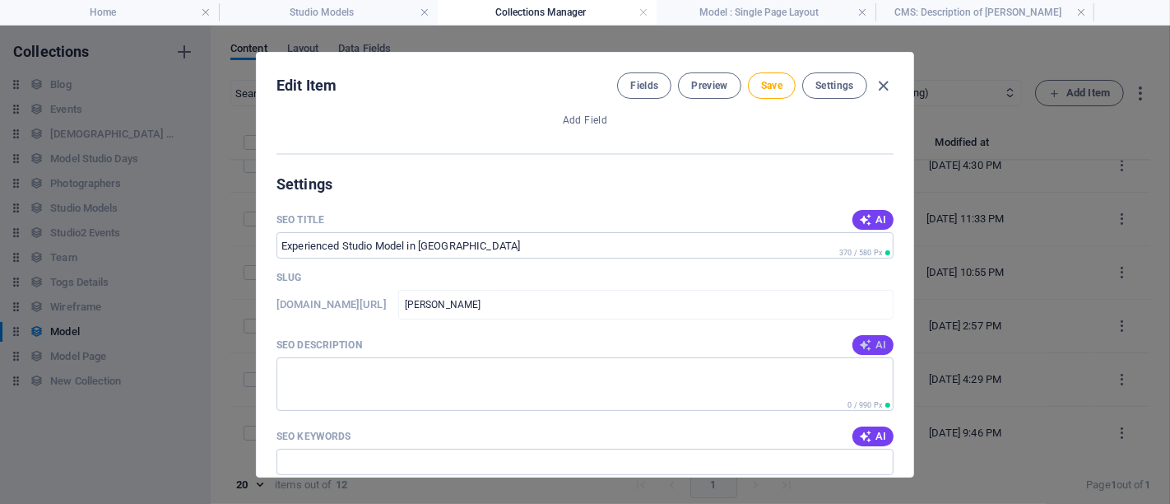
click at [871, 344] on span "AI" at bounding box center [873, 344] width 28 height 13
type textarea "Book [PERSON_NAME], a versatile studio model in [GEOGRAPHIC_DATA], known for hi…"
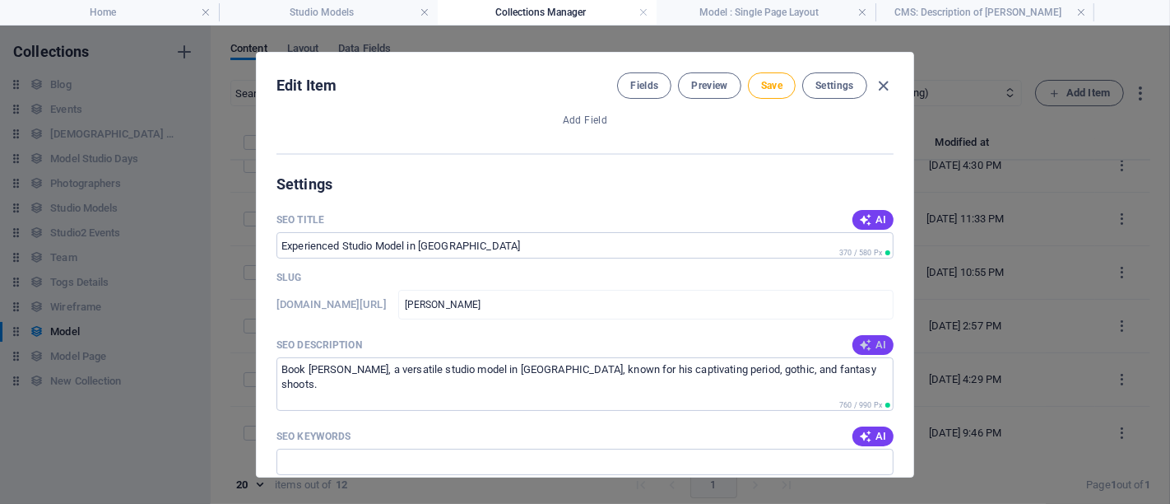
scroll to position [2011, 0]
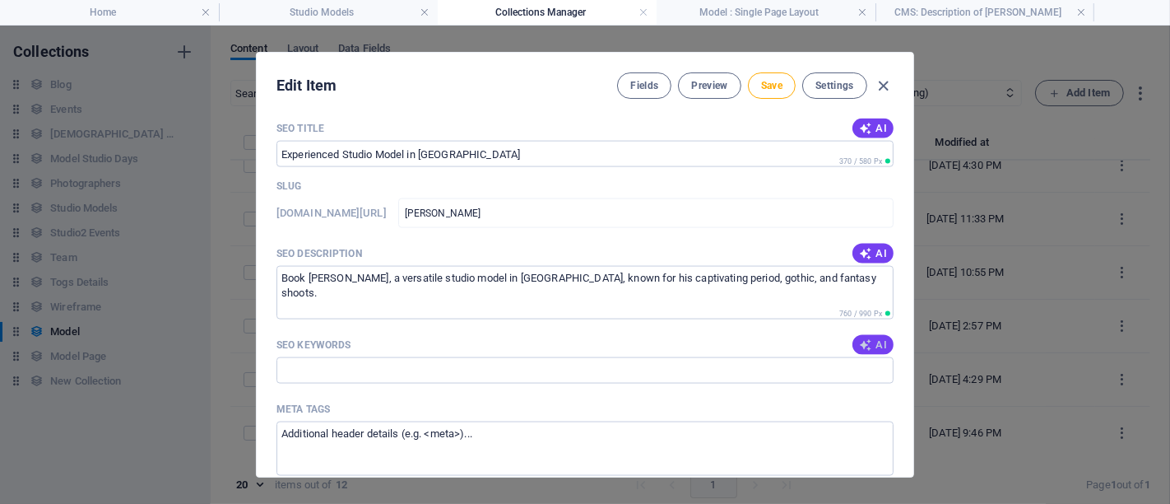
click at [872, 345] on span "AI" at bounding box center [873, 344] width 28 height 13
type input "Studio Model, Manchester Photography, Period Gothic Fantasy, Santa Claus Model,…"
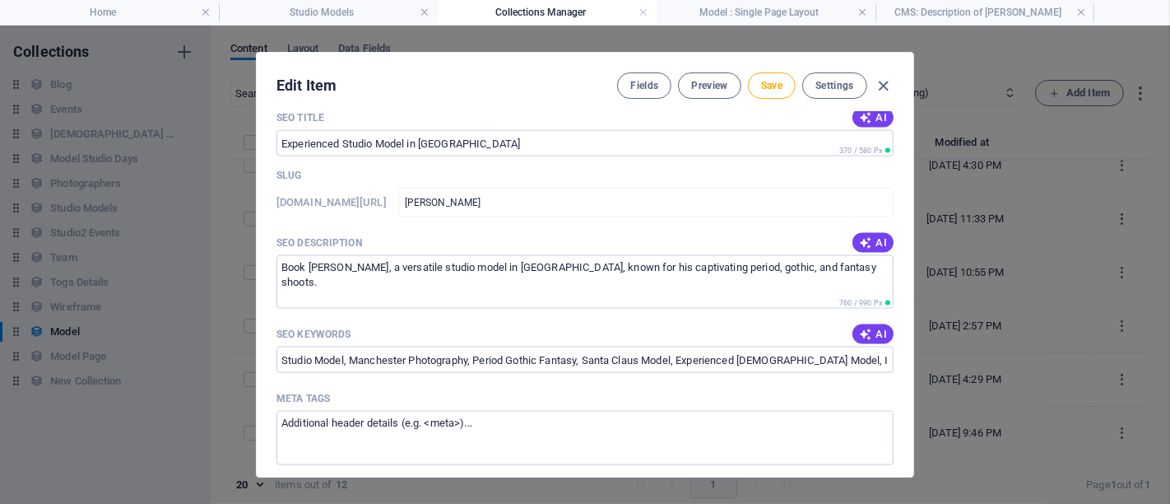
scroll to position [1925, 0]
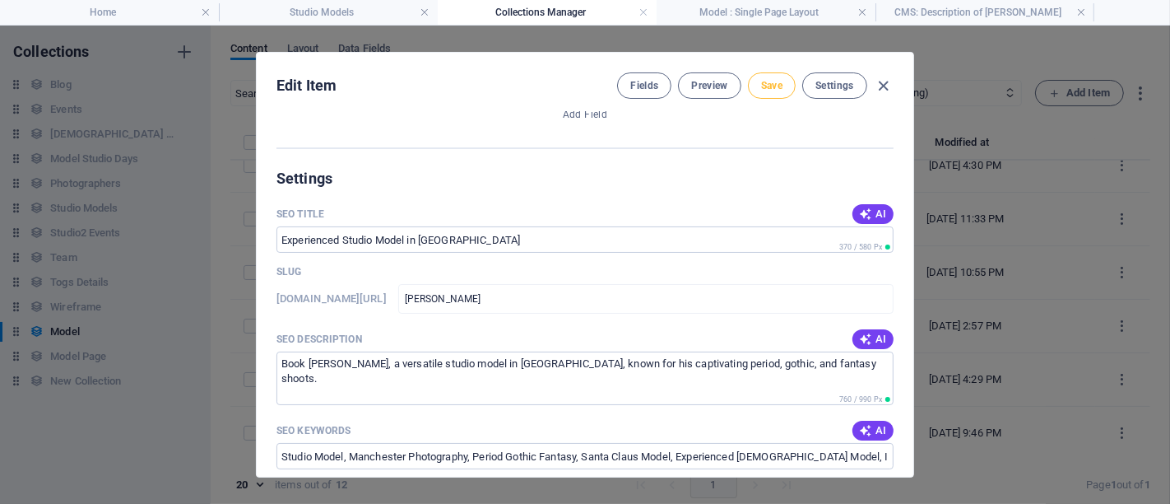
click at [775, 86] on span "Save" at bounding box center [771, 85] width 21 height 13
click at [880, 83] on icon "button" at bounding box center [884, 86] width 19 height 19
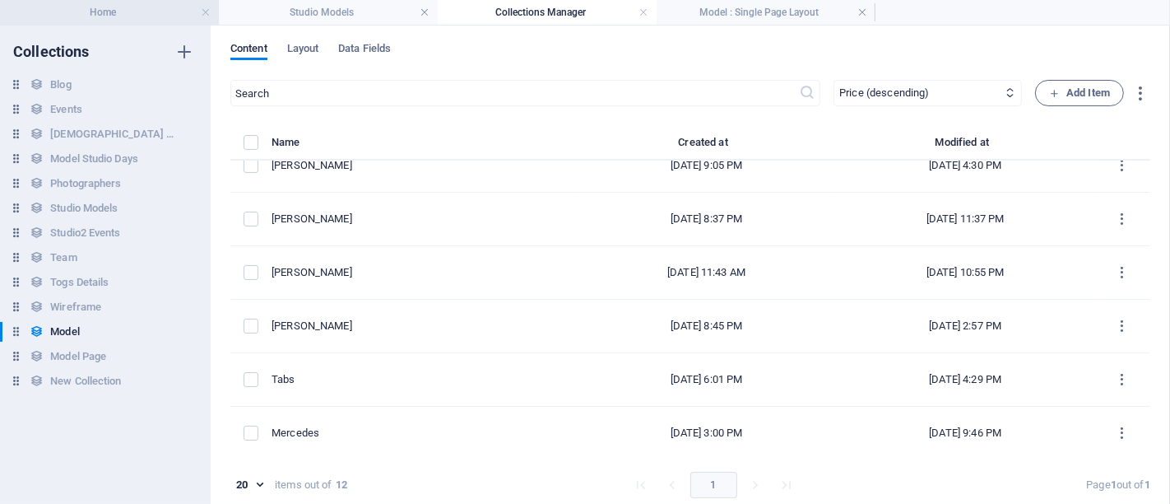
click at [132, 6] on h4 "Home" at bounding box center [109, 12] width 219 height 18
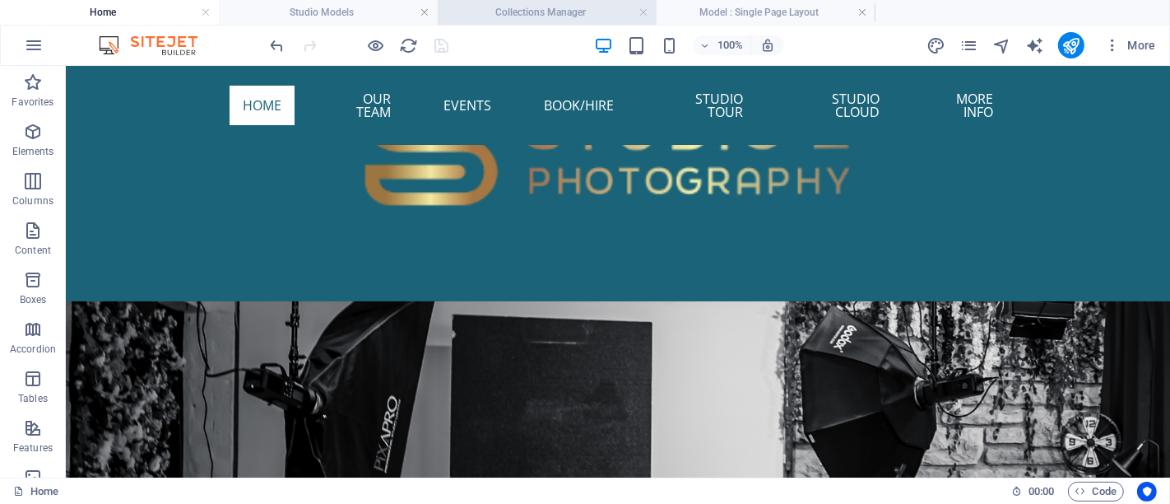
scroll to position [961, 0]
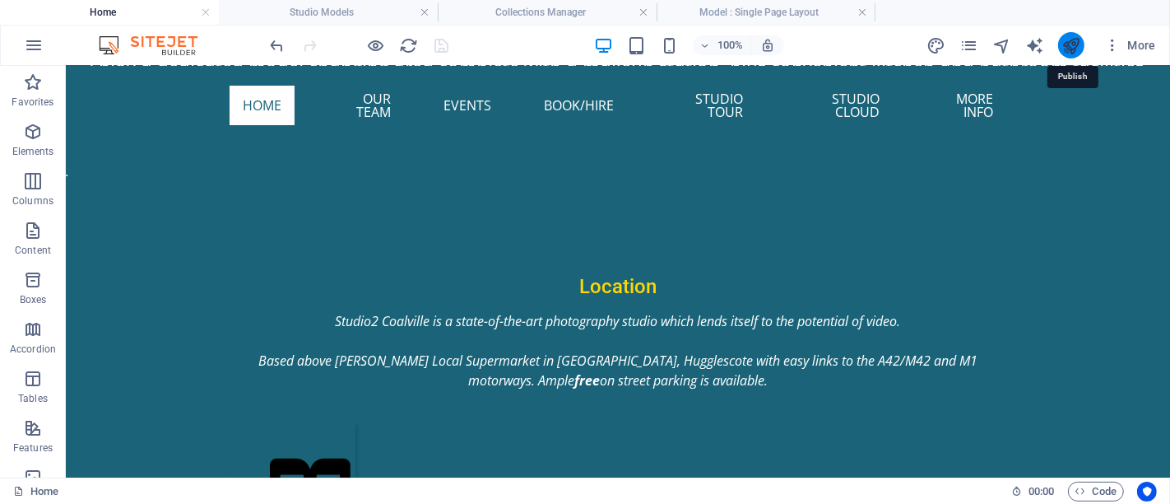
click at [1065, 43] on icon "publish" at bounding box center [1070, 45] width 19 height 19
